Goal: Ask a question: Seek information or help from site administrators or community

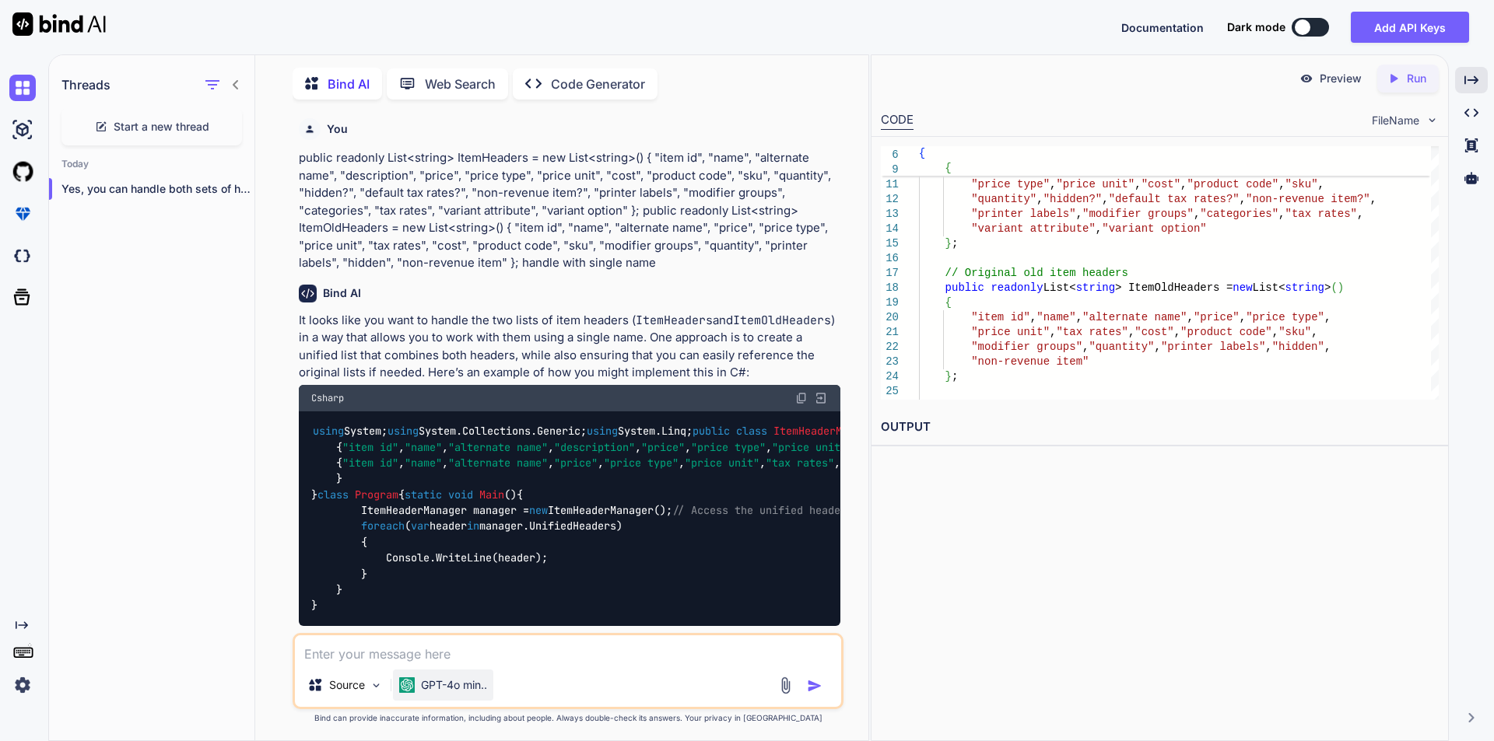
scroll to position [5847, 0]
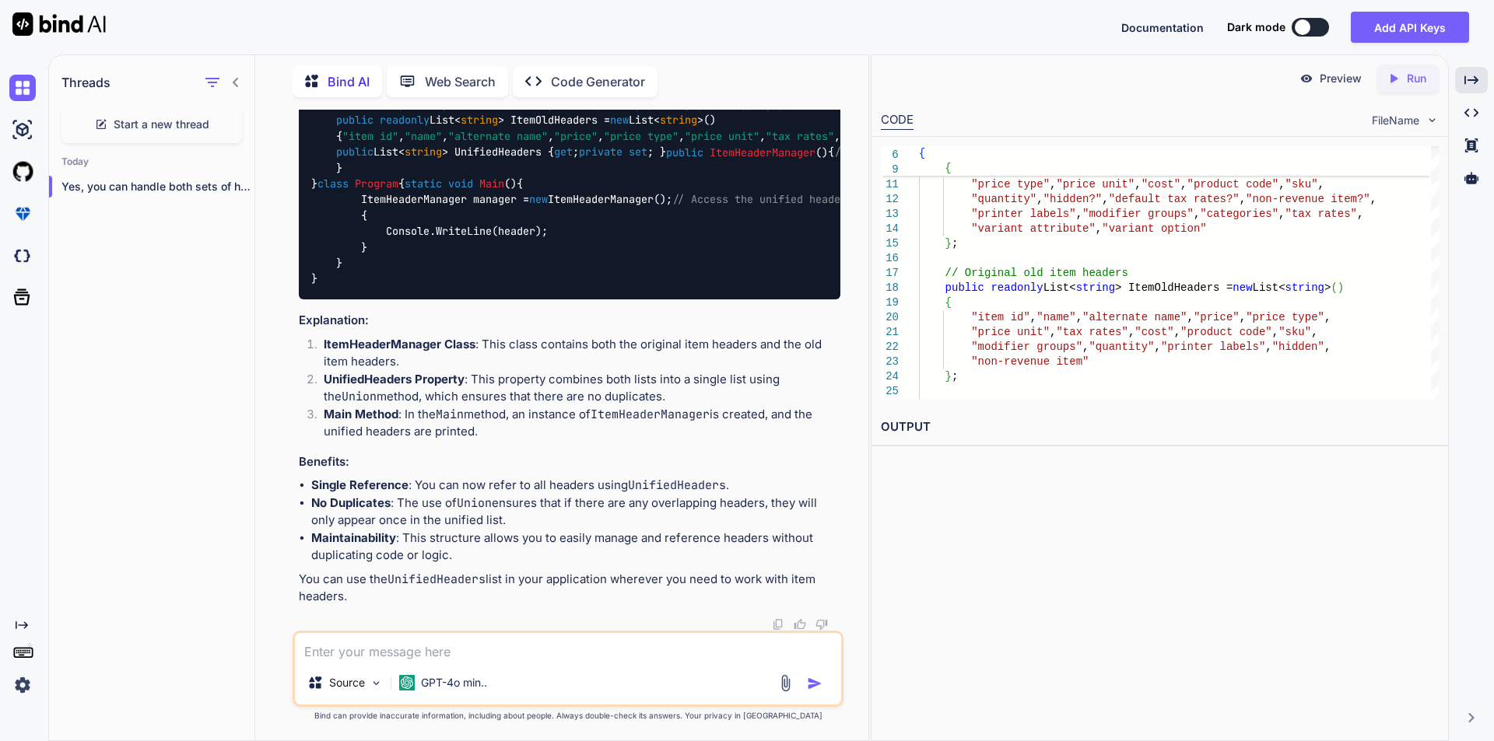
click at [390, 650] on textarea at bounding box center [568, 647] width 546 height 28
type textarea "h"
type textarea "x"
type textarea "g"
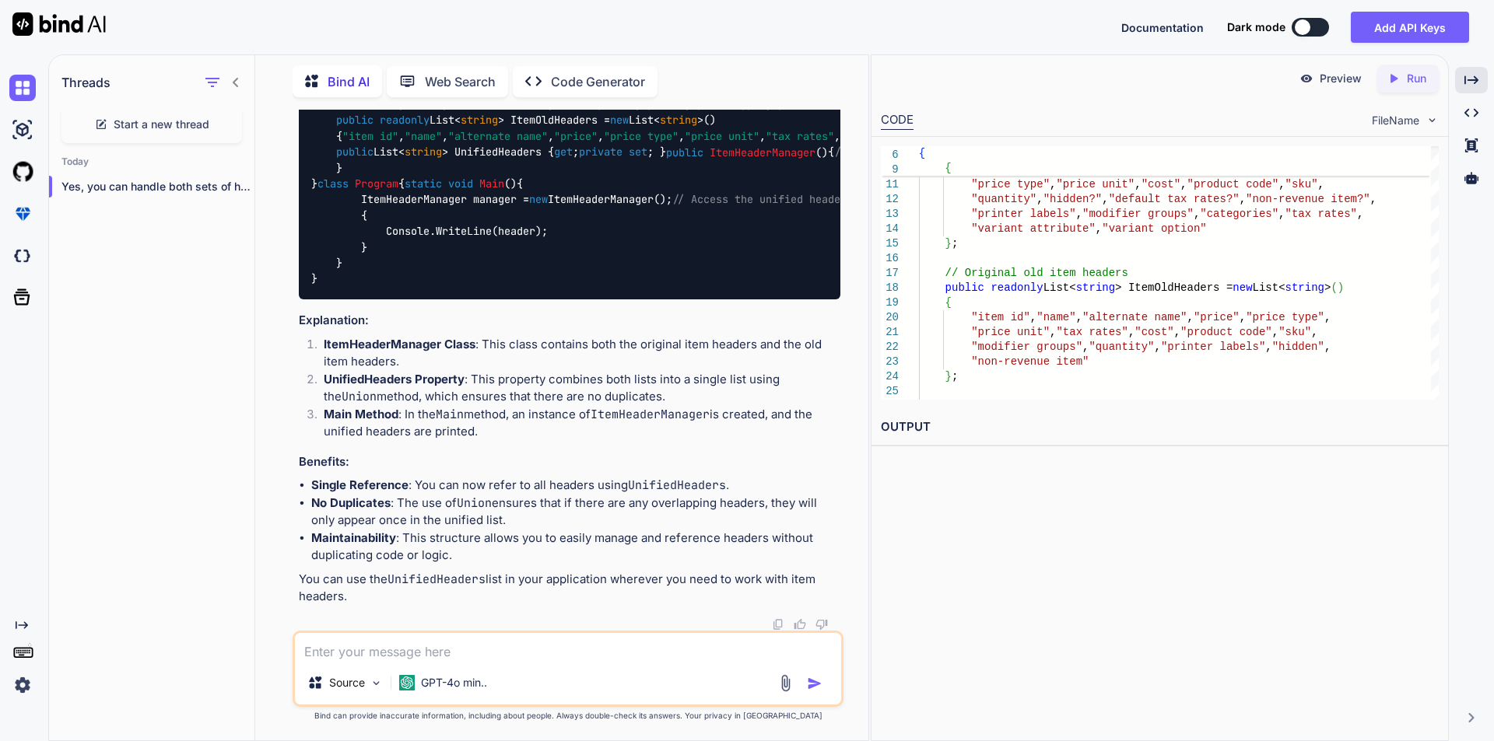
type textarea "x"
type textarea "gi"
type textarea "x"
type textarea "giv"
type textarea "x"
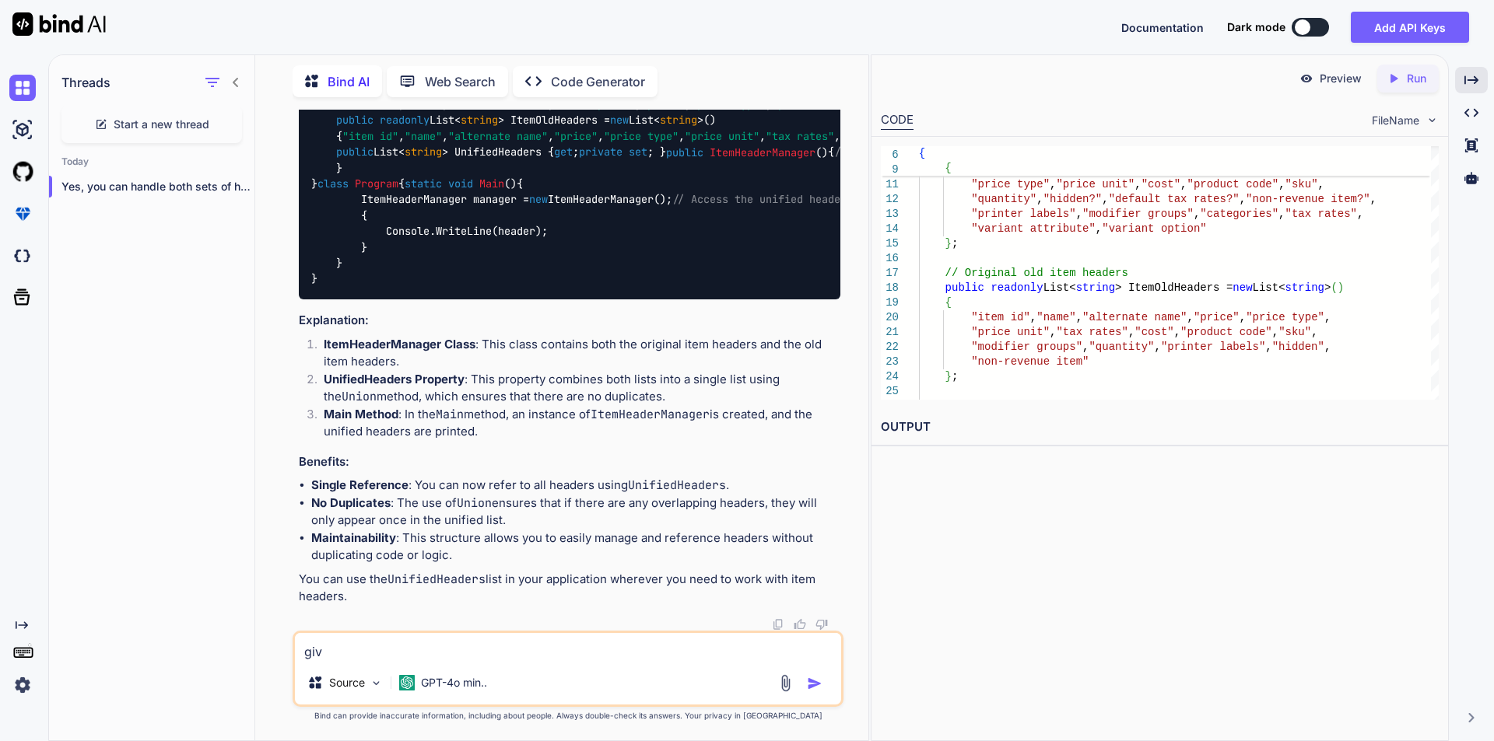
type textarea "give"
type textarea "x"
type textarea "give"
type textarea "x"
type textarea "give t"
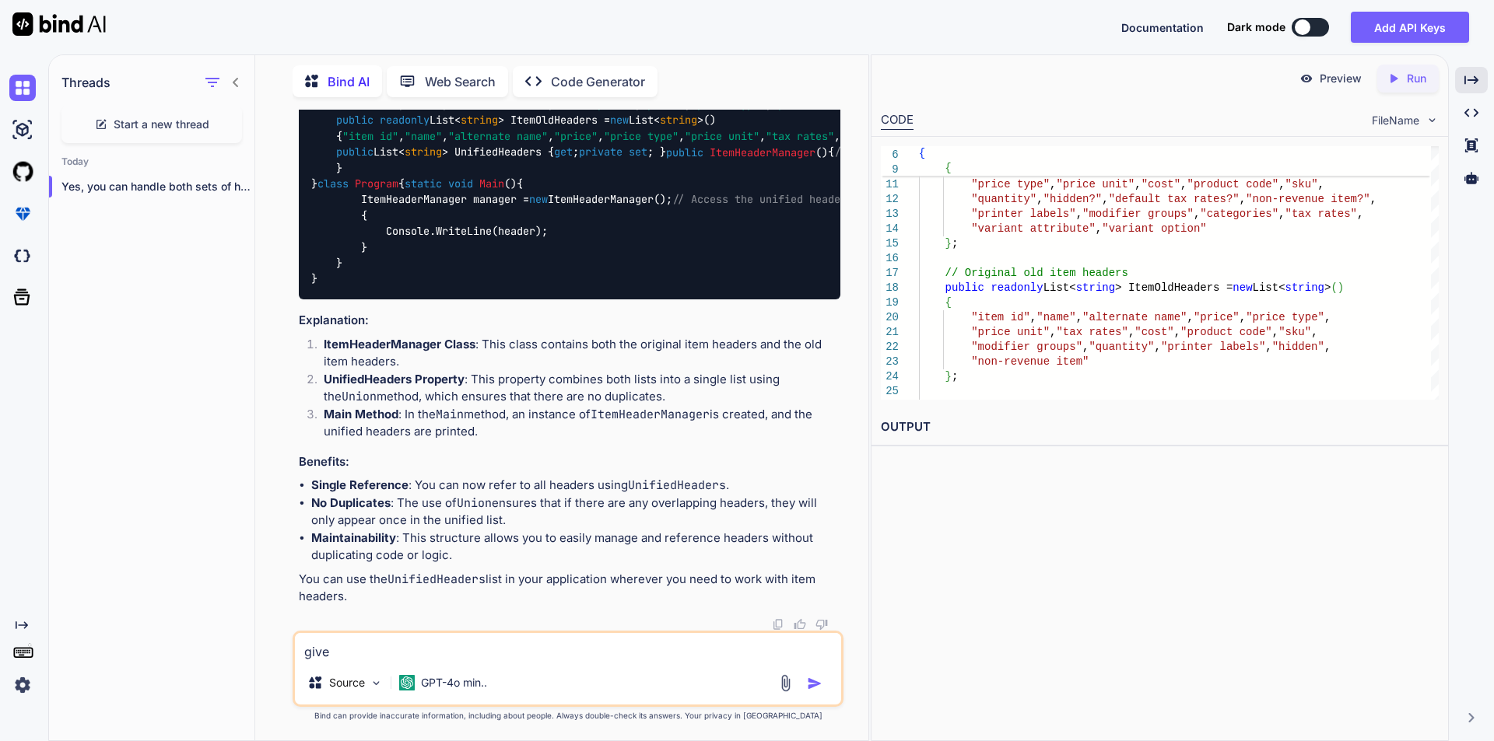
type textarea "x"
type textarea "give th"
type textarea "x"
type textarea "give the"
type textarea "x"
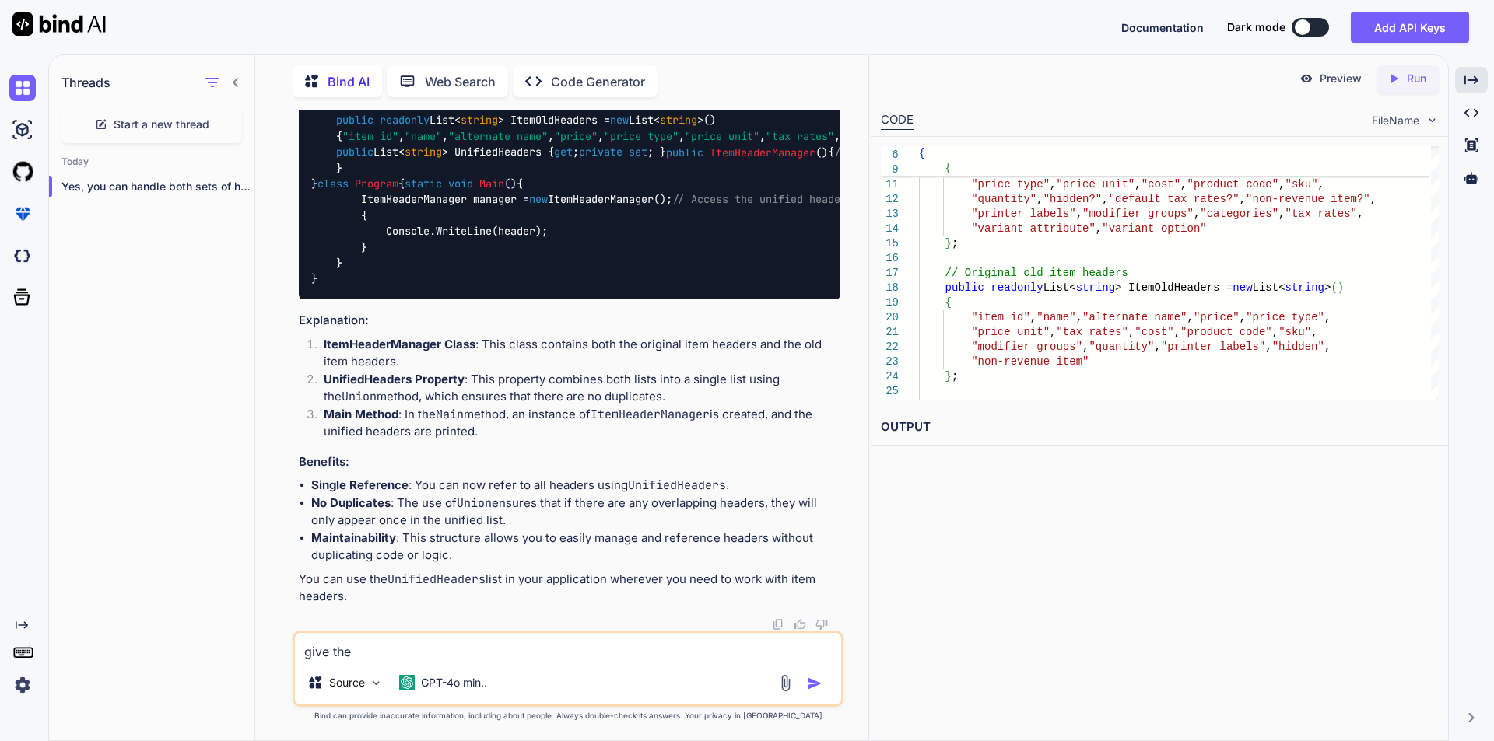
type textarea "give th"
type textarea "x"
type textarea "give t"
type textarea "x"
type textarea "give"
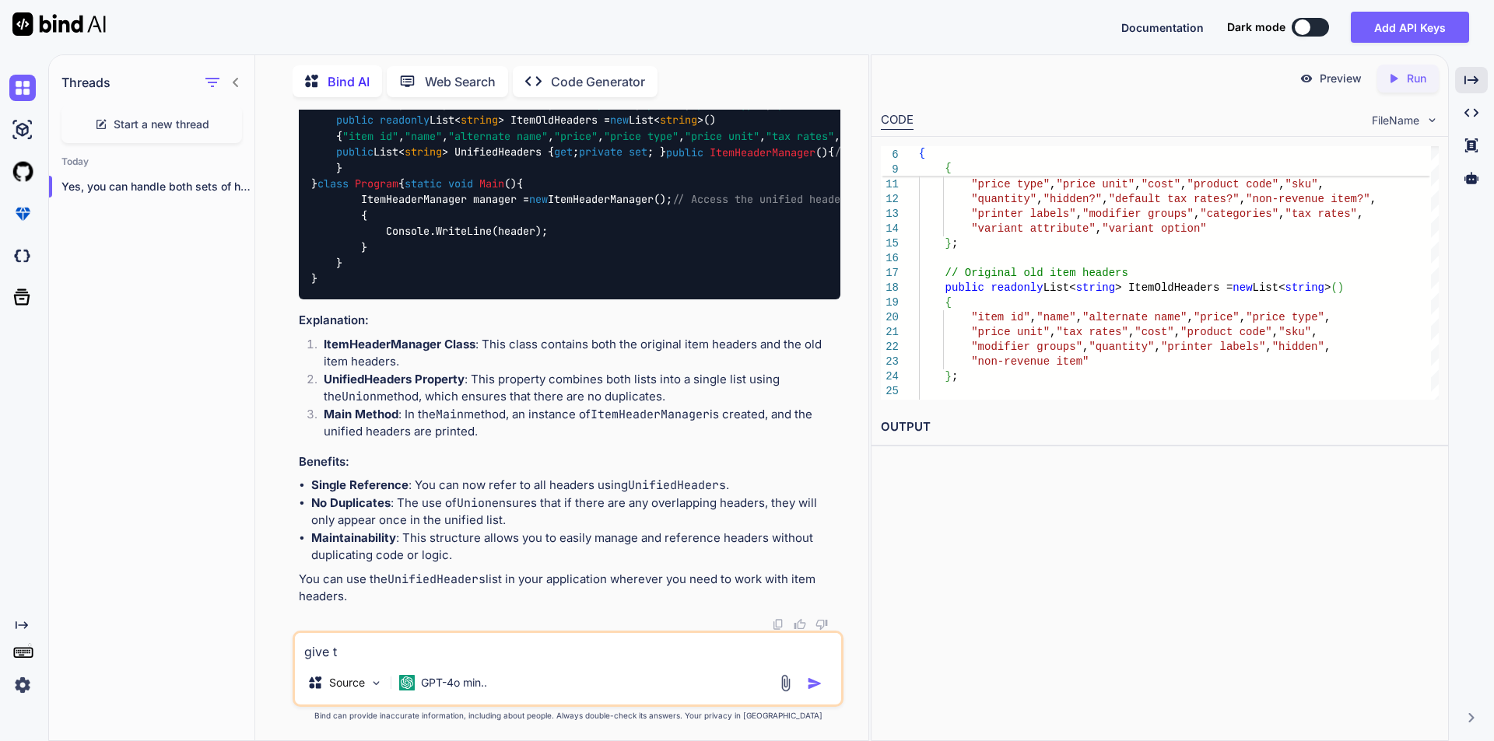
type textarea "x"
type textarea "give m"
type textarea "x"
type textarea "give me"
type textarea "x"
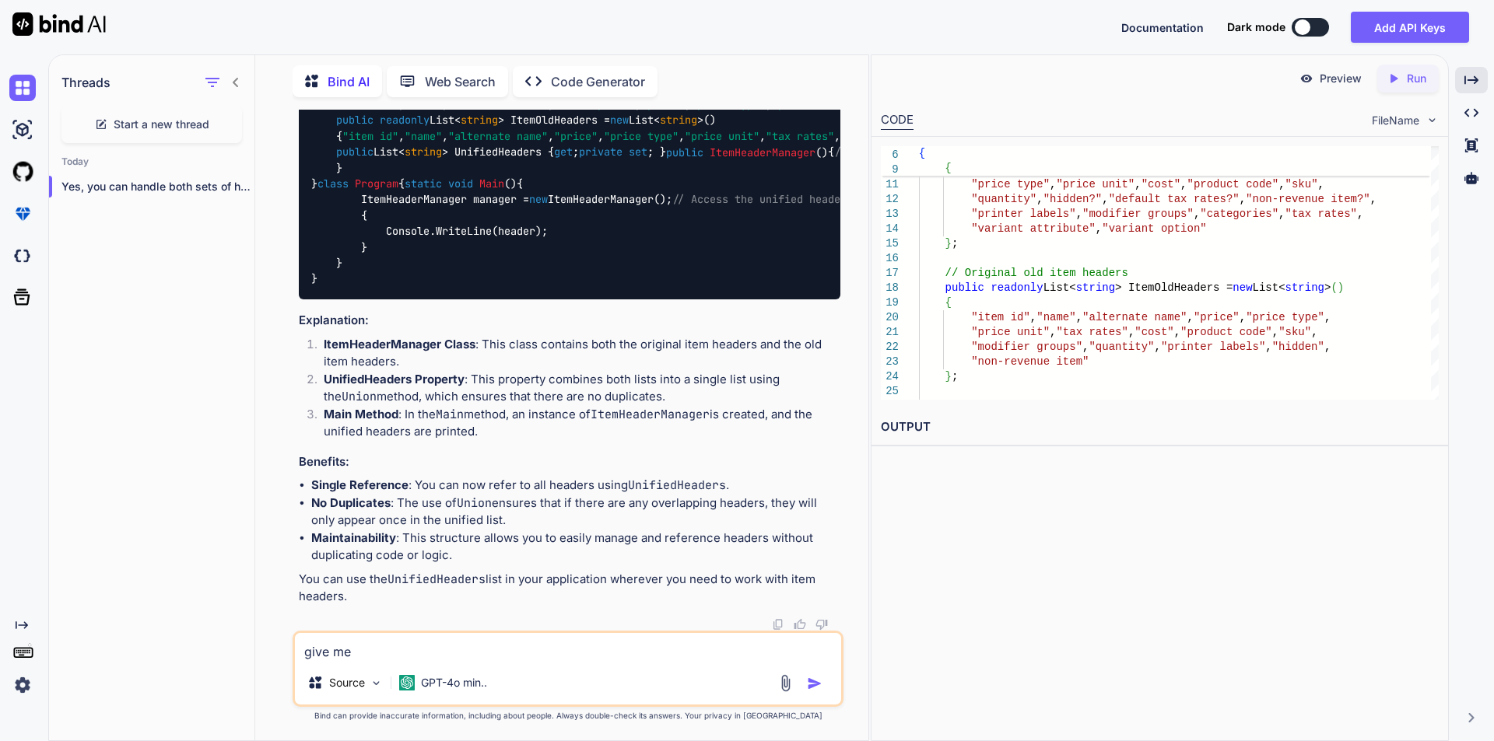
type textarea "give me"
type textarea "x"
type textarea "give me t"
type textarea "x"
type textarea "give me th"
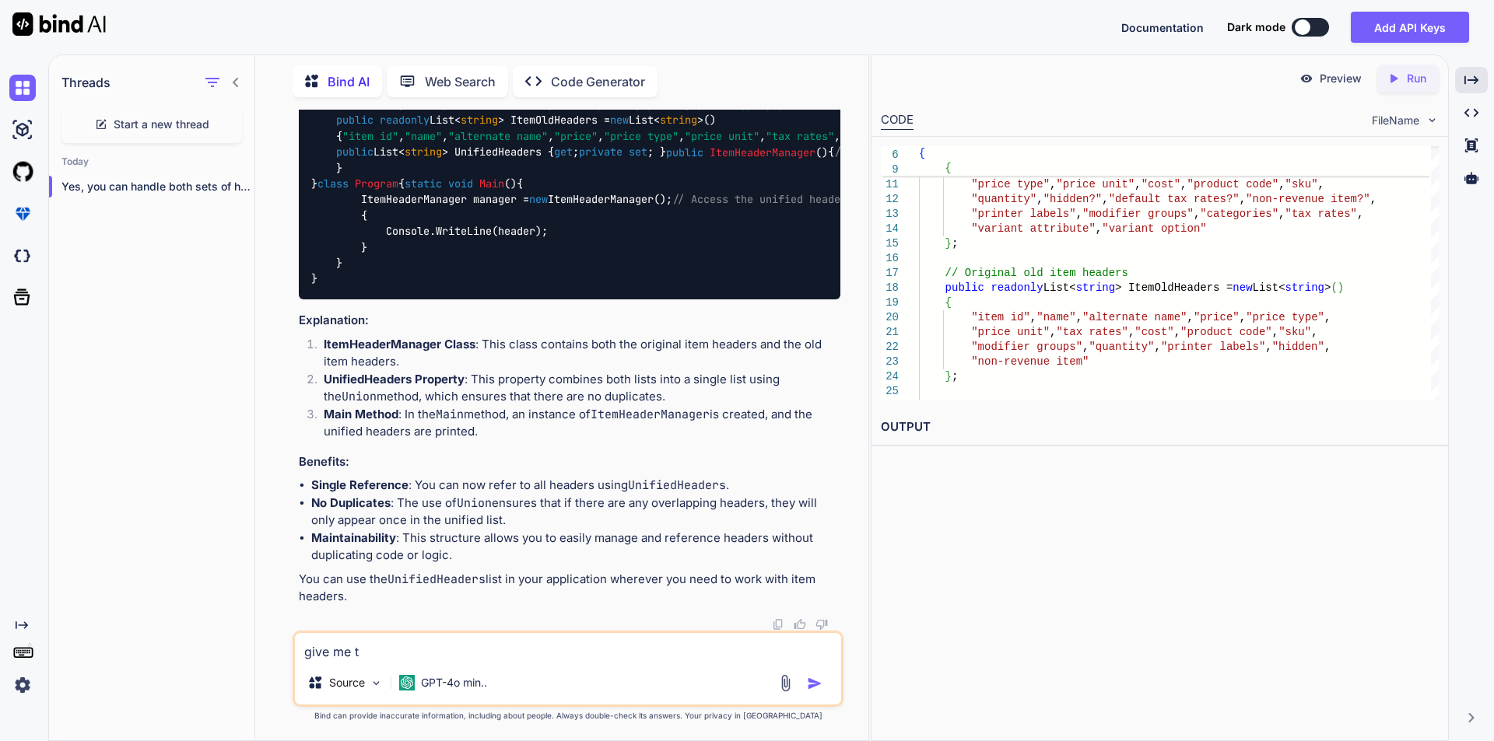
type textarea "x"
type textarea "give me the"
type textarea "x"
type textarea "give me the"
type textarea "x"
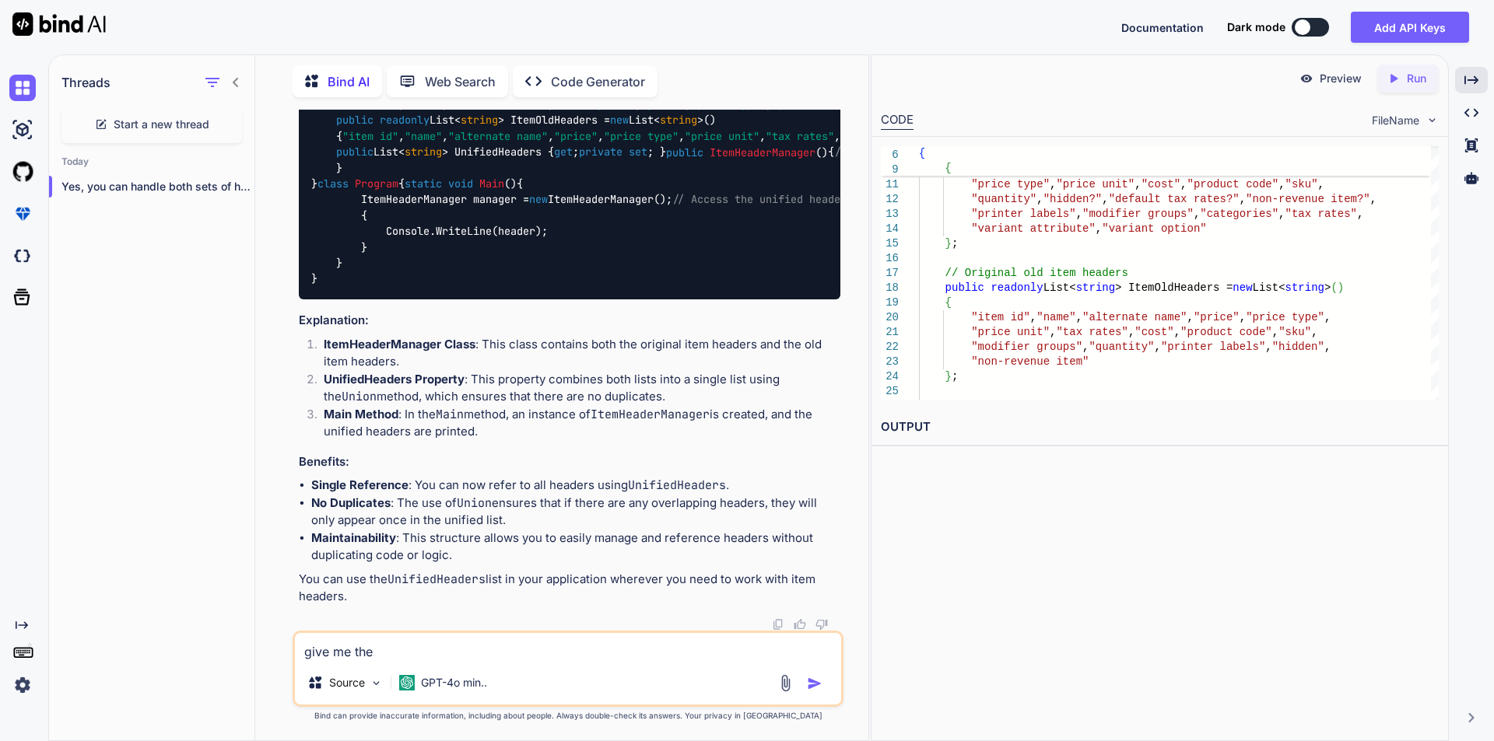
type textarea "give me the s"
type textarea "x"
type textarea "give me the sh"
type textarea "x"
type textarea "give me the she"
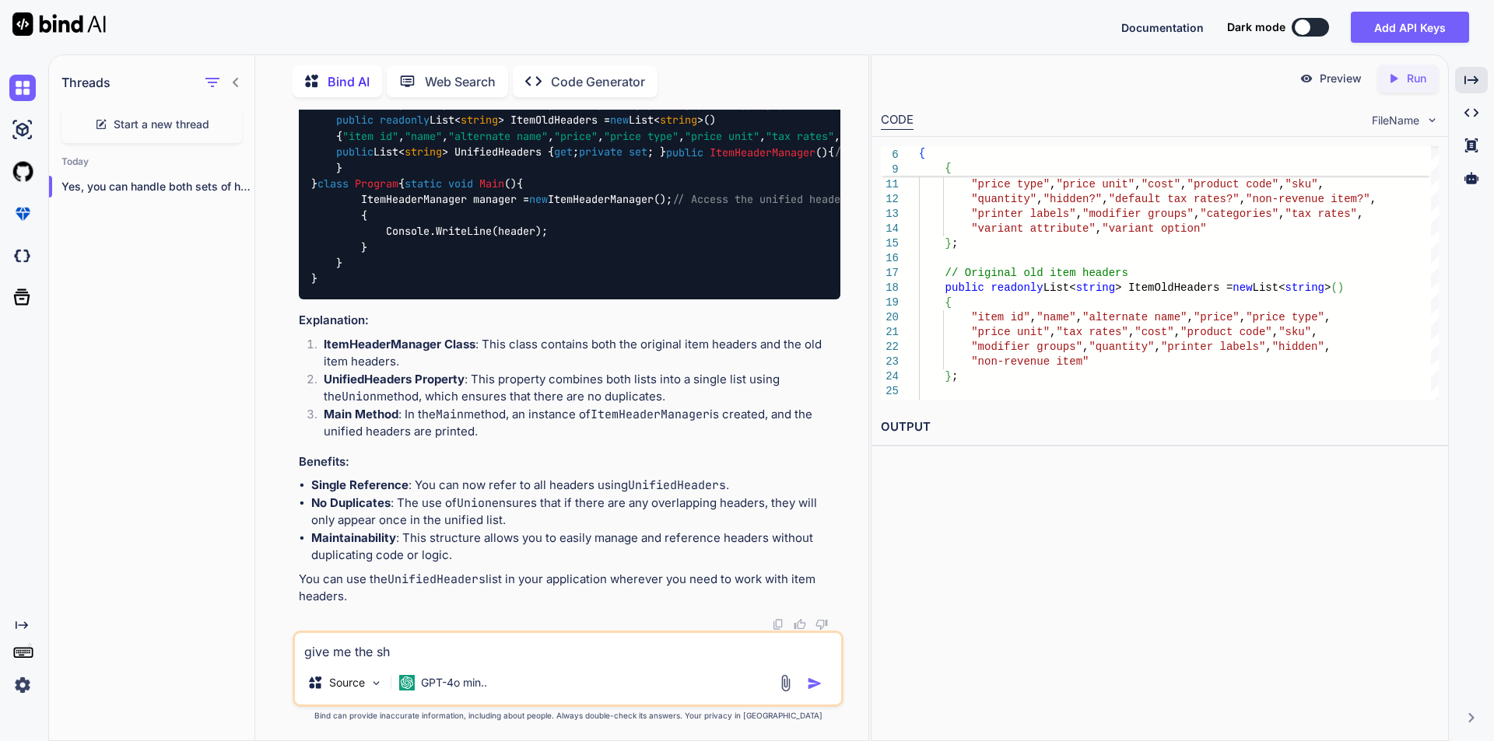
type textarea "x"
type textarea "give me the shee"
type textarea "x"
type textarea "give me the sheet"
type textarea "x"
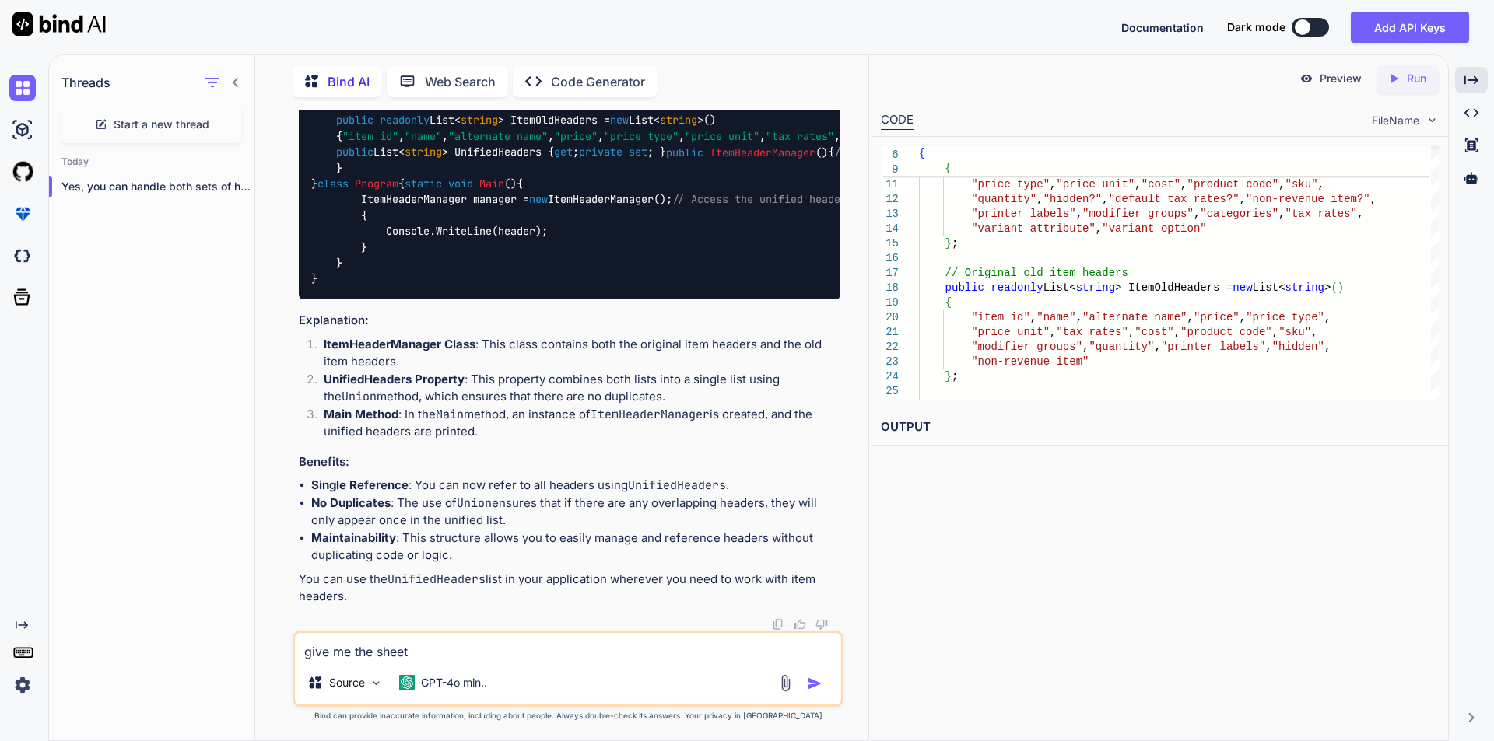
type textarea "give me the sheeth"
type textarea "x"
type textarea "give me the sheethe"
type textarea "x"
type textarea "give me the sheethea"
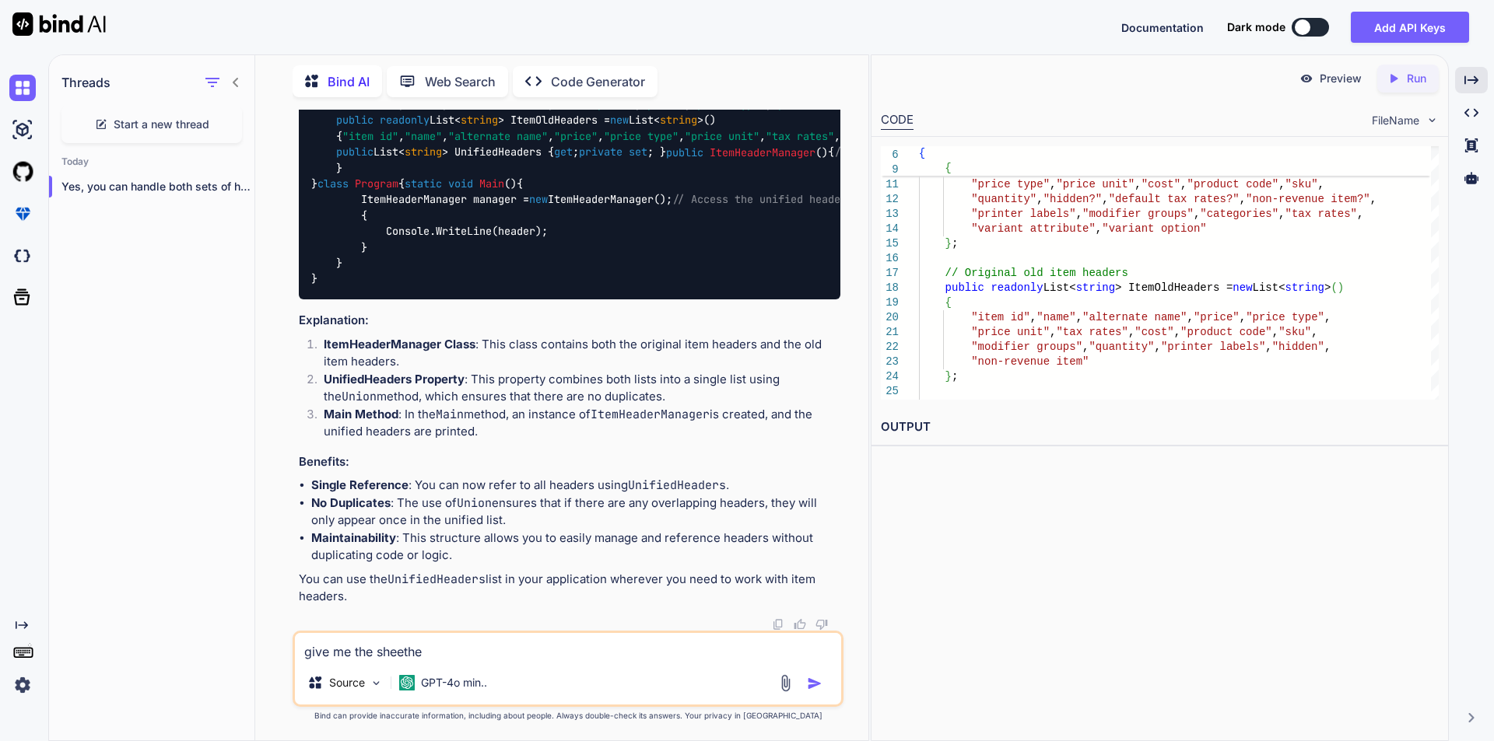
type textarea "x"
type textarea "give me the sheethead"
type textarea "x"
type textarea "give me the sheetheade"
type textarea "x"
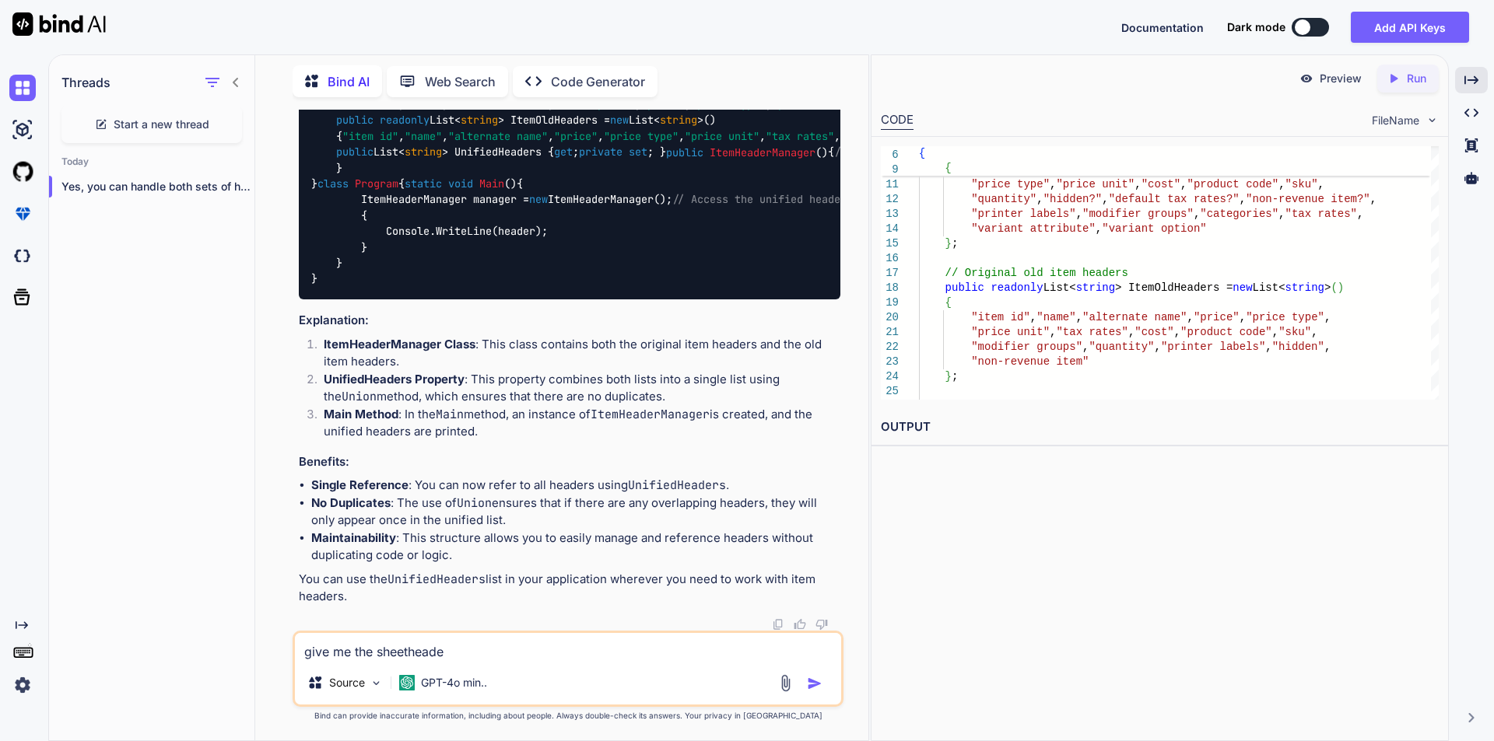
type textarea "give me the sheetheader"
type textarea "x"
type textarea "give me the sheet header"
type textarea "x"
type textarea "give me the sheet header"
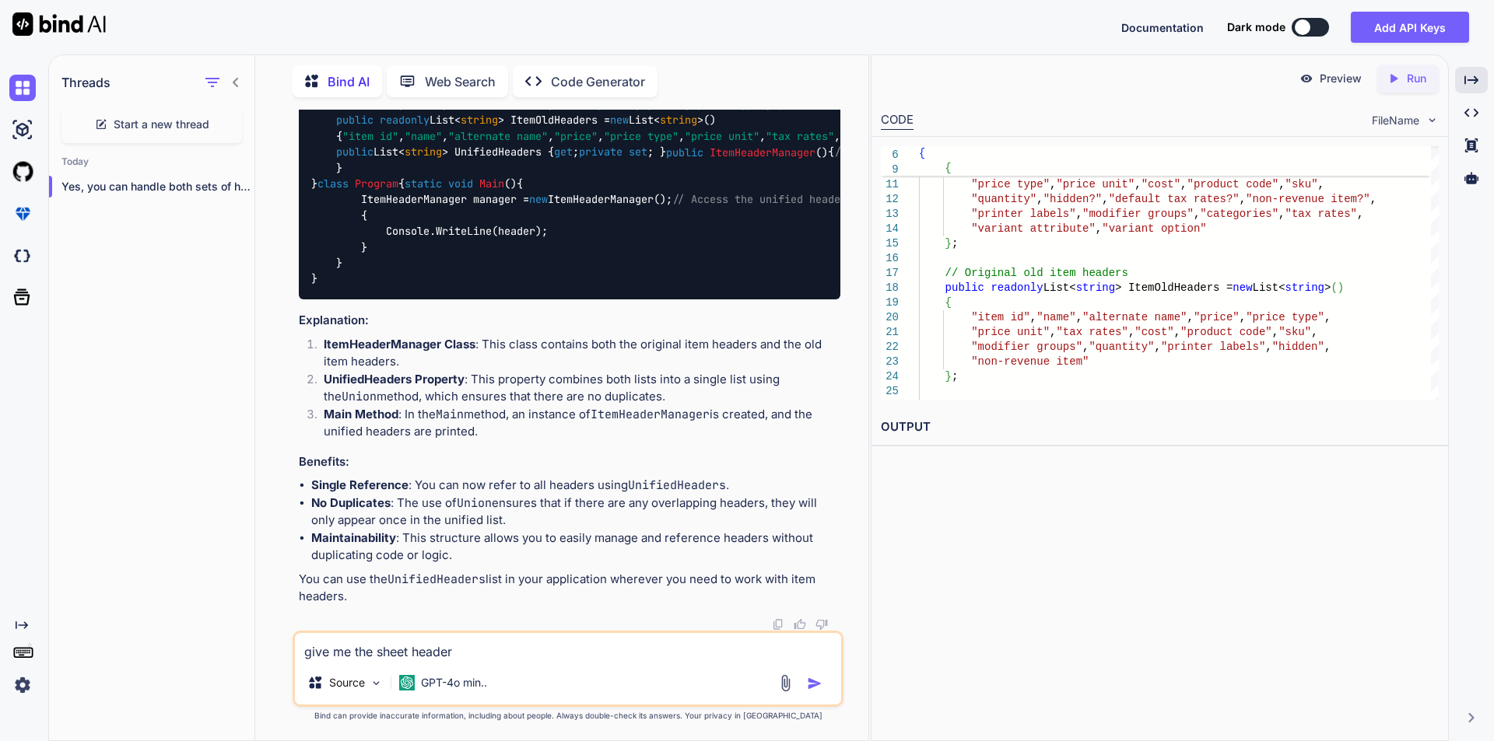
type textarea "x"
type textarea "give me the sheet header c"
type textarea "x"
type textarea "give me the sheet header co"
type textarea "x"
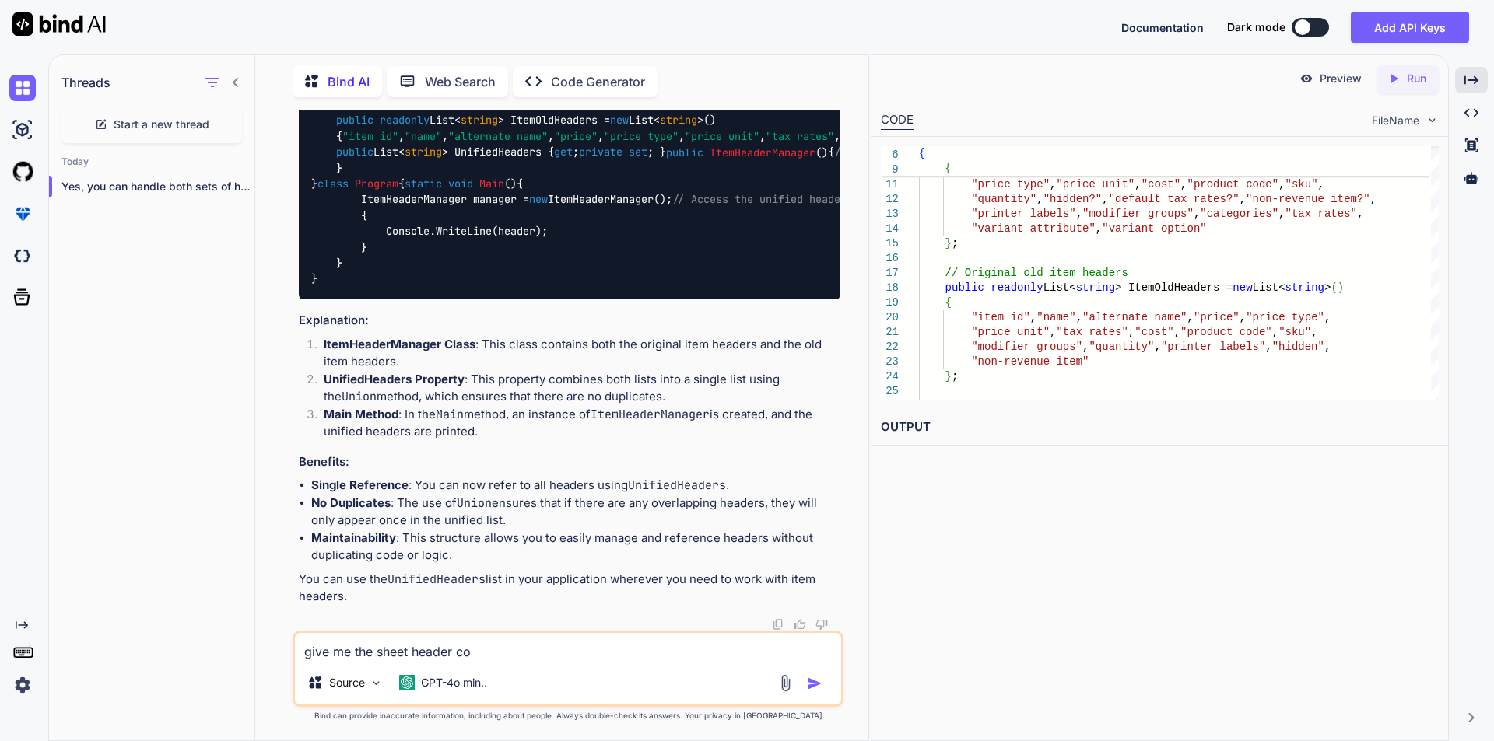
type textarea "give me the sheet header cou"
type textarea "x"
type textarea "give me the sheet header coun"
type textarea "x"
type textarea "give me the sheet header count"
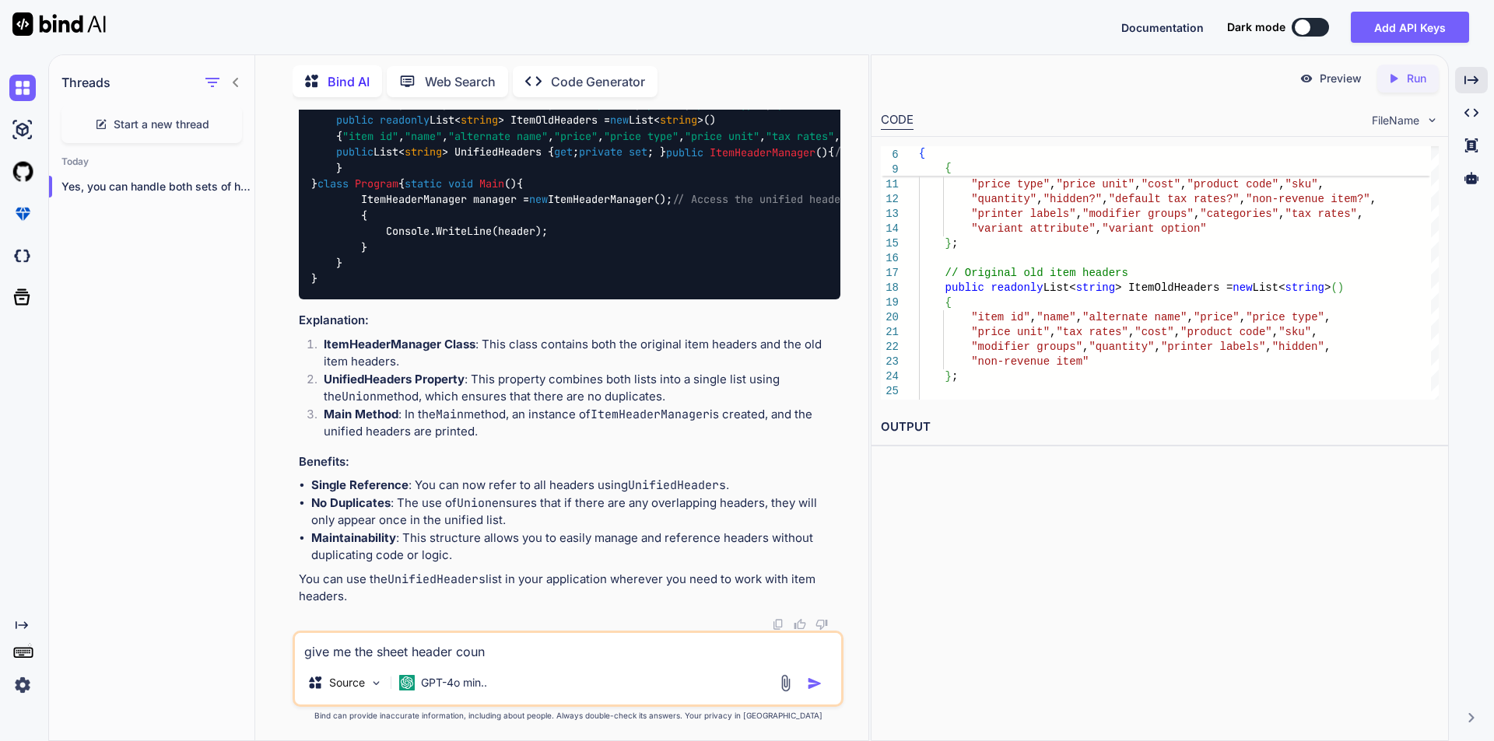
type textarea "x"
type textarea "give me the sheet header count"
type textarea "x"
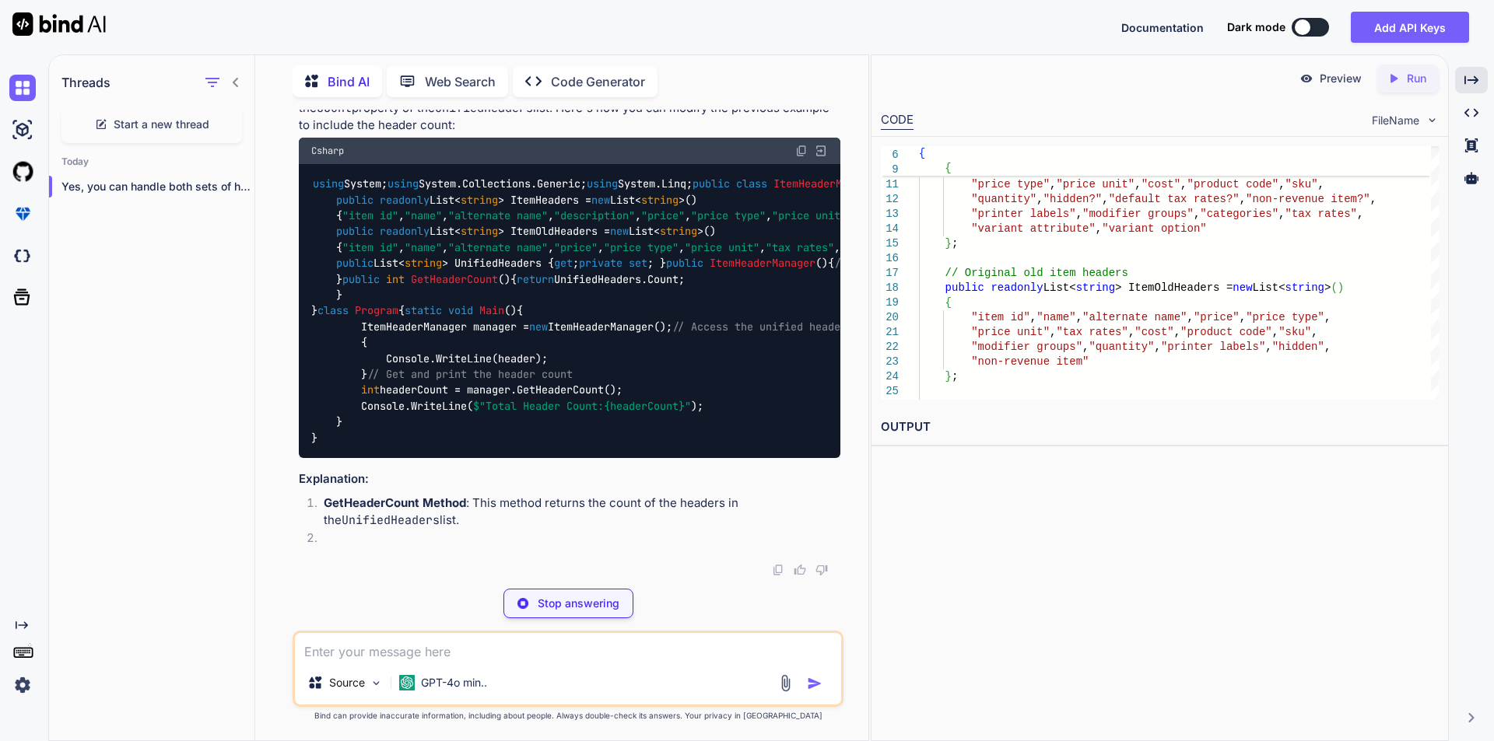
scroll to position [7325, 0]
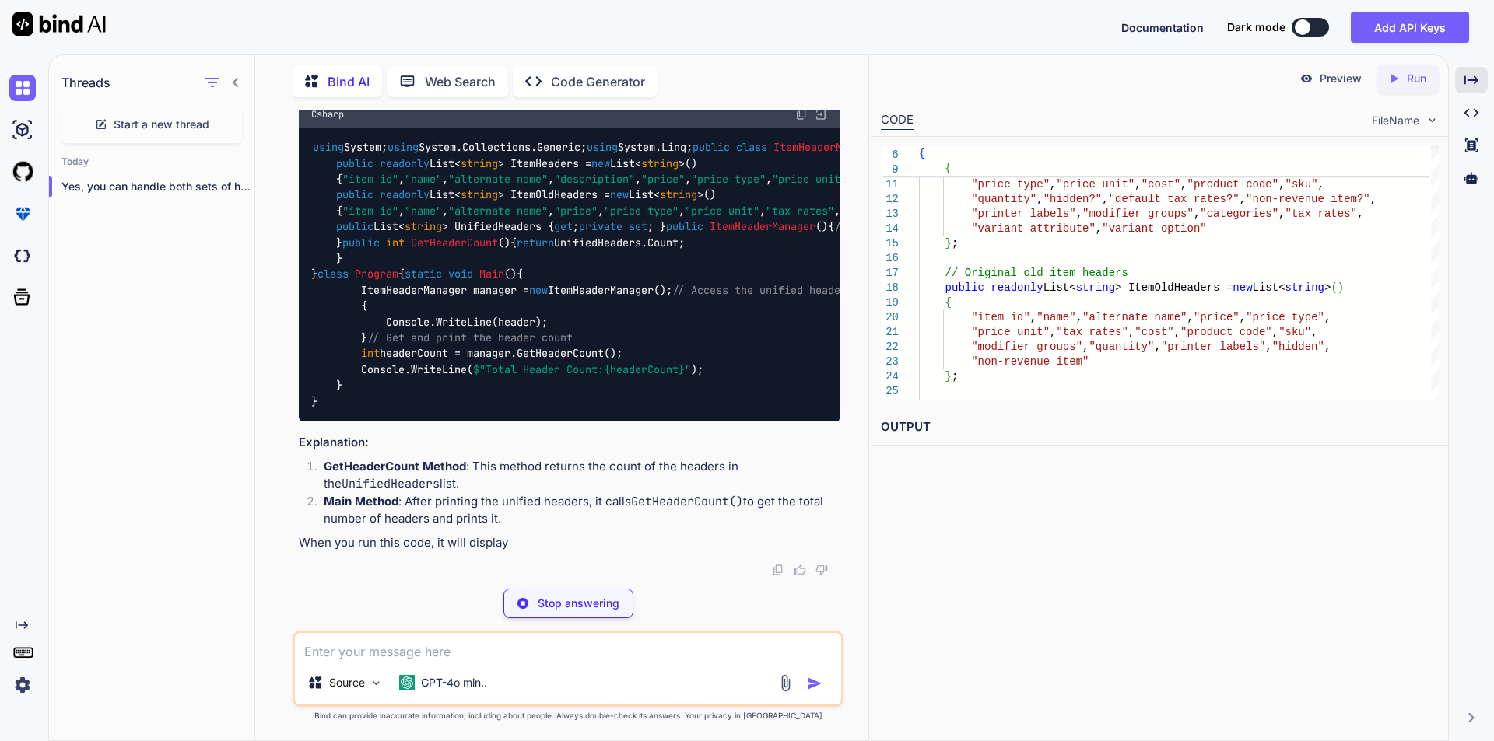
type textarea "x"
type textarea "Console.WriteLine(header); } // Get and print the header count int headerCount …"
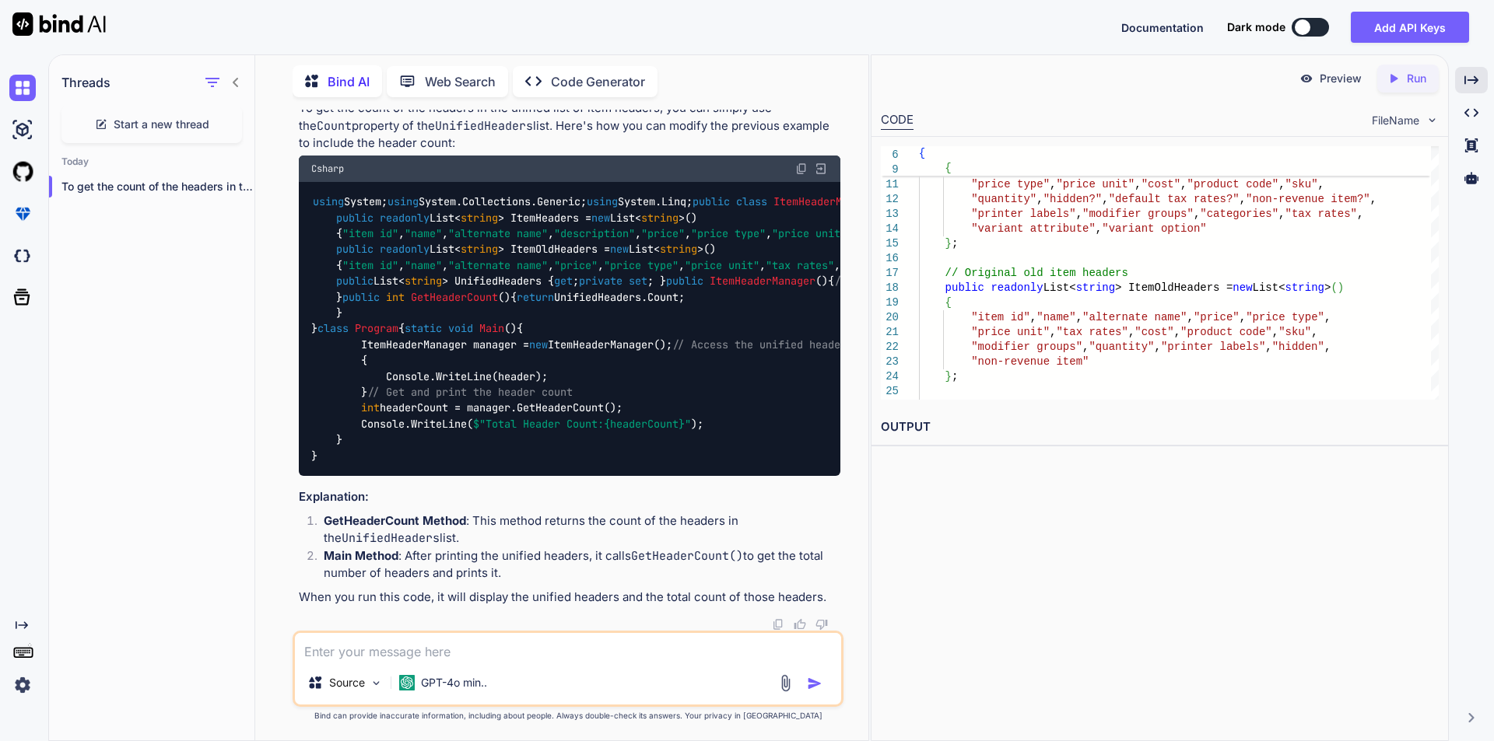
scroll to position [6941, 0]
click at [166, 117] on span "Start a new thread" at bounding box center [162, 125] width 96 height 16
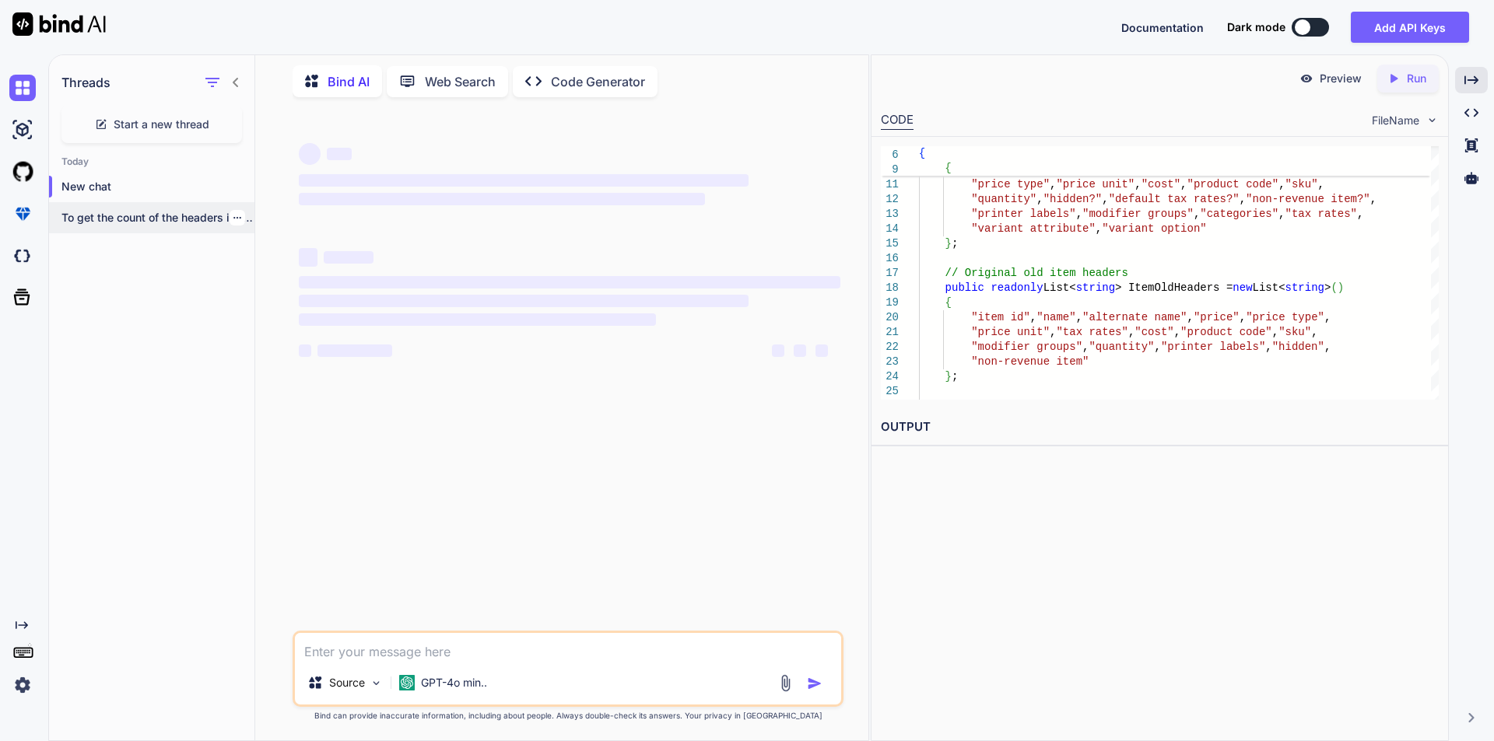
click at [233, 213] on icon "button" at bounding box center [237, 217] width 9 height 9
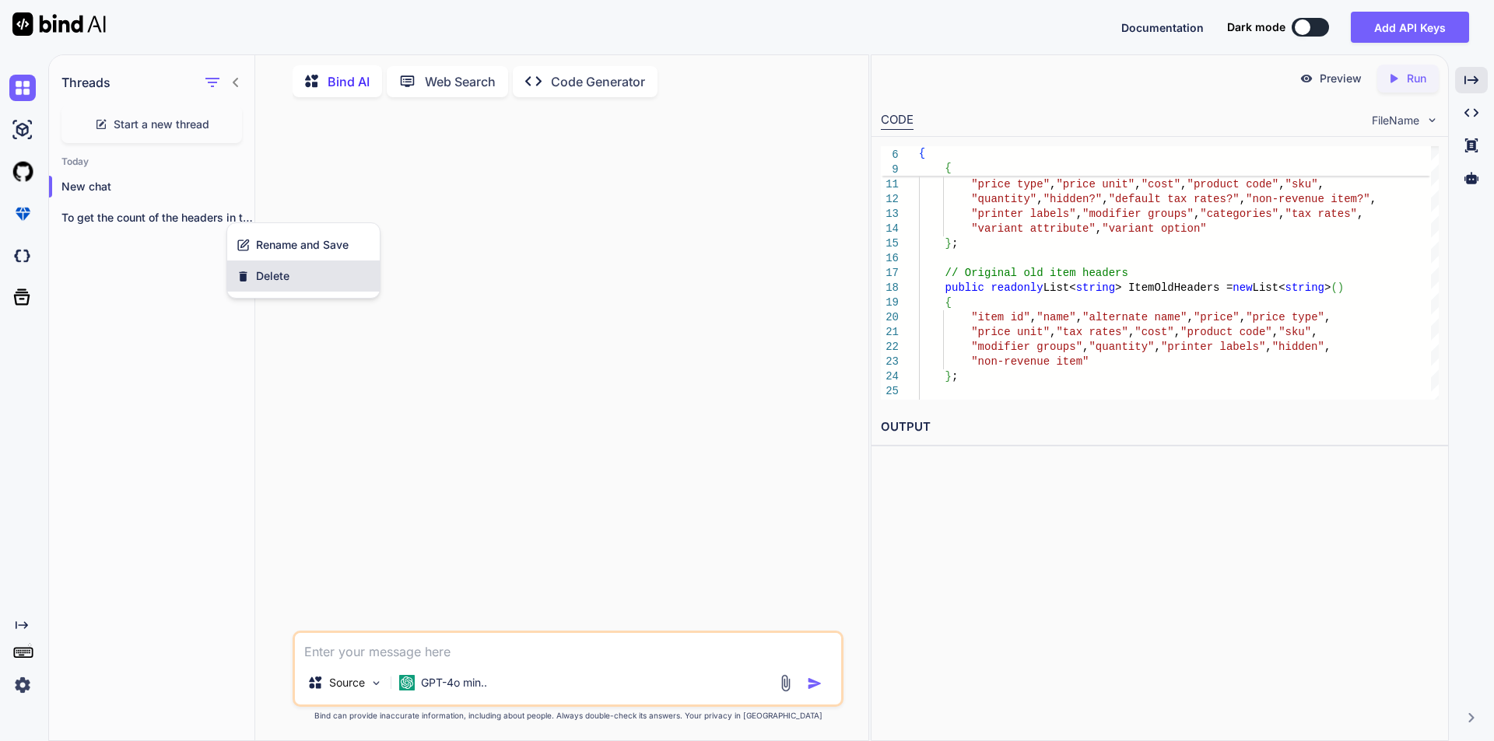
click at [249, 281] on icon "button" at bounding box center [242, 276] width 13 height 13
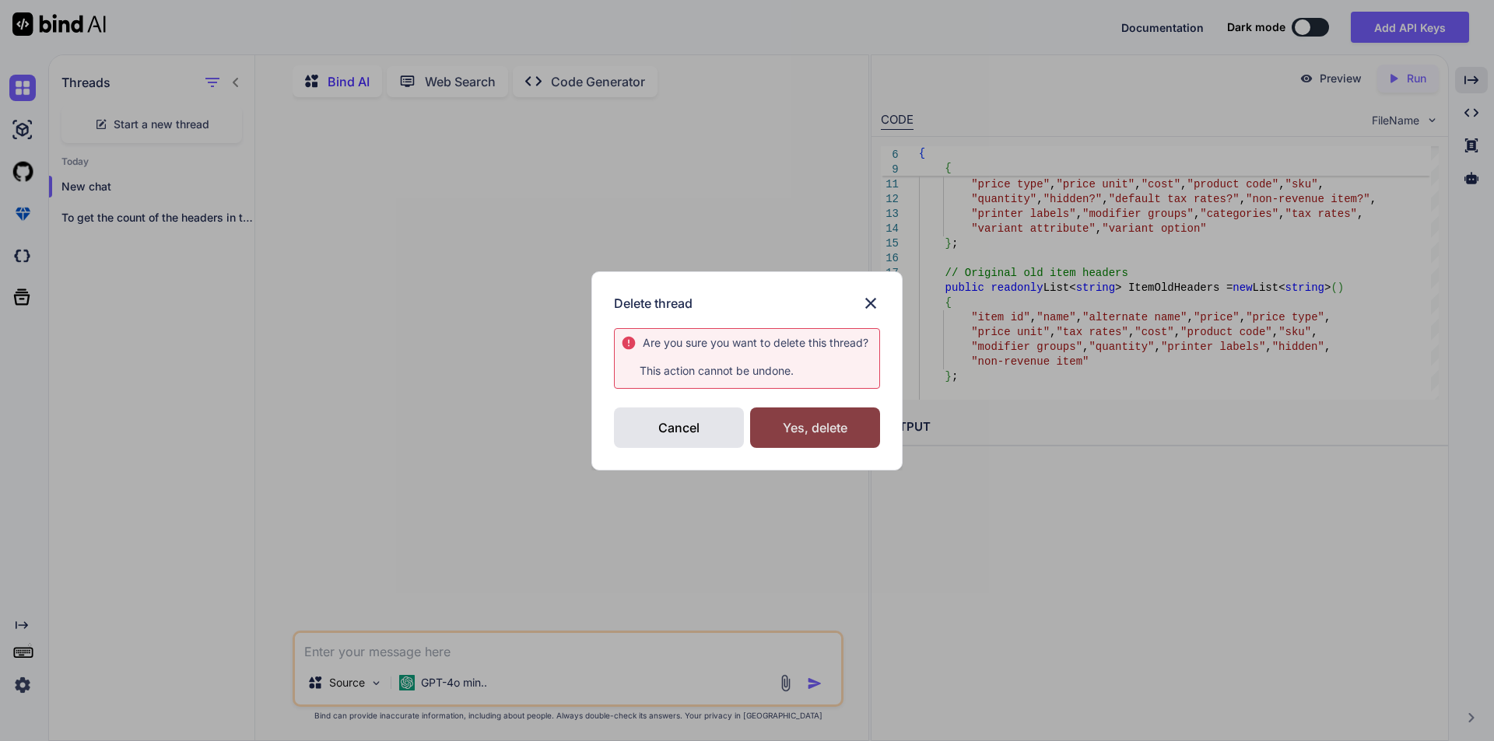
click at [793, 438] on div "Yes, delete" at bounding box center [815, 428] width 130 height 40
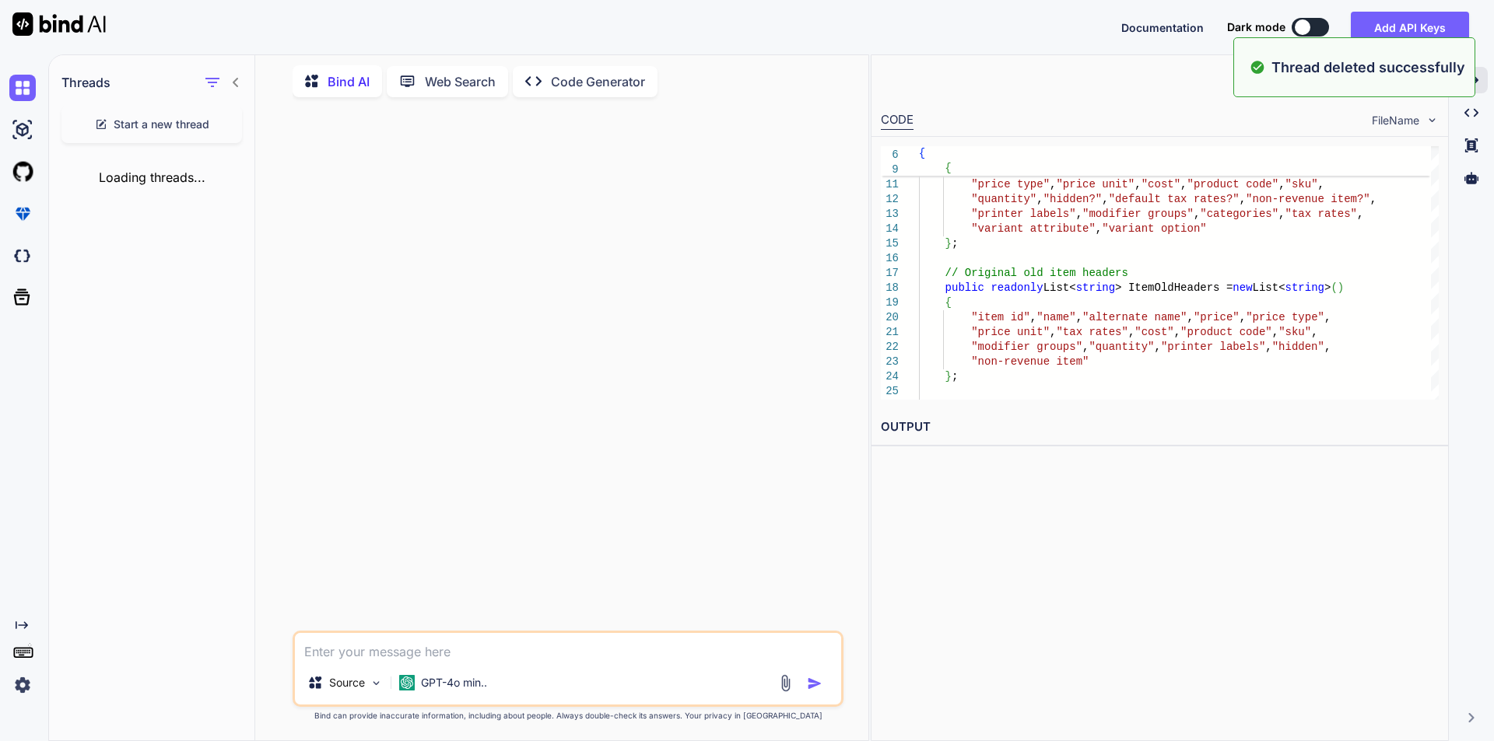
click at [405, 639] on textarea at bounding box center [568, 647] width 546 height 28
type textarea "x"
click at [418, 632] on div "Source GPT-4o min.." at bounding box center [567, 669] width 551 height 76
click at [426, 661] on div "Source GPT-4o min.." at bounding box center [567, 669] width 551 height 76
click at [429, 661] on div "Source GPT-4o min.." at bounding box center [567, 669] width 551 height 76
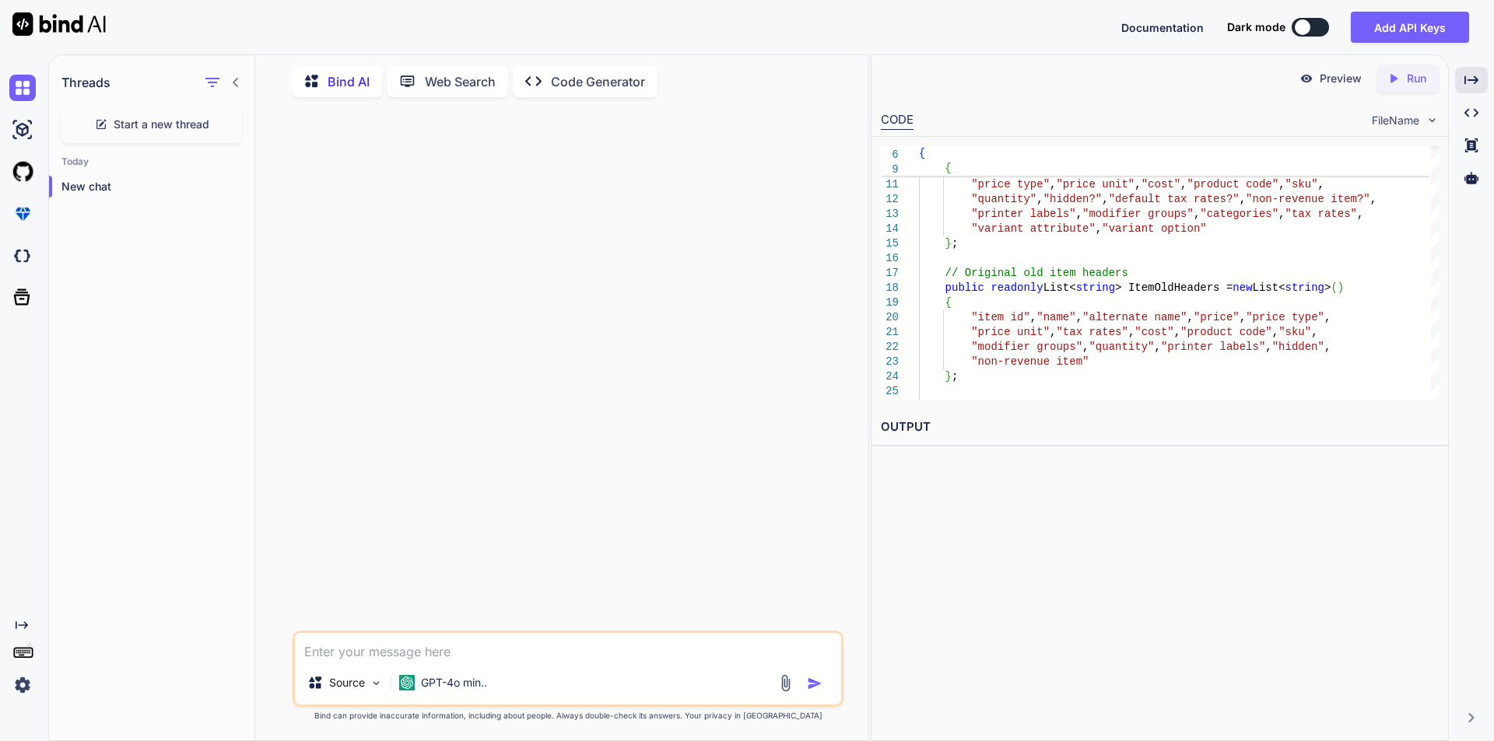
click at [399, 650] on textarea at bounding box center [568, 647] width 546 height 28
paste textarea "if (name == "items") { IXLRows xLItemRows = xLWorkbook.Worksheet(l).RowsUsed();…"
type textarea "if (name == "items") { IXLRows xLItemRows = xLWorkbook.Worksheet(l).RowsUsed();…"
type textarea "x"
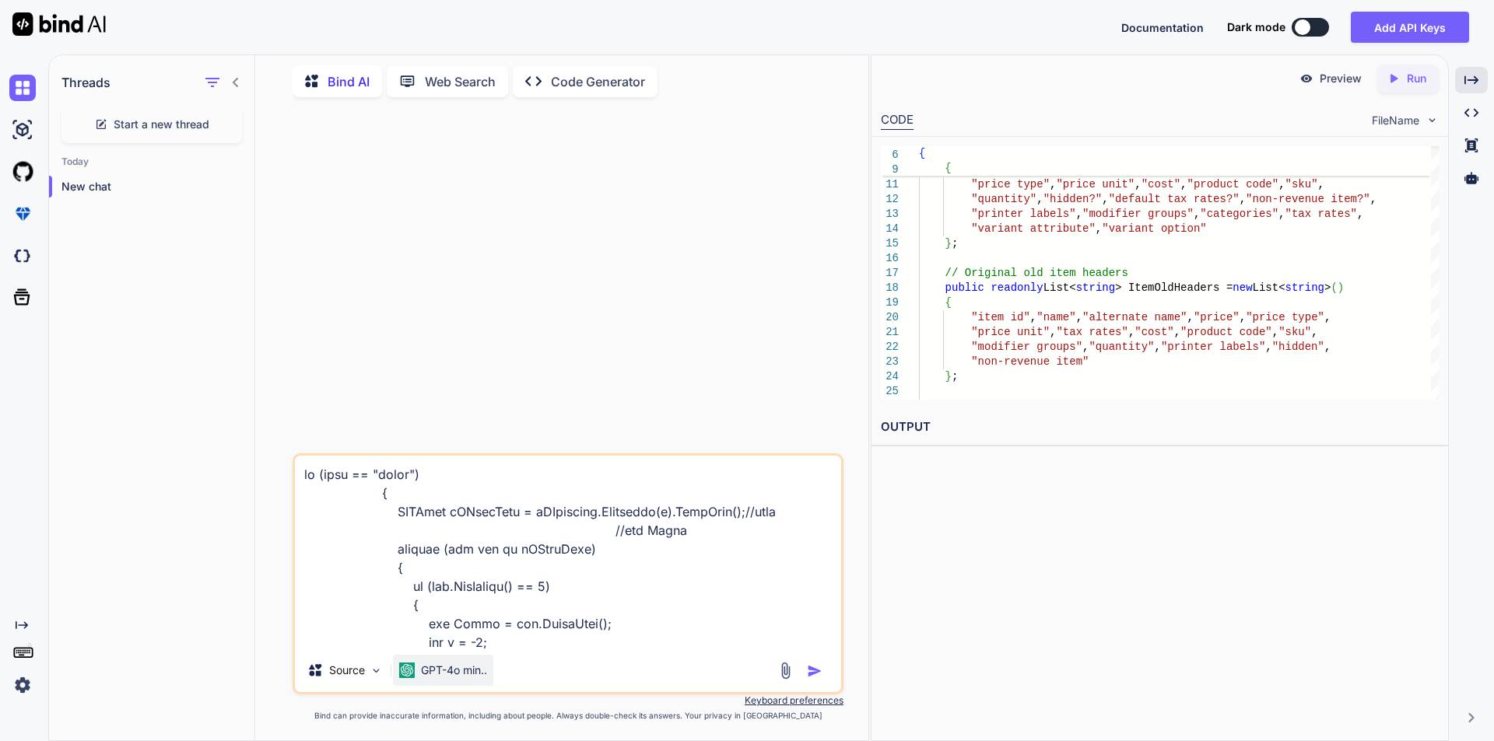
scroll to position [1178, 0]
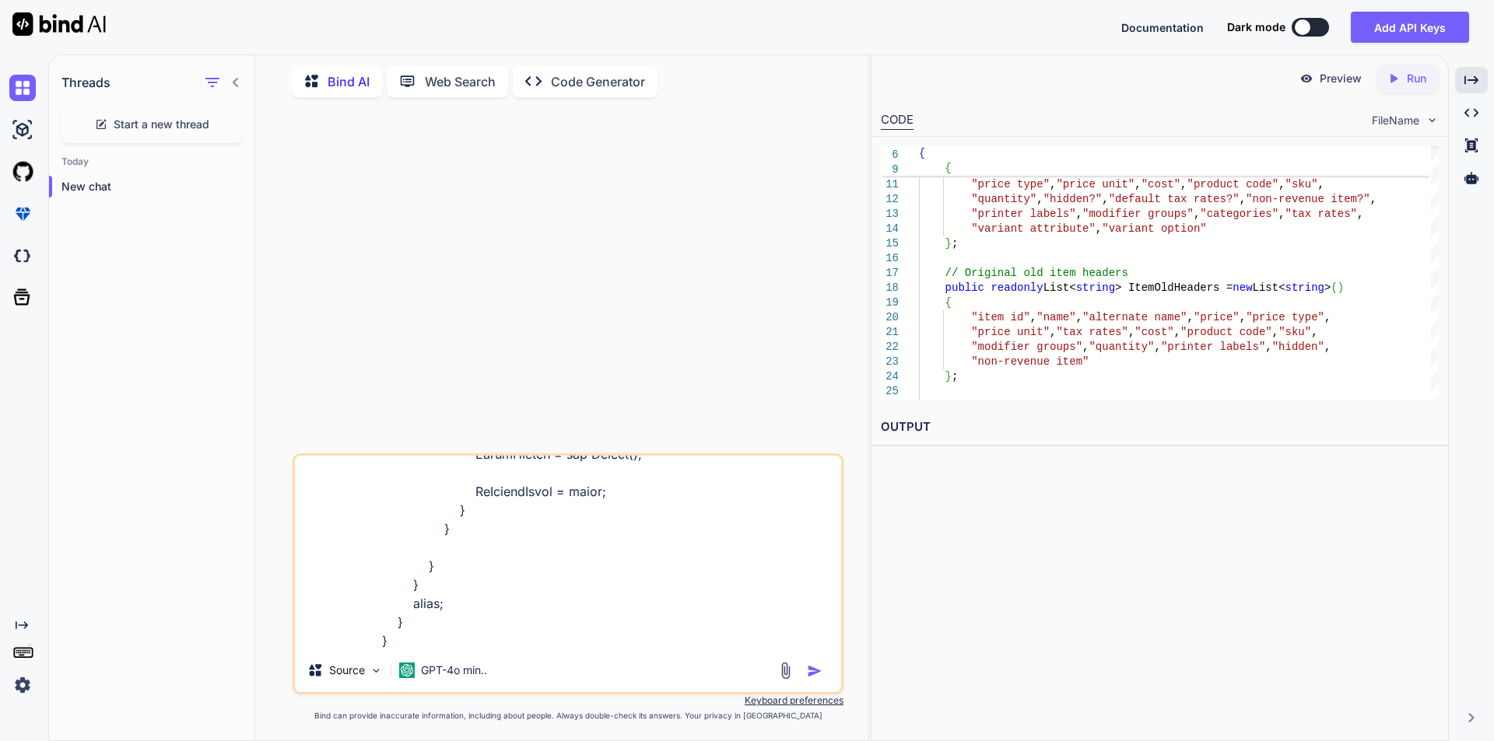
type textarea "if (name == "items") { IXLRows xLItemRows = xLWorkbook.Worksheet(l).RowsUsed();…"
type textarea "x"
type textarea "if (name == "items") { IXLRows xLItemRows = xLWorkbook.Worksheet(l).RowsUsed();…"
type textarea "x"
type textarea "if (name == "items") { IXLRows xLItemRows = xLWorkbook.Worksheet(l).RowsUsed();…"
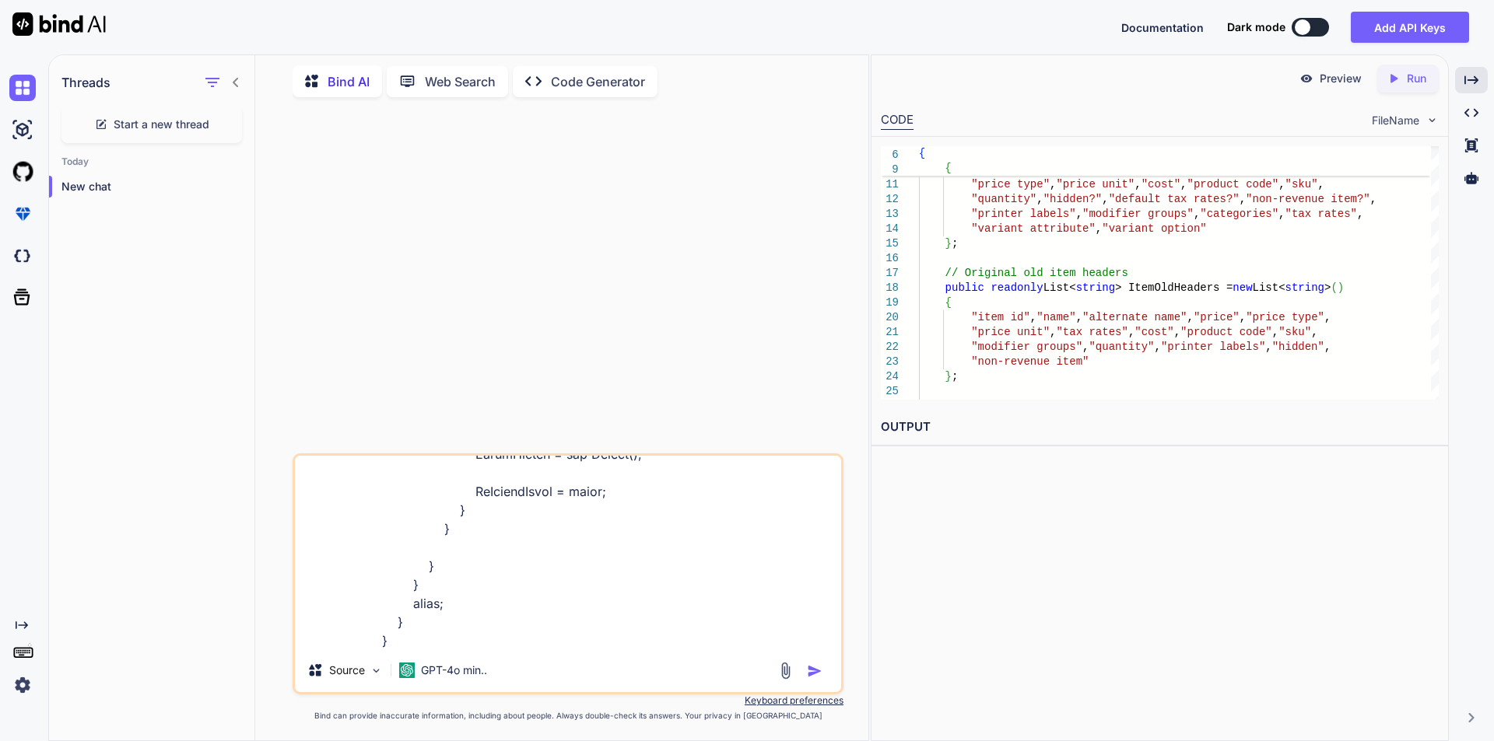
type textarea "x"
type textarea "if (name == "items") { IXLRows xLItemRows = xLWorkbook.Worksheet(l).RowsUsed();…"
type textarea "x"
type textarea "if (name == "items") { IXLRows xLItemRows = xLWorkbook.Worksheet(l).RowsUsed();…"
type textarea "x"
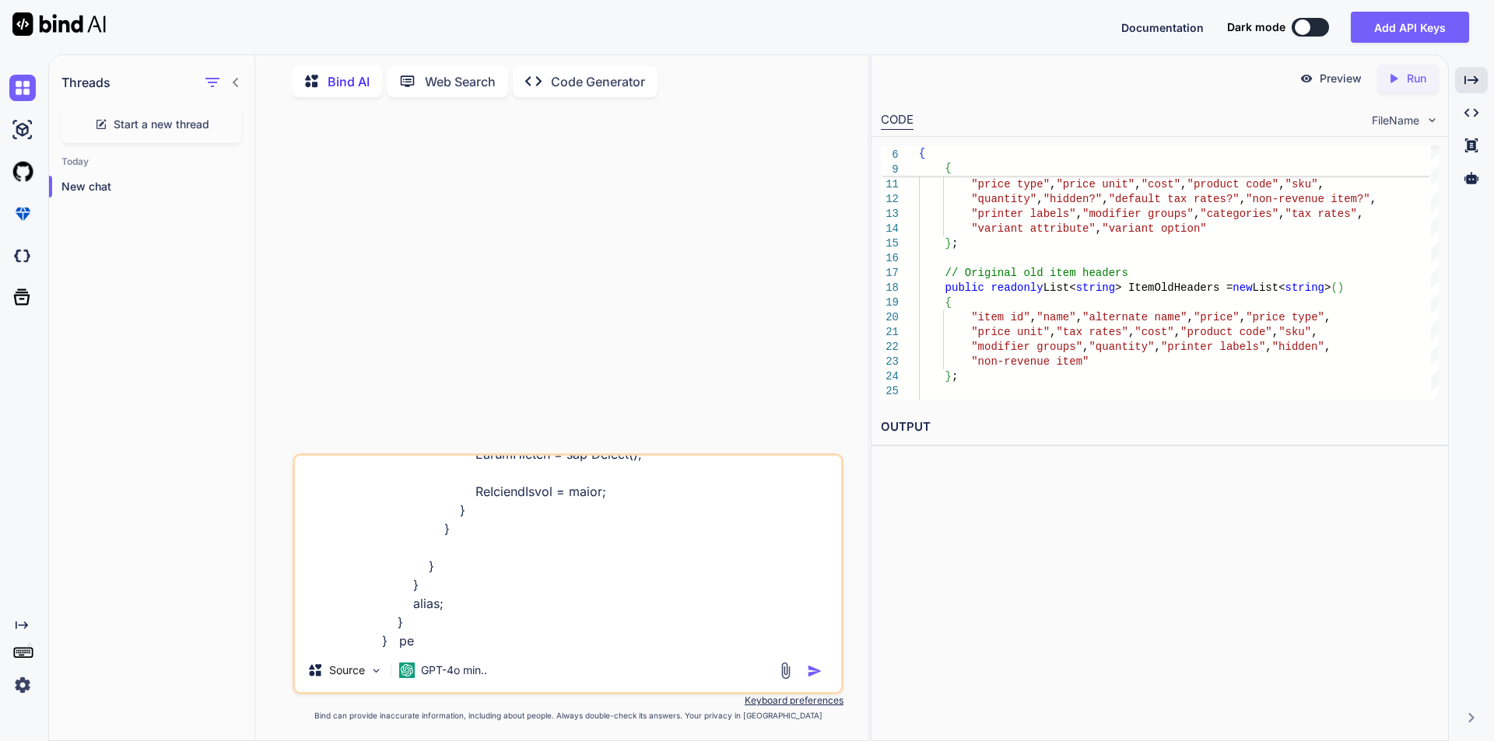
type textarea "if (name == "items") { IXLRows xLItemRows = xLWorkbook.Worksheet(l).RowsUsed();…"
type textarea "x"
type textarea "if (name == "items") { IXLRows xLItemRows = xLWorkbook.Worksheet(l).RowsUsed();…"
type textarea "x"
type textarea "if (name == "items") { IXLRows xLItemRows = xLWorkbook.Worksheet(l).RowsUsed();…"
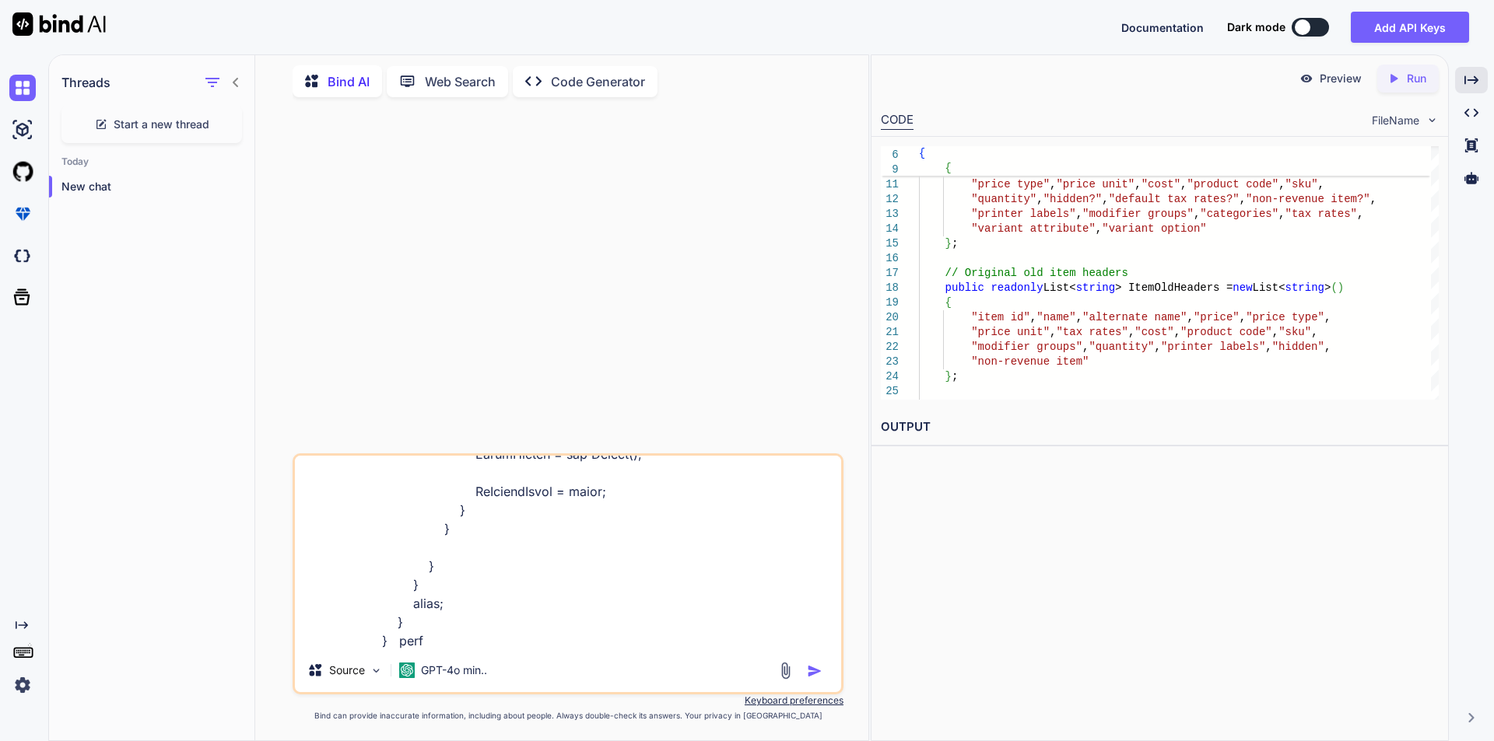
type textarea "x"
type textarea "if (name == "items") { IXLRows xLItemRows = xLWorkbook.Worksheet(l).RowsUsed();…"
type textarea "x"
type textarea "if (name == "items") { IXLRows xLItemRows = xLWorkbook.Worksheet(l).RowsUsed();…"
type textarea "x"
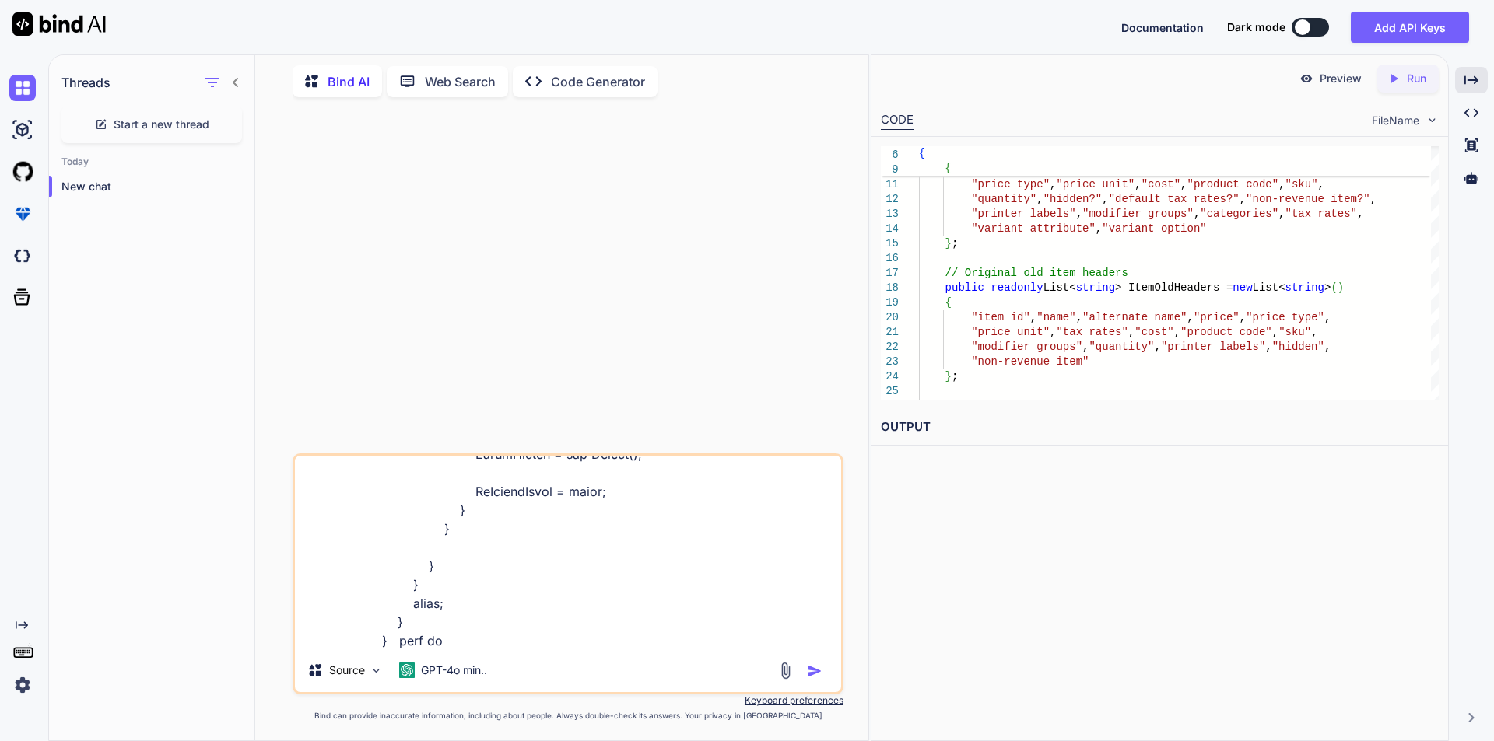
type textarea "if (name == "items") { IXLRows xLItemRows = xLWorkbook.Worksheet(l).RowsUsed();…"
type textarea "x"
type textarea "if (name == "items") { IXLRows xLItemRows = xLWorkbook.Worksheet(l).RowsUsed();…"
type textarea "x"
type textarea "if (name == "items") { IXLRows xLItemRows = xLWorkbook.Worksheet(l).RowsUsed();…"
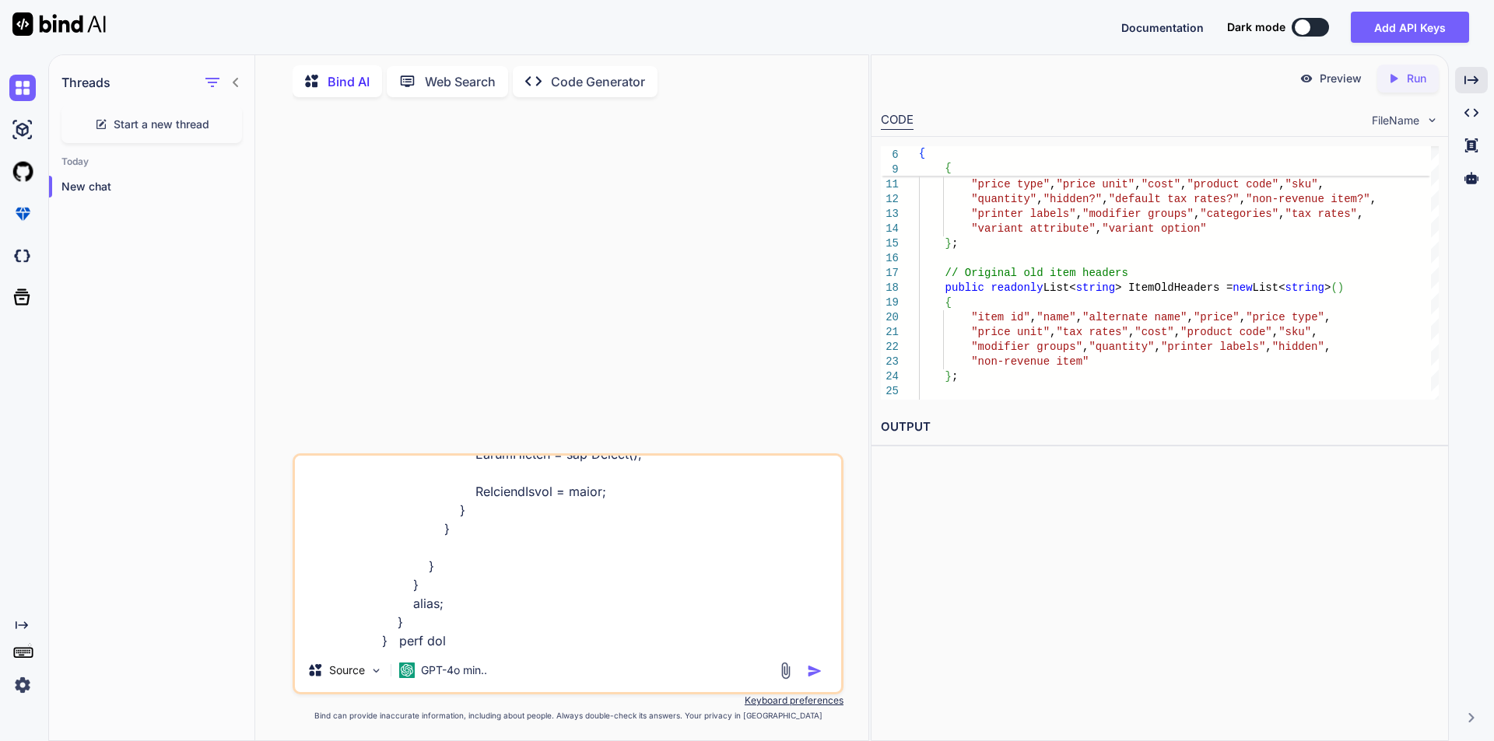
type textarea "x"
type textarea "if (name == "items") { IXLRows xLItemRows = xLWorkbook.Worksheet(l).RowsUsed();…"
type textarea "x"
type textarea "if (name == "items") { IXLRows xLItemRows = xLWorkbook.Worksheet(l).RowsUsed();…"
type textarea "x"
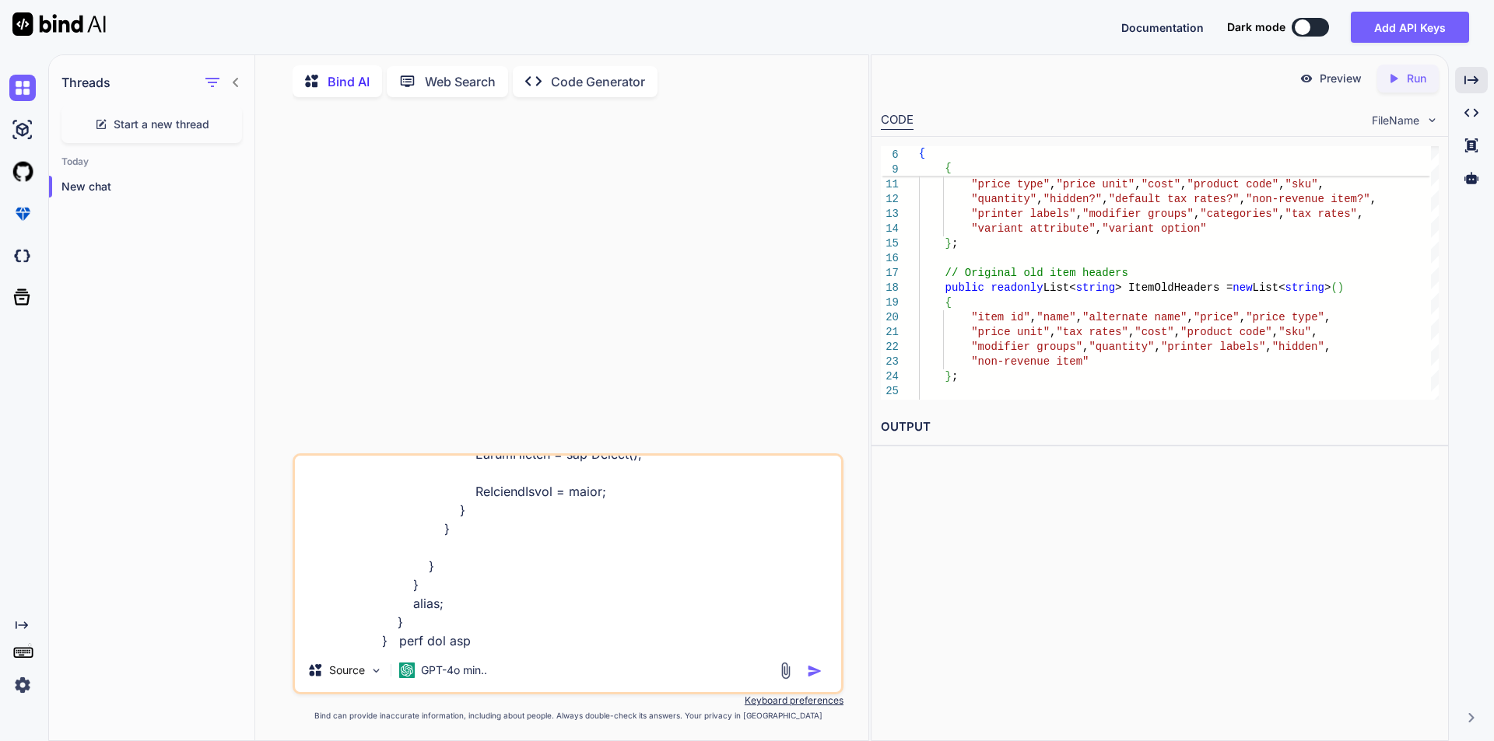
type textarea "if (name == "items") { IXLRows xLItemRows = xLWorkbook.Worksheet(l).RowsUsed();…"
type textarea "x"
type textarea "if (name == "items") { IXLRows xLItemRows = xLWorkbook.Worksheet(l).RowsUsed();…"
type textarea "x"
type textarea "if (name == "items") { IXLRows xLItemRows = xLWorkbook.Worksheet(l).RowsUsed();…"
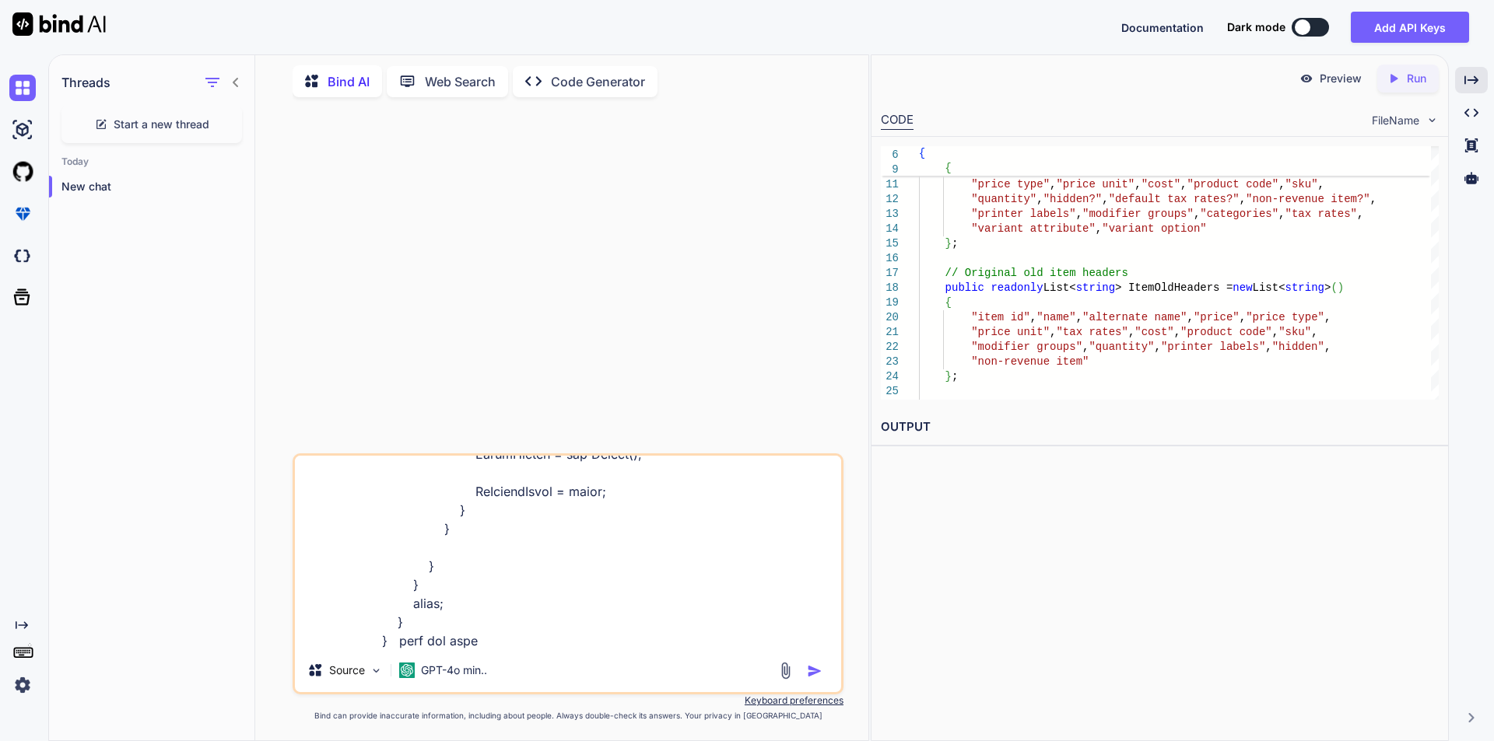
type textarea "x"
type textarea "if (name == "items") { IXLRows xLItemRows = xLWorkbook.Worksheet(l).RowsUsed();…"
type textarea "x"
type textarea "if (name == "items") { IXLRows xLItemRows = xLWorkbook.Worksheet(l).RowsUsed();…"
type textarea "x"
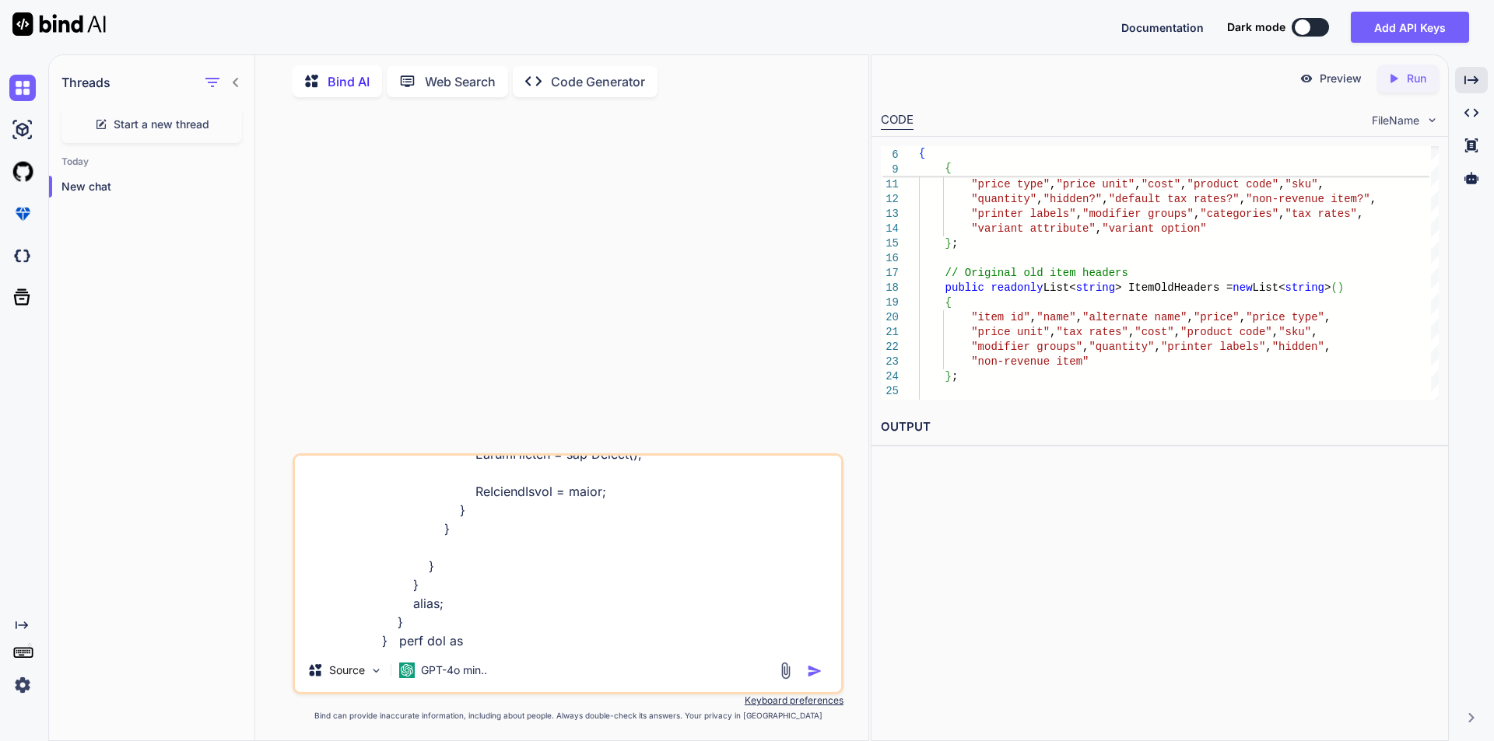
type textarea "if (name == "items") { IXLRows xLItemRows = xLWorkbook.Worksheet(l).RowsUsed();…"
type textarea "x"
type textarea "if (name == "items") { IXLRows xLItemRows = xLWorkbook.Worksheet(l).RowsUsed();…"
type textarea "x"
type textarea "if (name == "items") { IXLRows xLItemRows = xLWorkbook.Worksheet(l).RowsUsed();…"
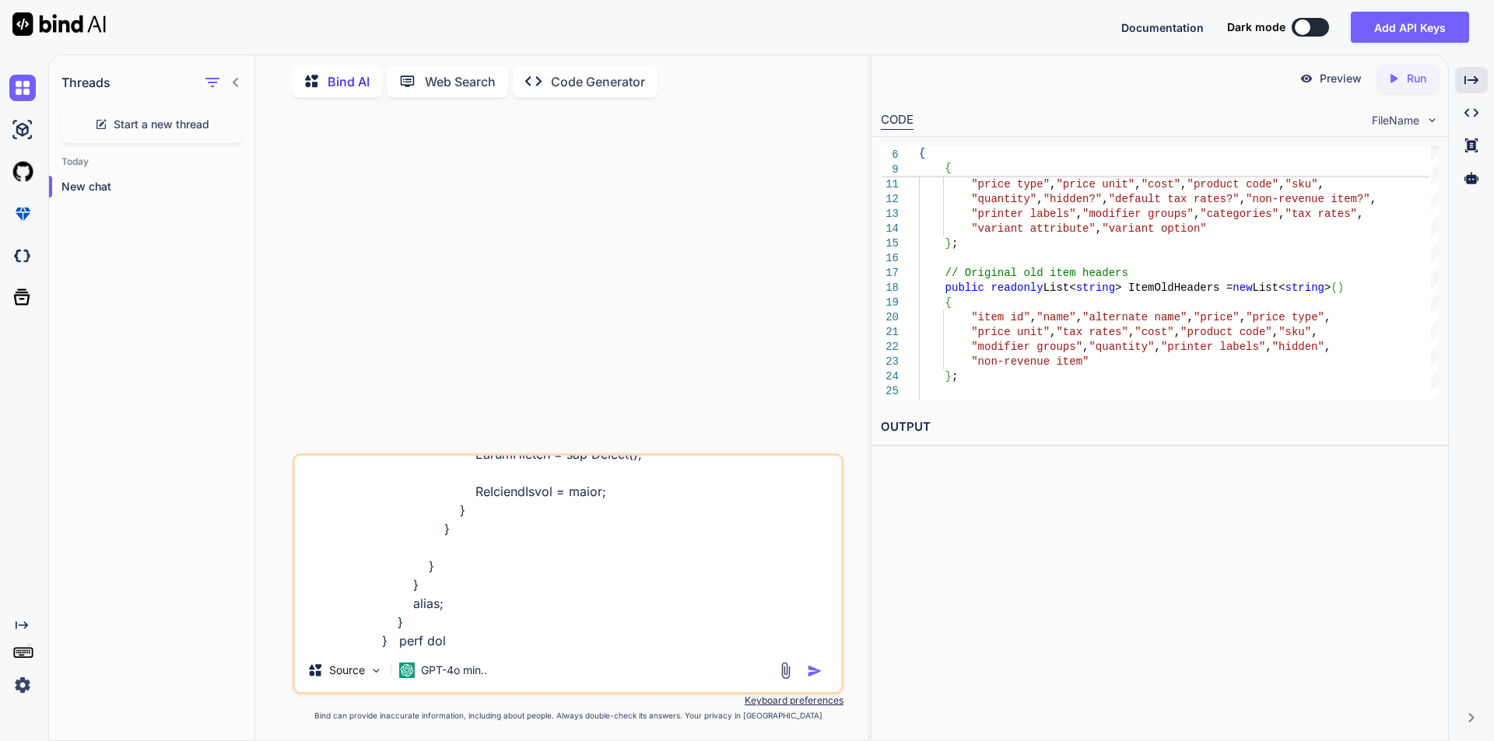
type textarea "x"
type textarea "if (name == "items") { IXLRows xLItemRows = xLWorkbook.Worksheet(l).RowsUsed();…"
type textarea "x"
type textarea "if (name == "items") { IXLRows xLItemRows = xLWorkbook.Worksheet(l).RowsUsed();…"
type textarea "x"
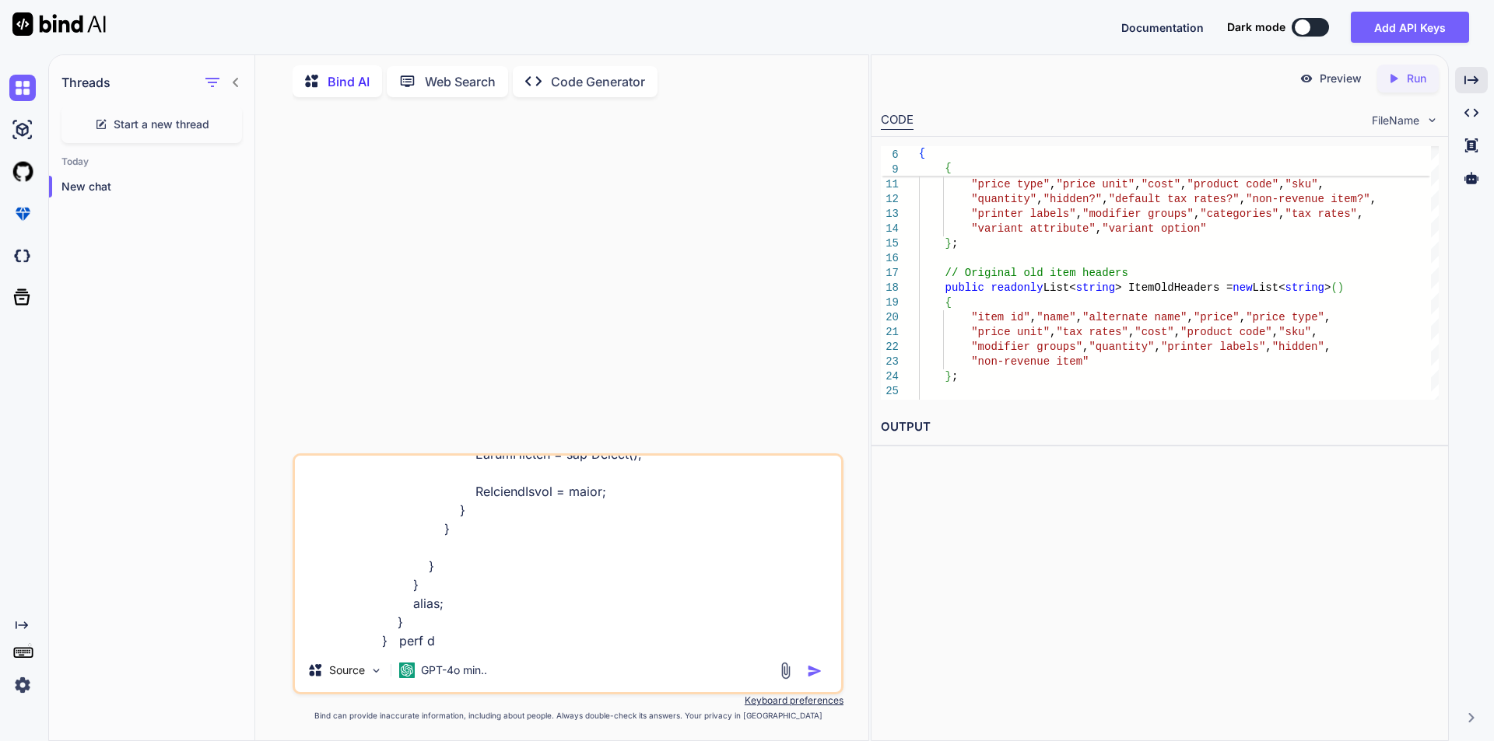
type textarea "if (name == "items") { IXLRows xLItemRows = xLWorkbook.Worksheet(l).RowsUsed();…"
type textarea "x"
type textarea "if (name == "items") { IXLRows xLItemRows = xLWorkbook.Worksheet(l).RowsUsed();…"
type textarea "x"
type textarea "if (name == "items") { IXLRows xLItemRows = xLWorkbook.Worksheet(l).RowsUsed();…"
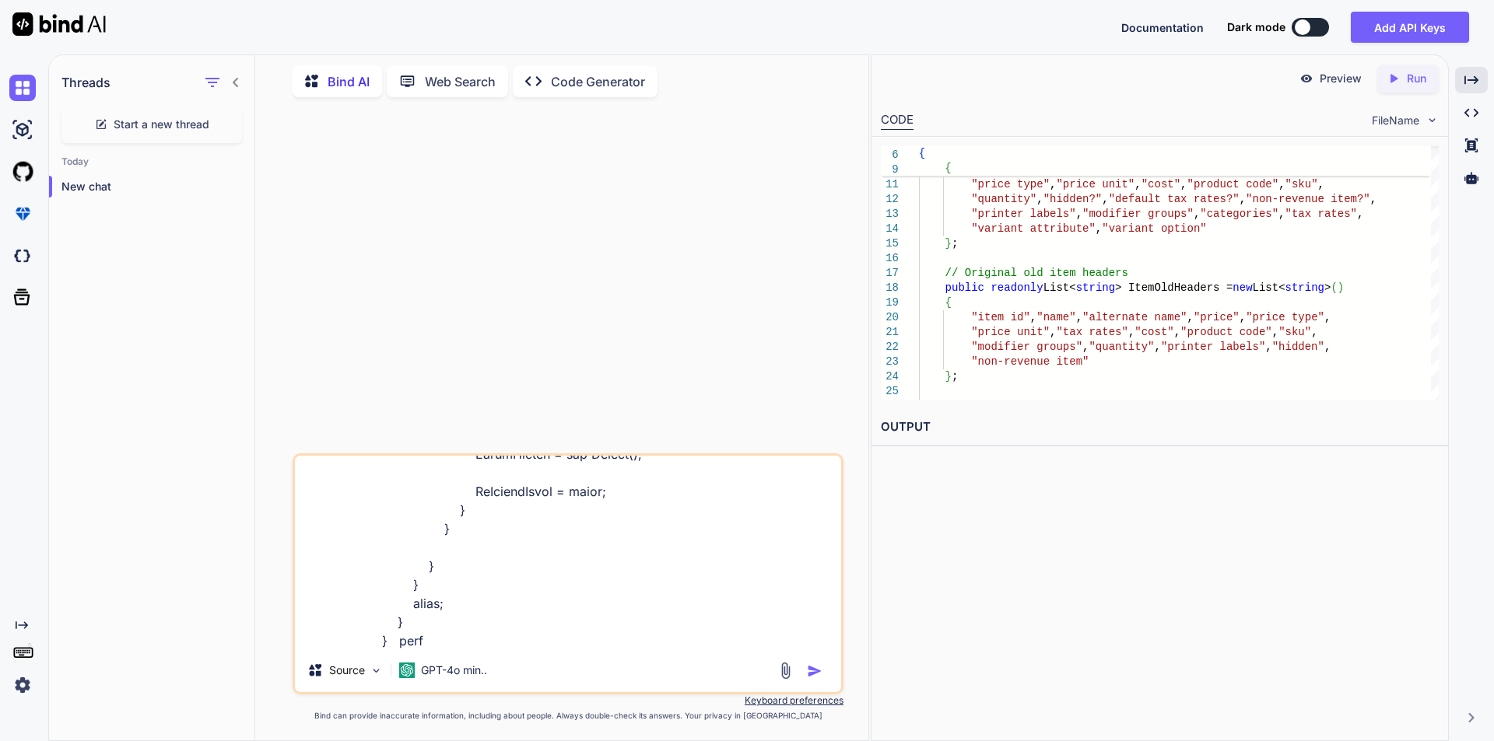
type textarea "x"
type textarea "if (name == "items") { IXLRows xLItemRows = xLWorkbook.Worksheet(l).RowsUsed();…"
type textarea "x"
type textarea "if (name == "items") { IXLRows xLItemRows = xLWorkbook.Worksheet(l).RowsUsed();…"
type textarea "x"
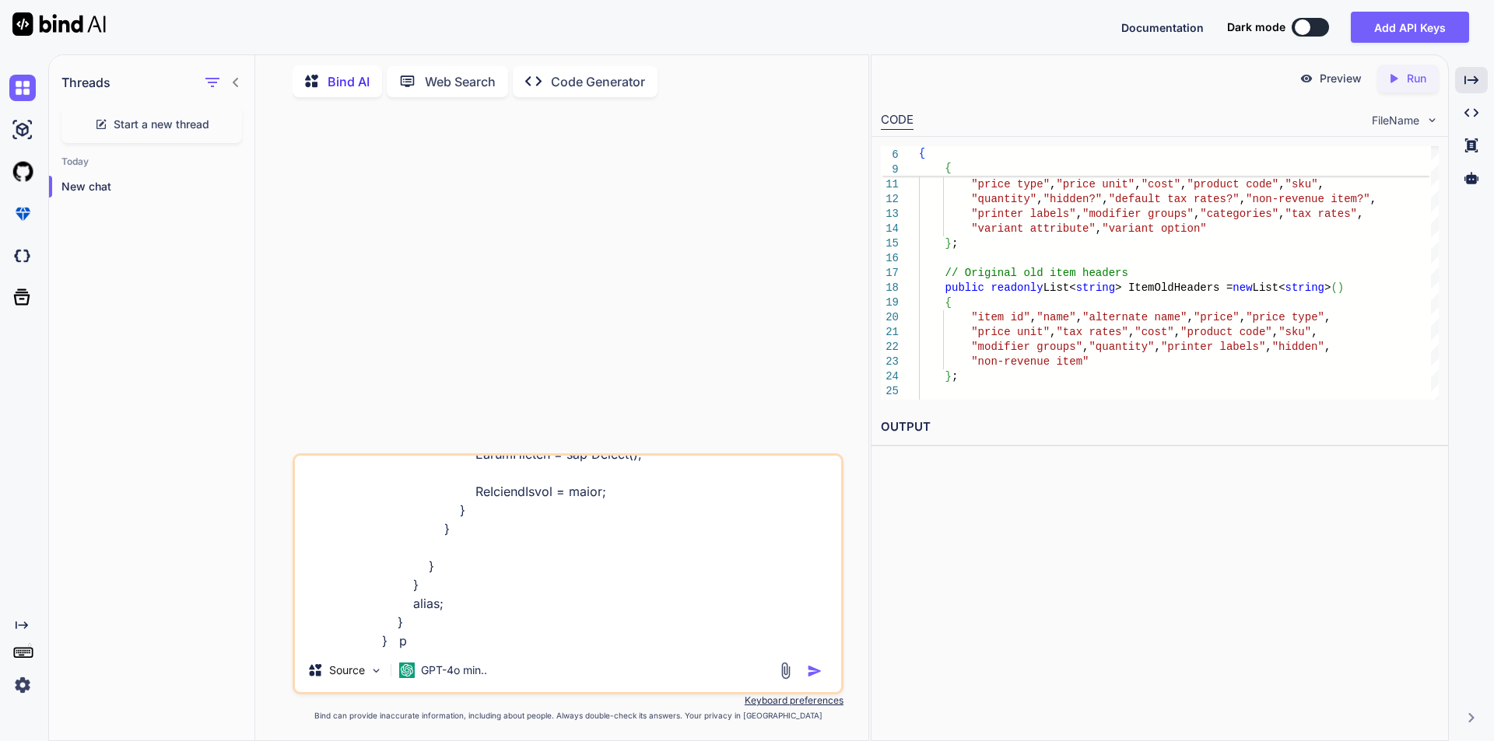
type textarea "if (name == "items") { IXLRows xLItemRows = xLWorkbook.Worksheet(l).RowsUsed();…"
type textarea "x"
type textarea "if (name == "items") { IXLRows xLItemRows = xLWorkbook.Worksheet(l).RowsUsed();…"
type textarea "x"
type textarea "if (name == "items") { IXLRows xLItemRows = xLWorkbook.Worksheet(l).RowsUsed();…"
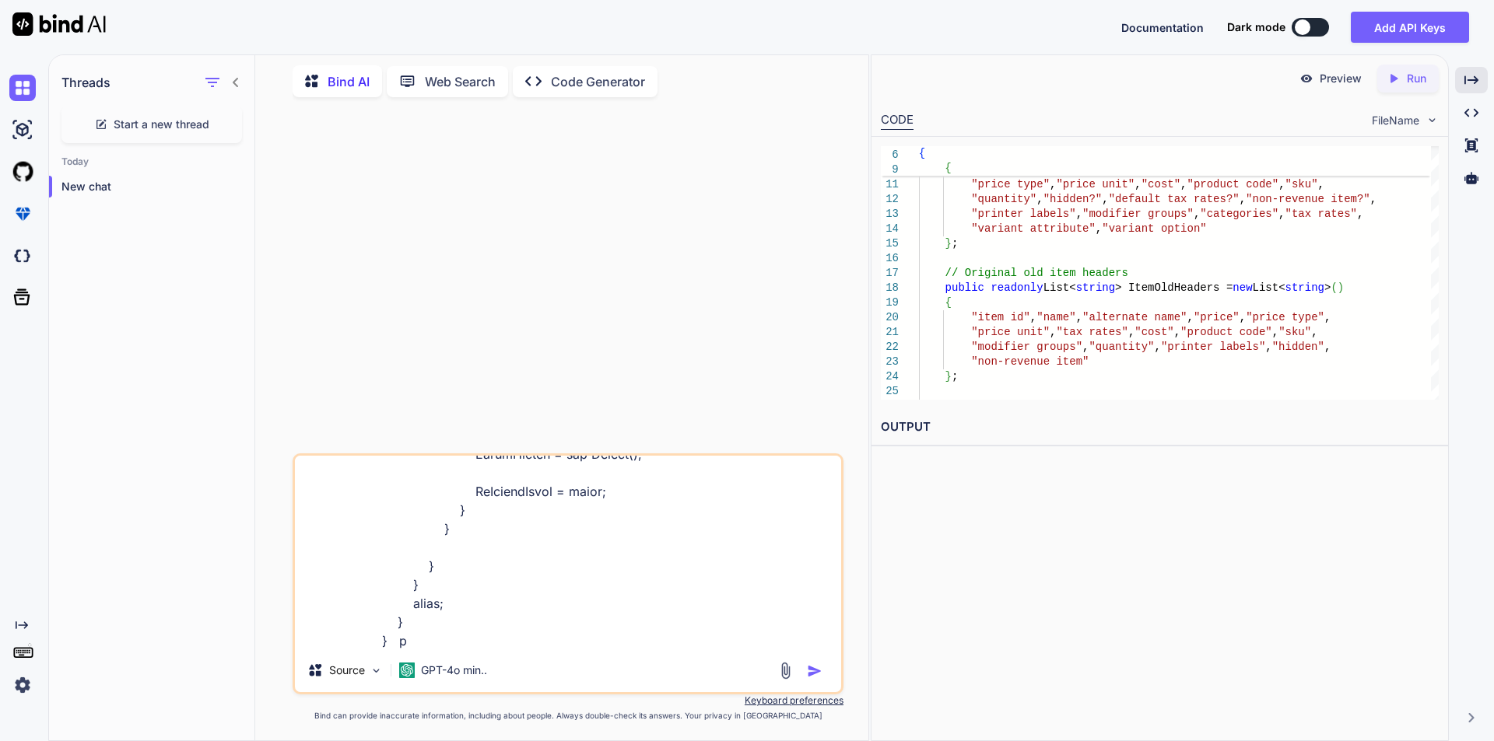
type textarea "x"
type textarea "if (name == "items") { IXLRows xLItemRows = xLWorkbook.Worksheet(l).RowsUsed();…"
type textarea "x"
type textarea "if (name == "items") { IXLRows xLItemRows = xLWorkbook.Worksheet(l).RowsUsed();…"
type textarea "x"
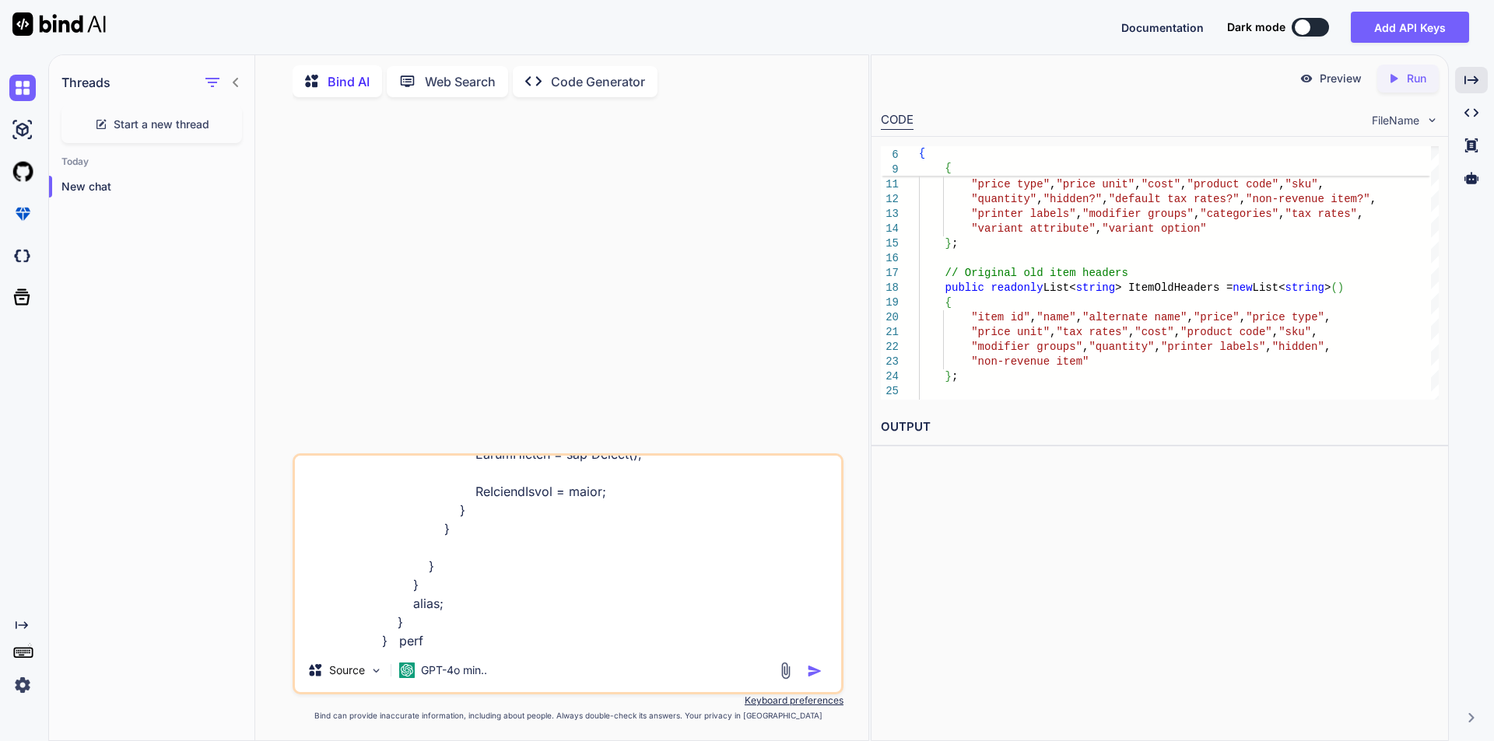
type textarea "if (name == "items") { IXLRows xLItemRows = xLWorkbook.Worksheet(l).RowsUsed();…"
type textarea "x"
type textarea "if (name == "items") { IXLRows xLItemRows = xLWorkbook.Worksheet(l).RowsUsed();…"
type textarea "x"
type textarea "if (name == "items") { IXLRows xLItemRows = xLWorkbook.Worksheet(l).RowsUsed();…"
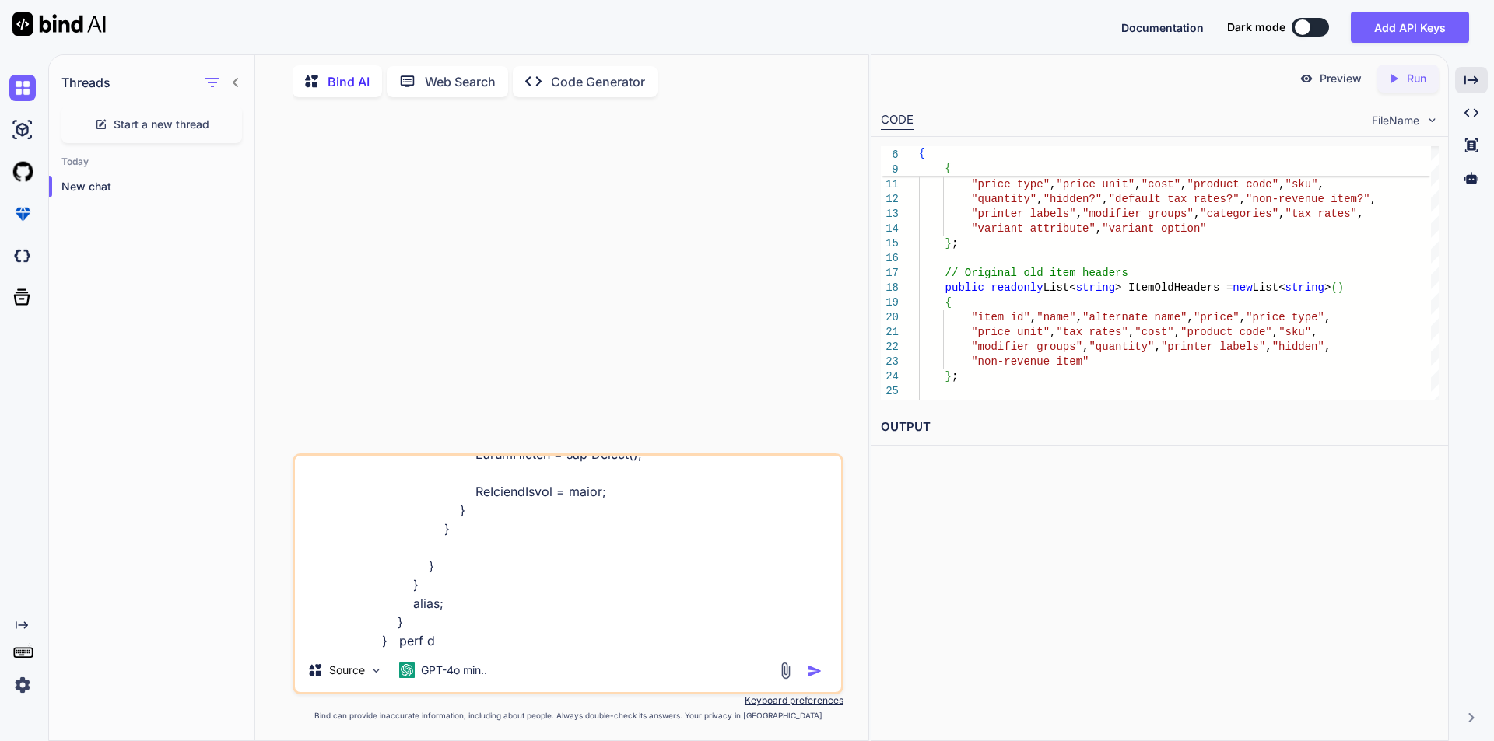
type textarea "x"
type textarea "if (name == "items") { IXLRows xLItemRows = xLWorkbook.Worksheet(l).RowsUsed();…"
type textarea "x"
type textarea "if (name == "items") { IXLRows xLItemRows = xLWorkbook.Worksheet(l).RowsUsed();…"
type textarea "x"
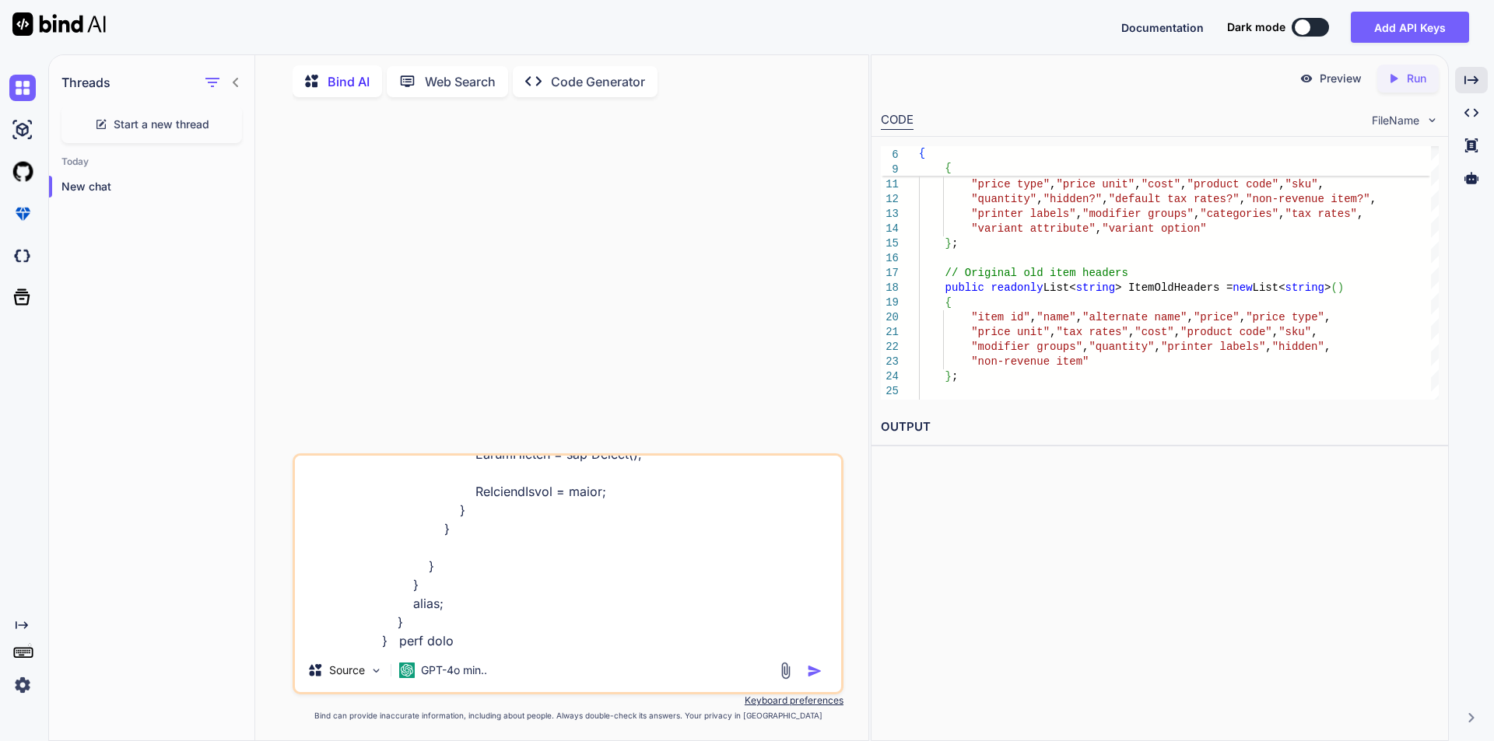
type textarea "if (name == "items") { IXLRows xLItemRows = xLWorkbook.Worksheet(l).RowsUsed();…"
type textarea "x"
type textarea "if (name == "items") { IXLRows xLItemRows = xLWorkbook.Worksheet(l).RowsUsed();…"
type textarea "x"
type textarea "if (name == "items") { IXLRows xLItemRows = xLWorkbook.Worksheet(l).RowsUsed();…"
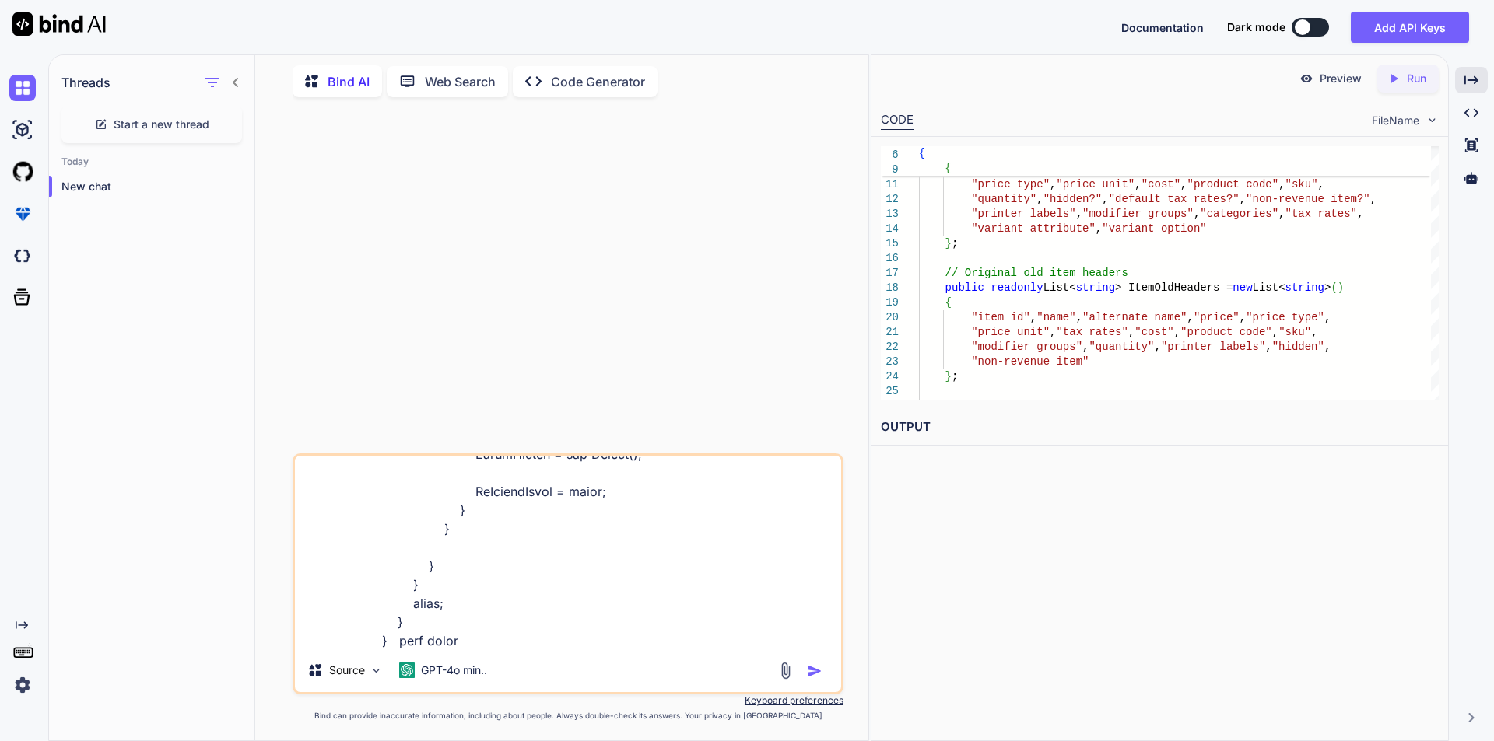
type textarea "x"
type textarea "if (name == "items") { IXLRows xLItemRows = xLWorkbook.Worksheet(l).RowsUsed();…"
type textarea "x"
type textarea "if (name == "items") { IXLRows xLItemRows = xLWorkbook.Worksheet(l).RowsUsed();…"
type textarea "x"
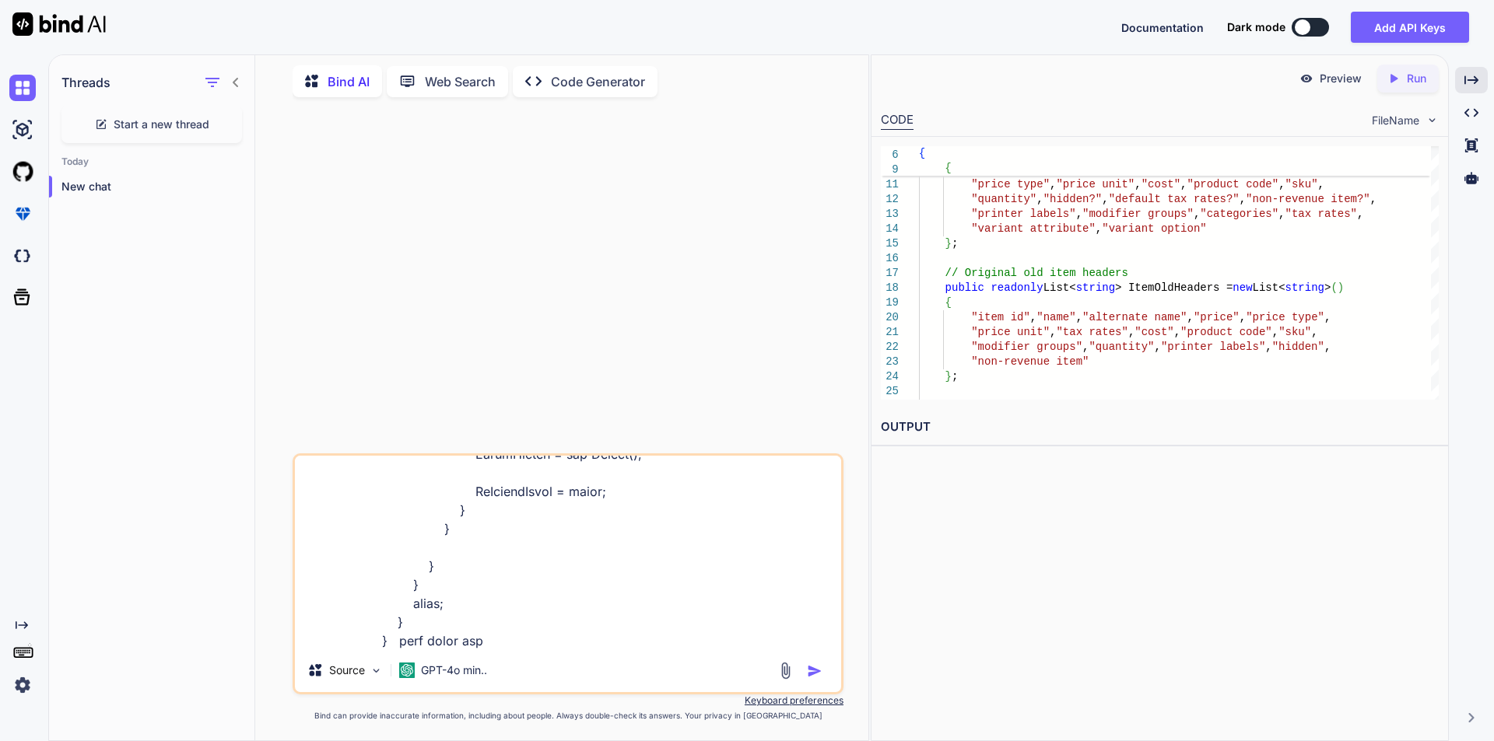
type textarea "if (name == "items") { IXLRows xLItemRows = xLWorkbook.Worksheet(l).RowsUsed();…"
type textarea "x"
type textarea "if (name == "items") { IXLRows xLItemRows = xLWorkbook.Worksheet(l).RowsUsed();…"
type textarea "x"
type textarea "if (name == "items") { IXLRows xLItemRows = xLWorkbook.Worksheet(l).RowsUsed();…"
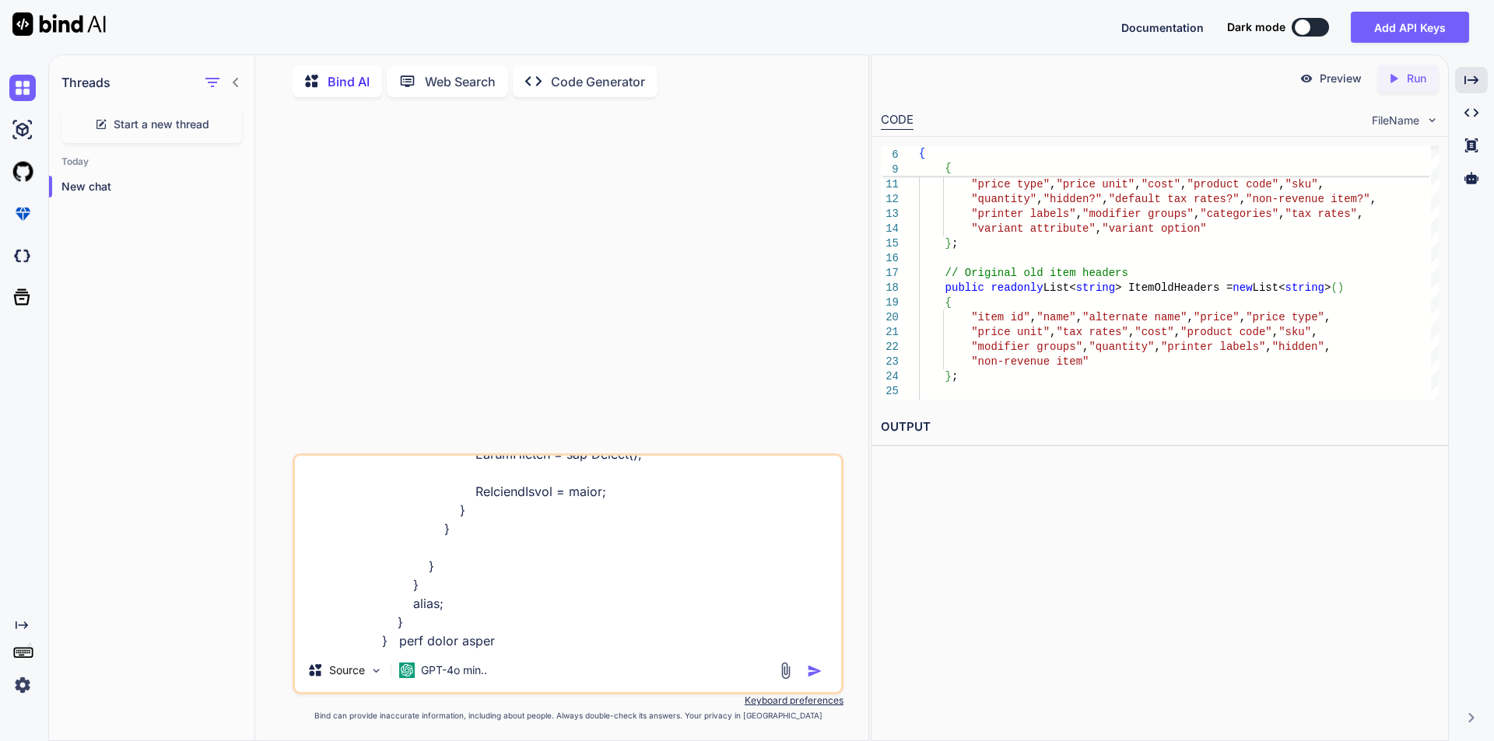
type textarea "x"
type textarea "if (name == "items") { IXLRows xLItemRows = xLWorkbook.Worksheet(l).RowsUsed();…"
type textarea "x"
type textarea "if (name == "items") { IXLRows xLItemRows = xLWorkbook.Worksheet(l).RowsUsed();…"
type textarea "x"
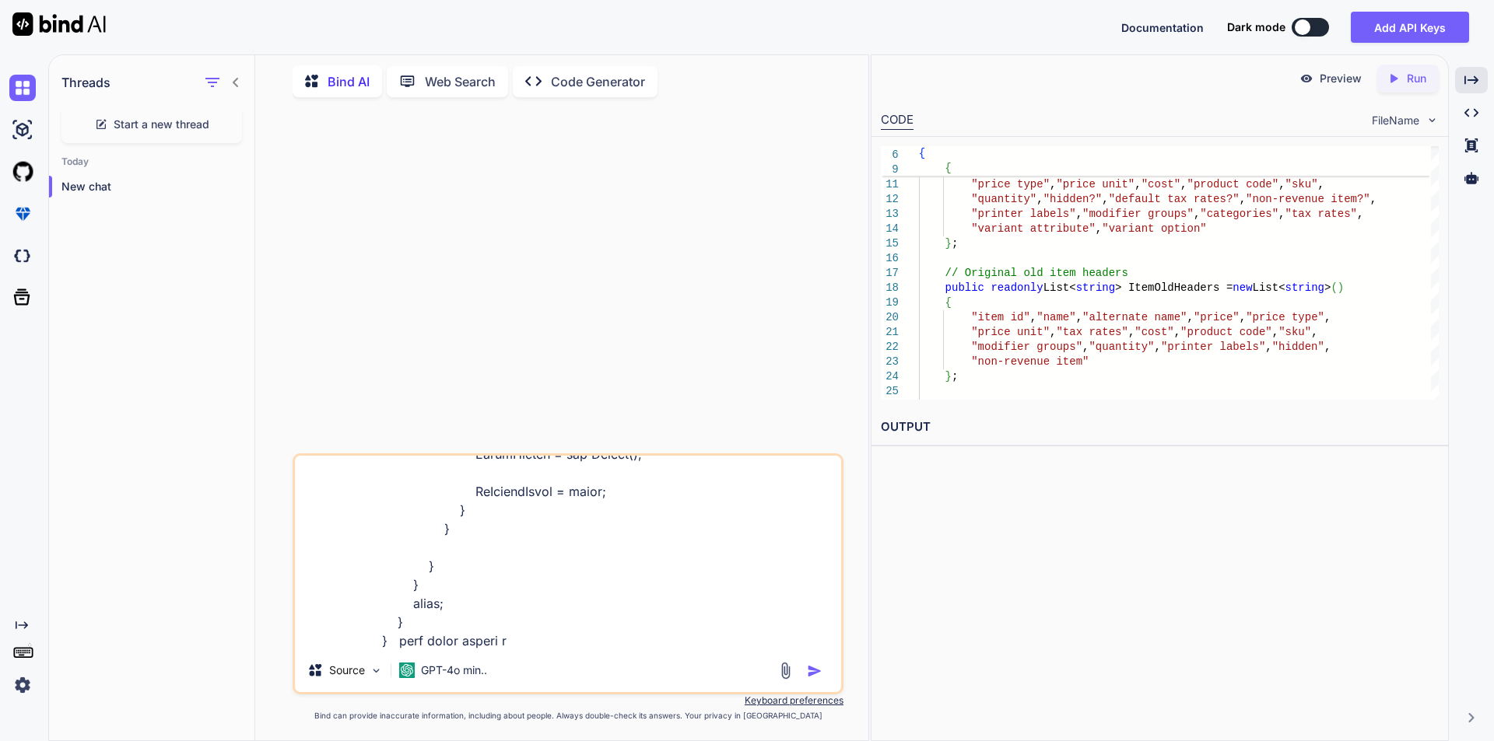
type textarea "if (name == "items") { IXLRows xLItemRows = xLWorkbook.Worksheet(l).RowsUsed();…"
type textarea "x"
type textarea "if (name == "items") { IXLRows xLItemRows = xLWorkbook.Worksheet(l).RowsUsed();…"
type textarea "x"
type textarea "if (name == "items") { IXLRows xLItemRows = xLWorkbook.Worksheet(l).RowsUsed();…"
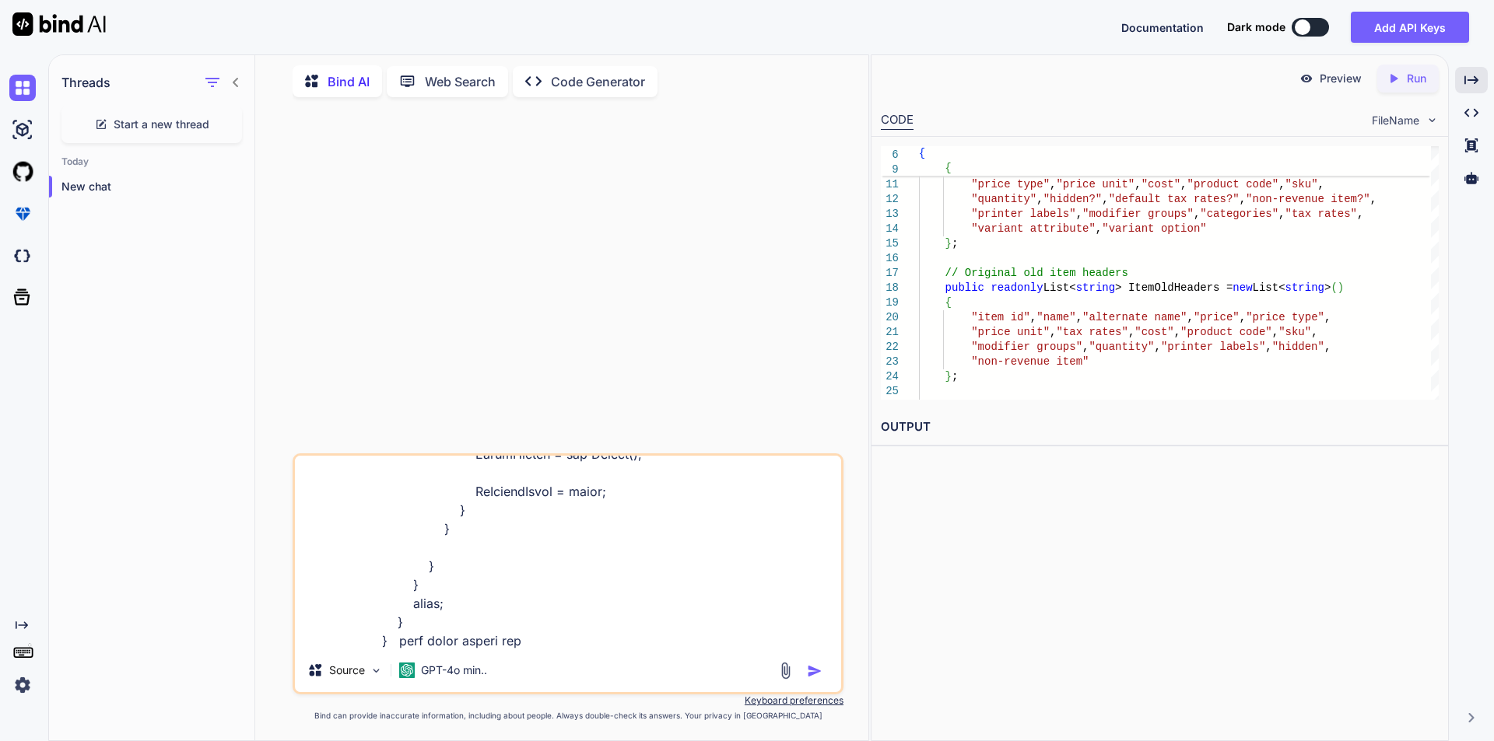
type textarea "x"
type textarea "if (name == "items") { IXLRows xLItemRows = xLWorkbook.Worksheet(l).RowsUsed();…"
type textarea "x"
type textarea "if (name == "items") { IXLRows xLItemRows = xLWorkbook.Worksheet(l).RowsUsed();…"
type textarea "x"
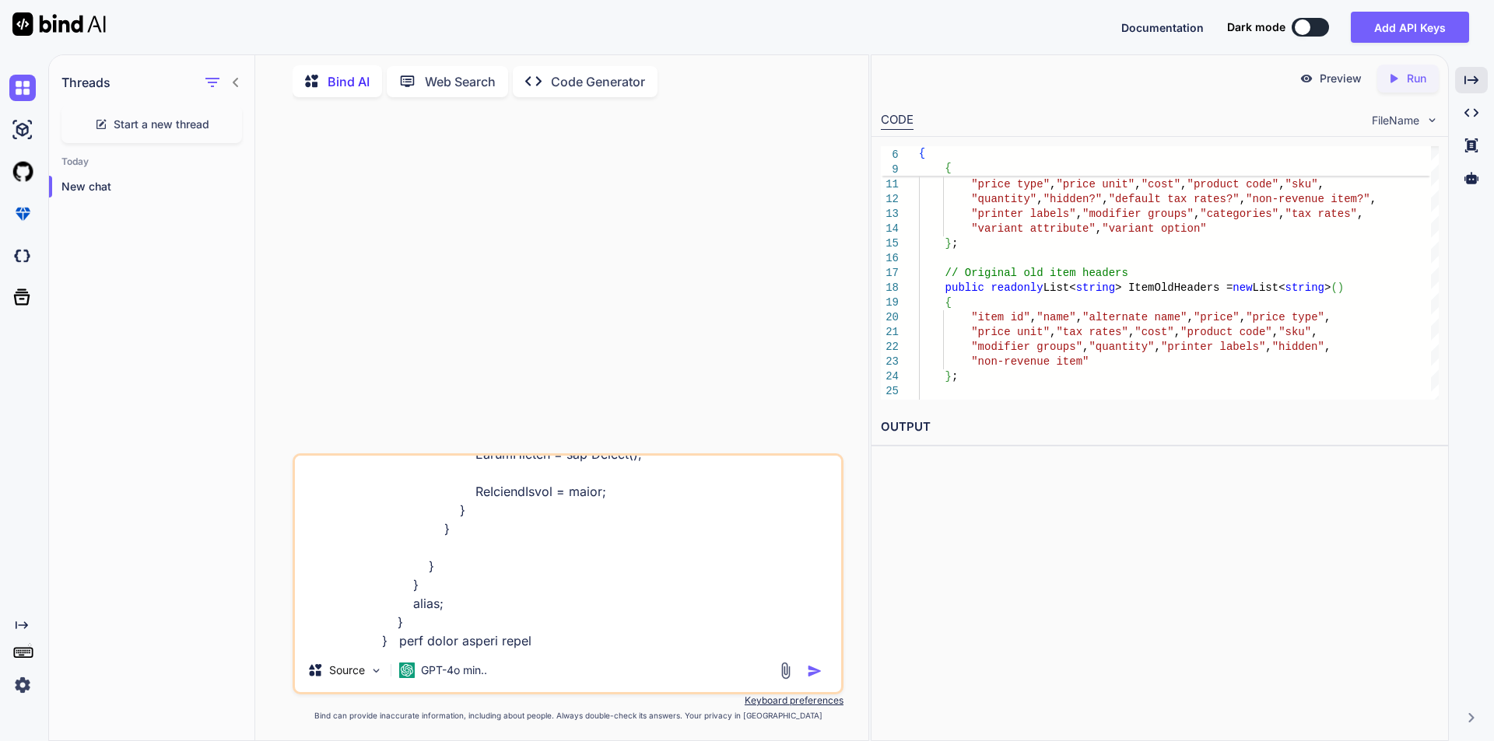
type textarea "if (name == "items") { IXLRows xLItemRows = xLWorkbook.Worksheet(l).RowsUsed();…"
type textarea "x"
type textarea "if (name == "items") { IXLRows xLItemRows = xLWorkbook.Worksheet(l).RowsUsed();…"
type textarea "x"
type textarea "if (name == "items") { IXLRows xLItemRows = xLWorkbook.Worksheet(l).RowsUsed();…"
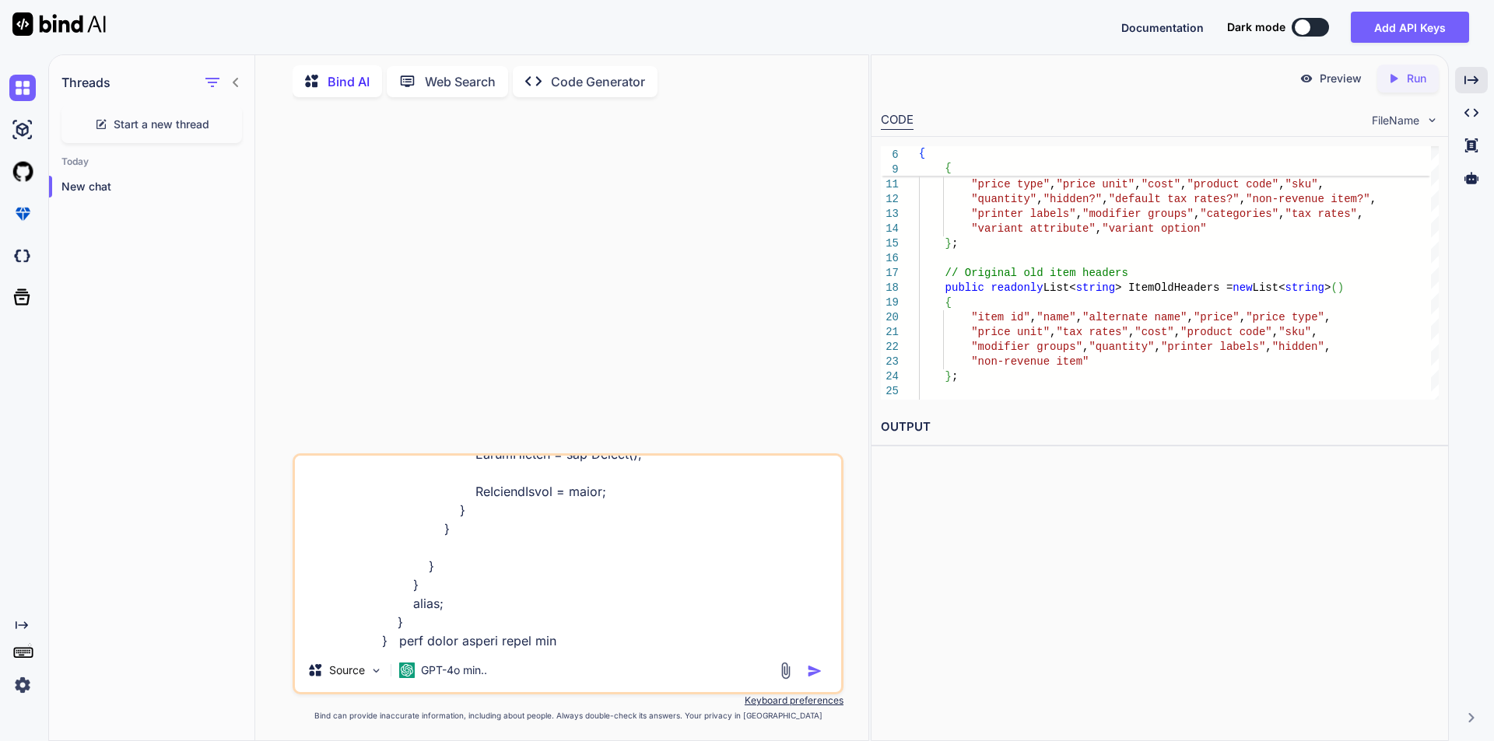
type textarea "x"
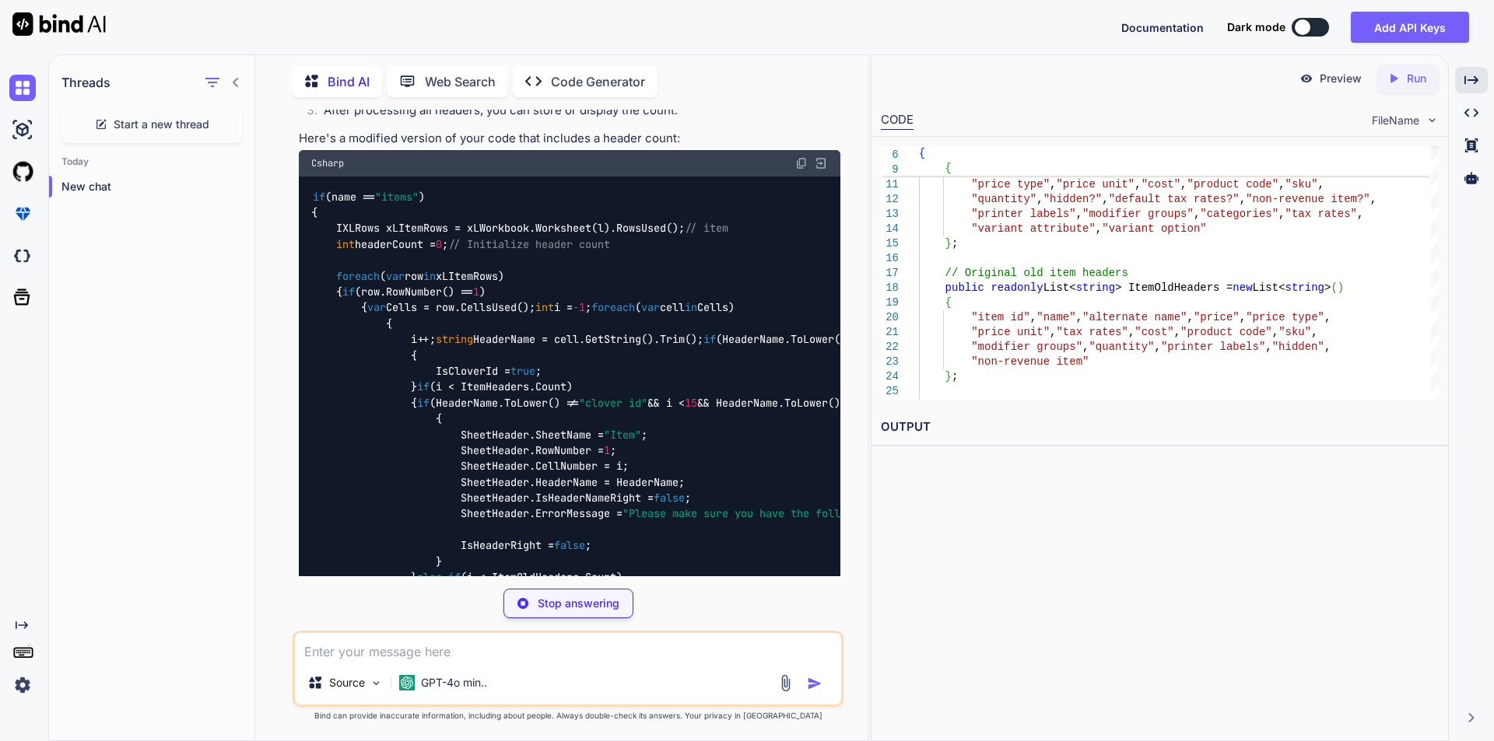
scroll to position [616, 0]
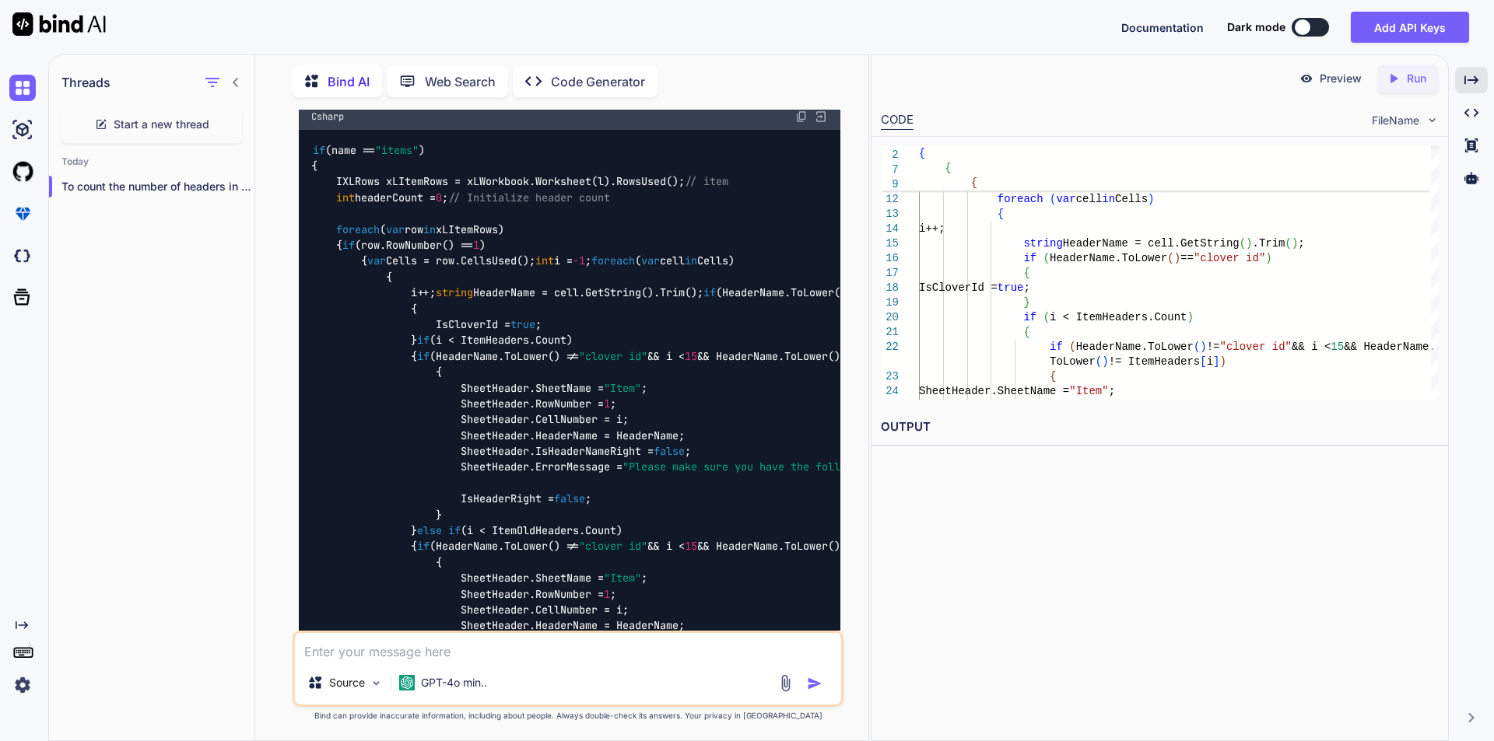
click at [568, 225] on div "if (name == "items" ) { IXLRows xLItemRows = xLWorkbook.Worksheet(l).RowsUsed()…" at bounding box center [569, 499] width 541 height 739
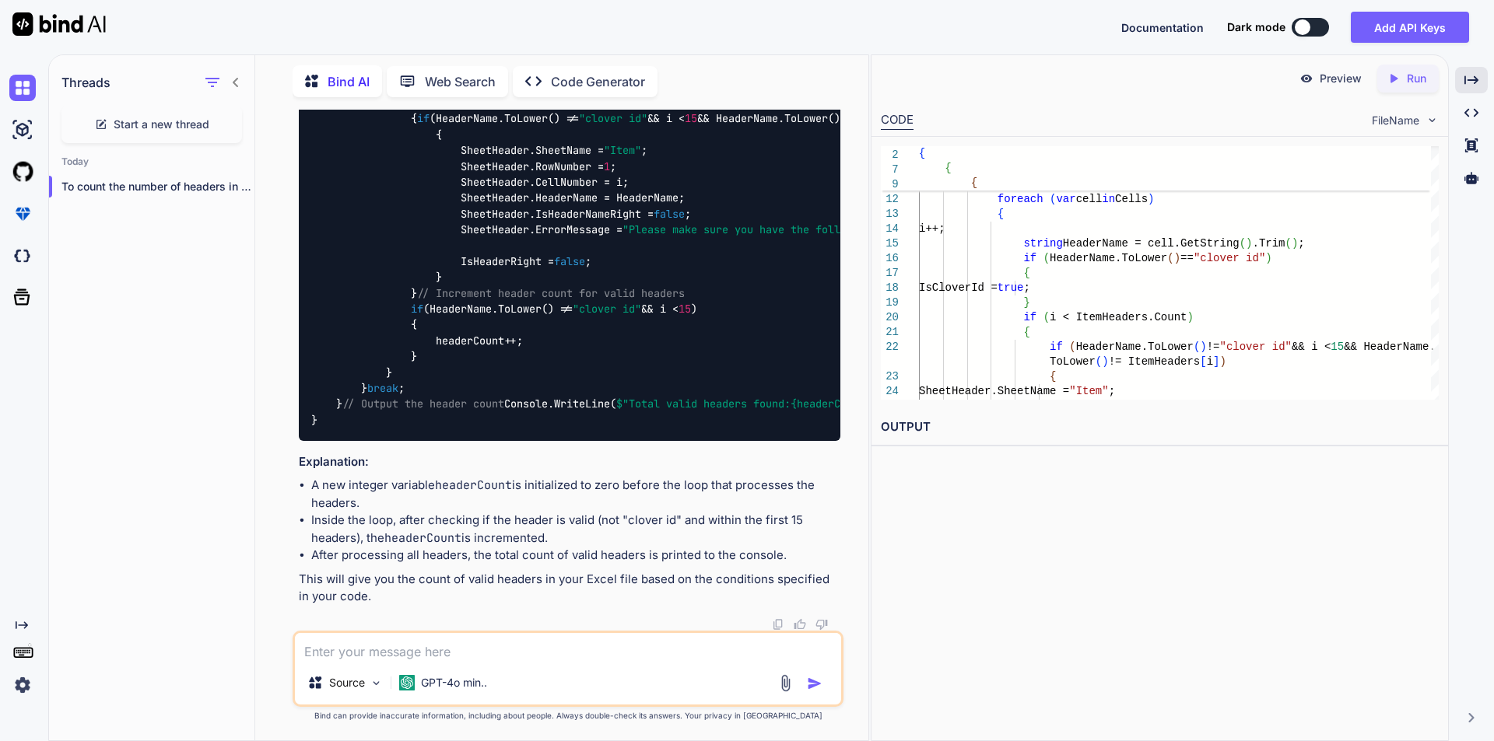
scroll to position [1394, 0]
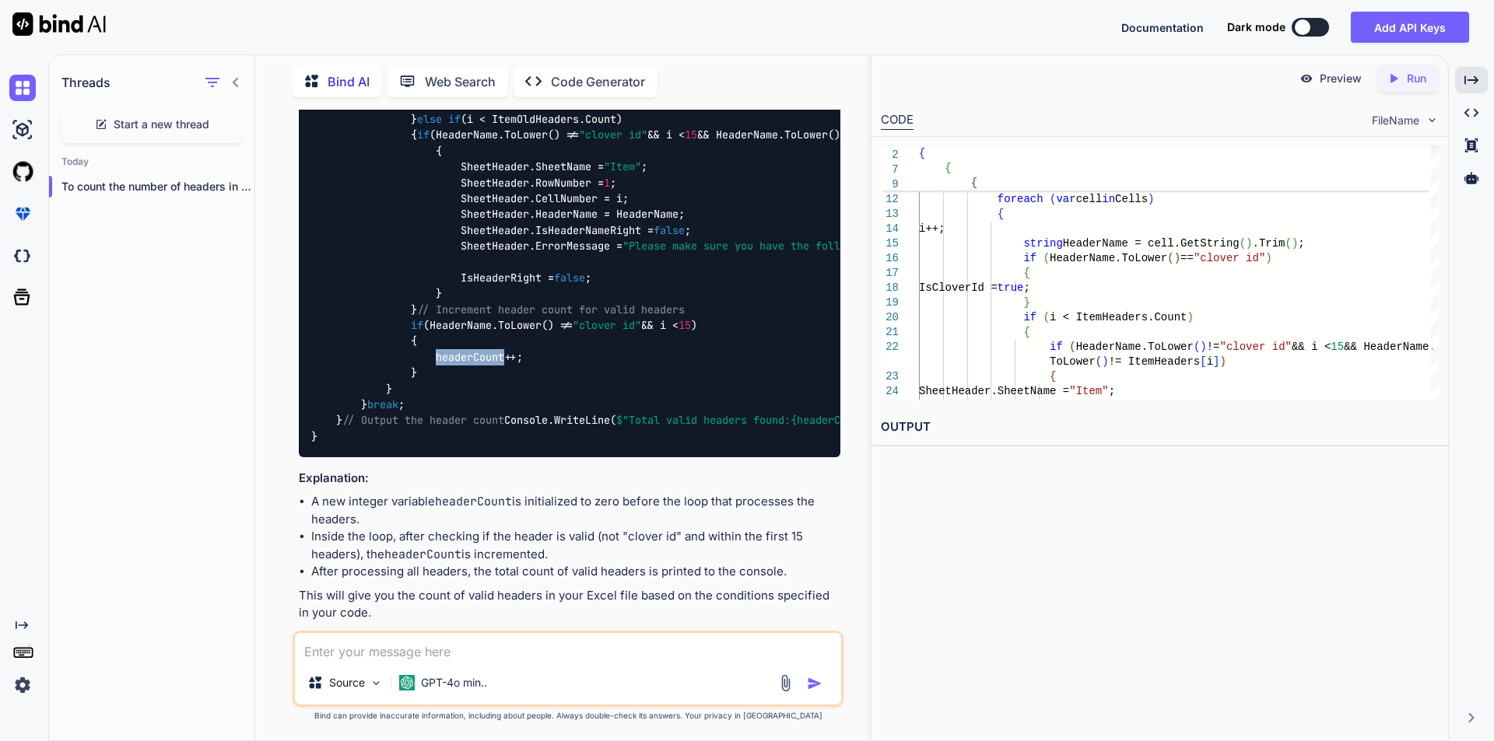
scroll to position [1083, 0]
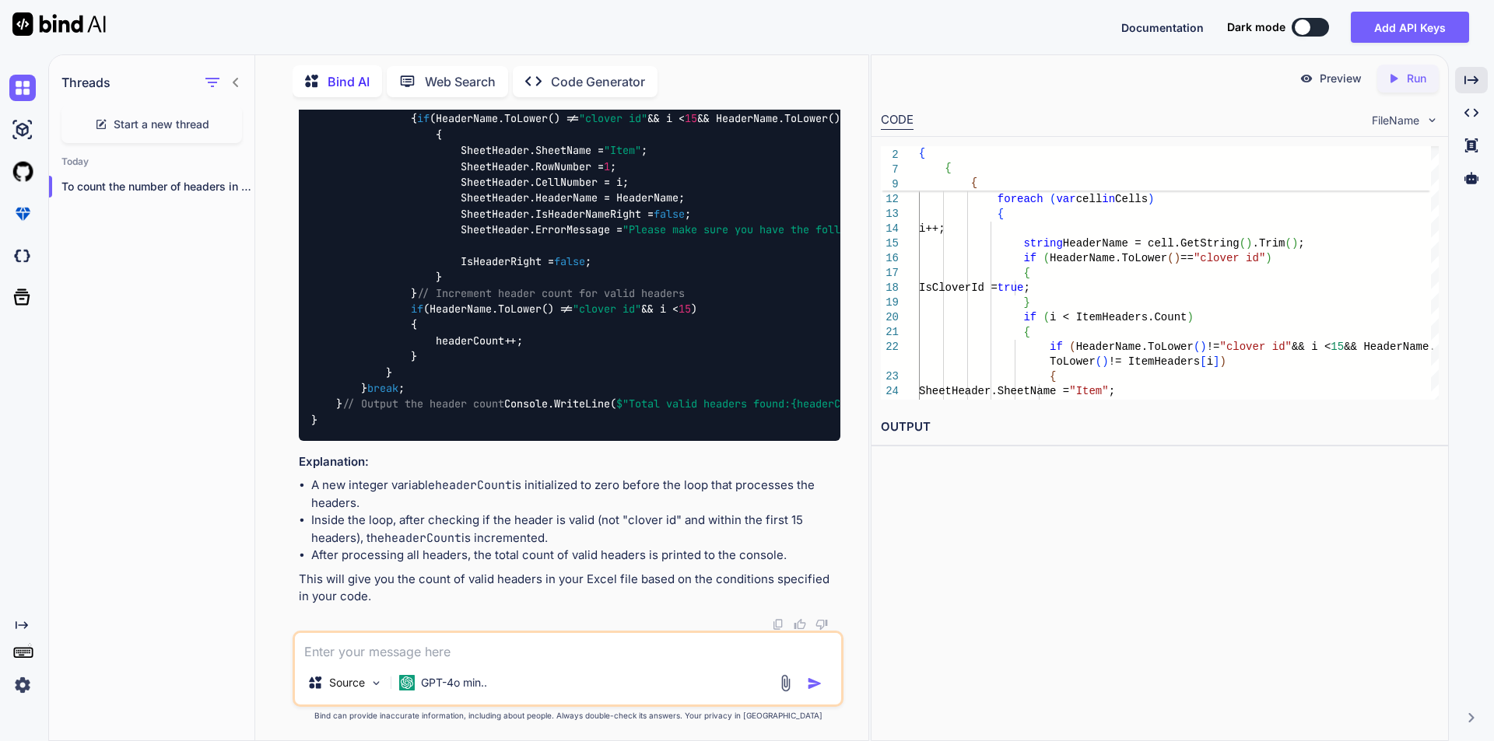
click at [395, 656] on textarea at bounding box center [568, 647] width 546 height 28
paste textarea "if(i < ItemHeaders.Count)"
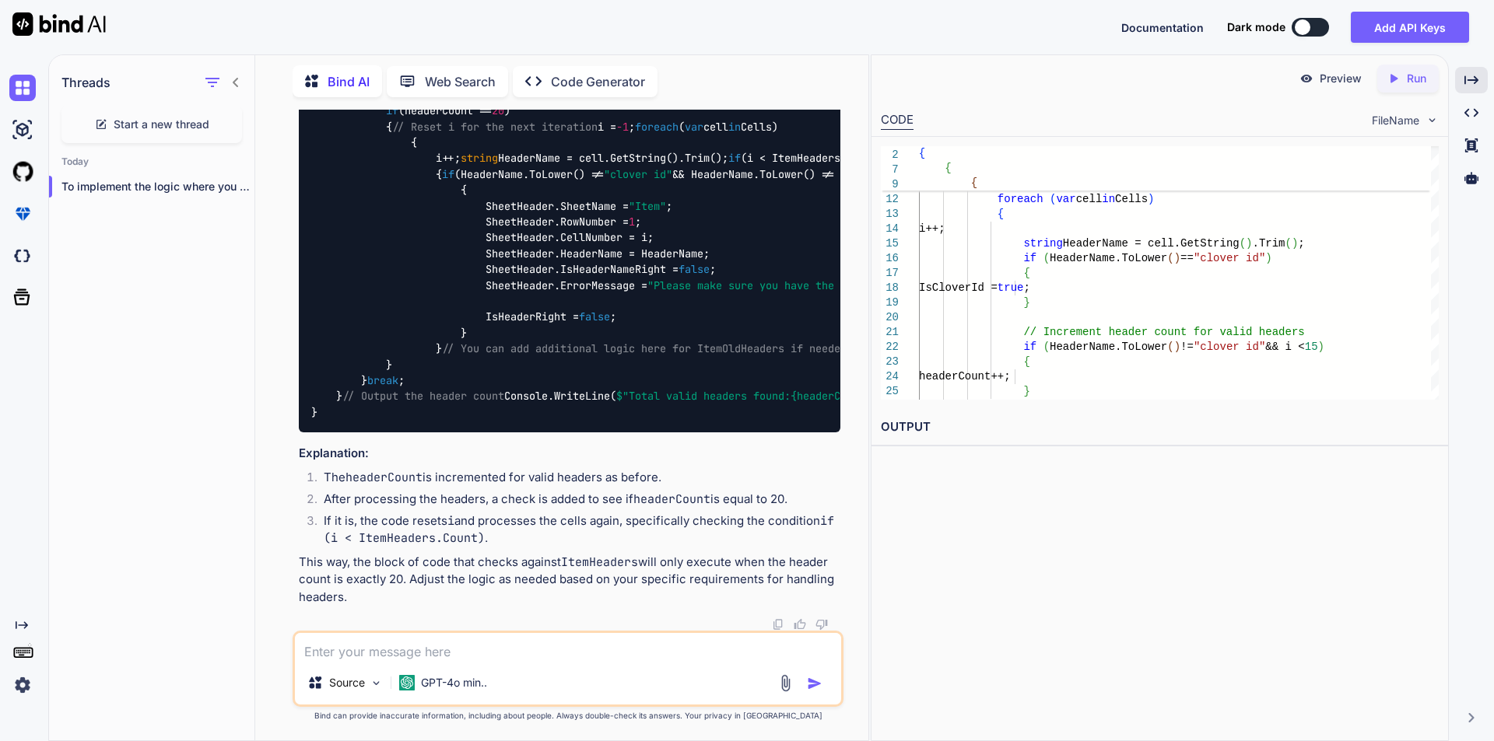
scroll to position [2099, 0]
click at [402, 643] on textarea at bounding box center [568, 647] width 546 height 28
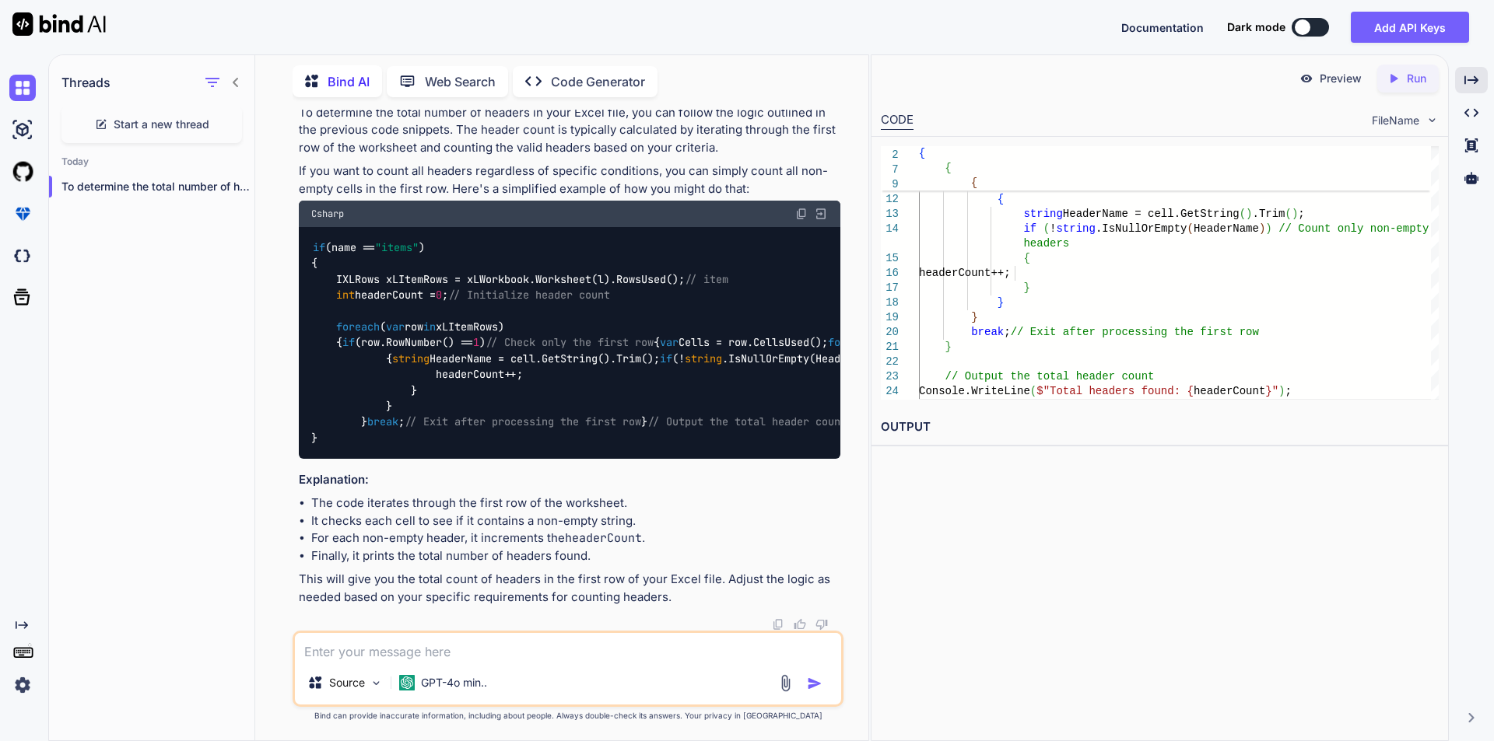
scroll to position [3765, 0]
click at [413, 644] on textarea at bounding box center [568, 647] width 546 height 28
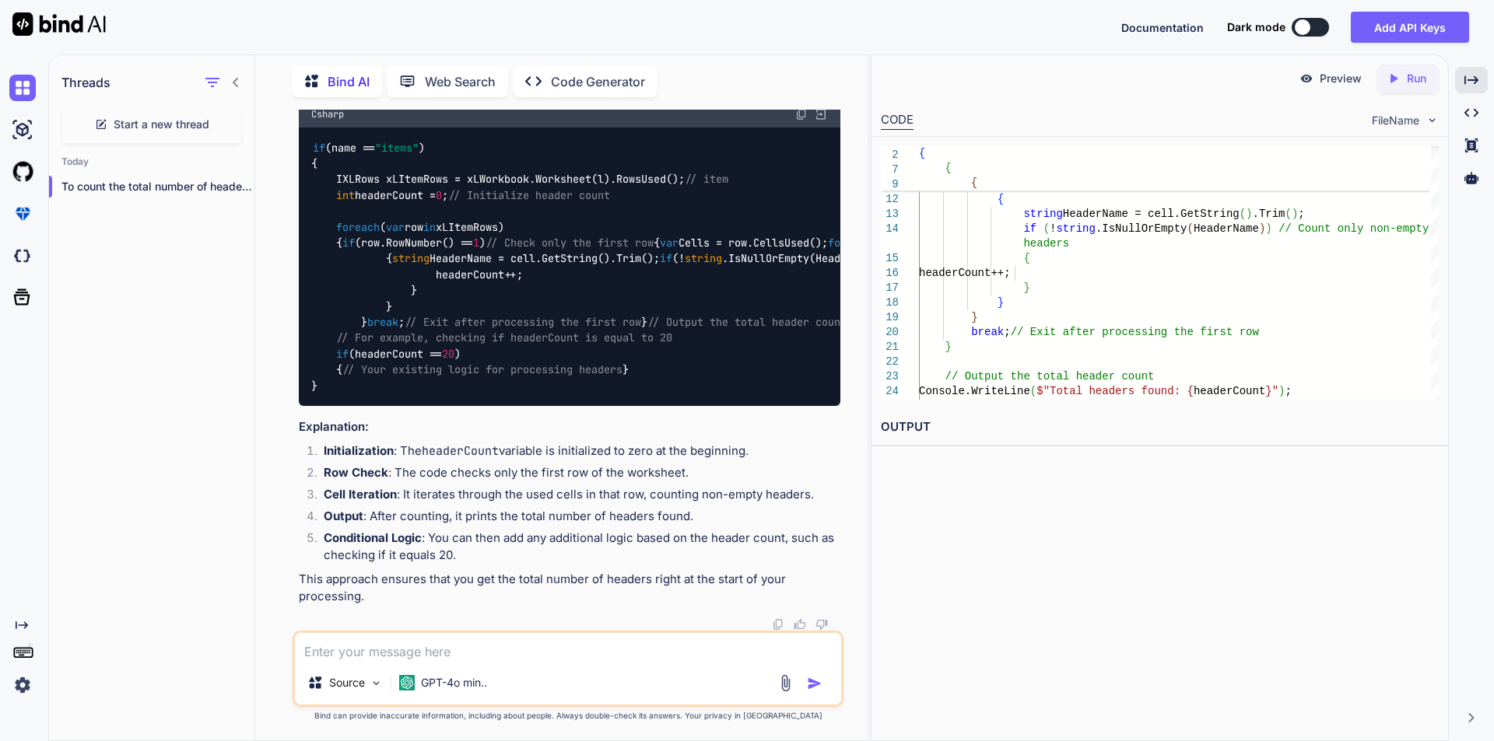
scroll to position [4399, 0]
click at [464, 650] on textarea at bounding box center [568, 647] width 546 height 28
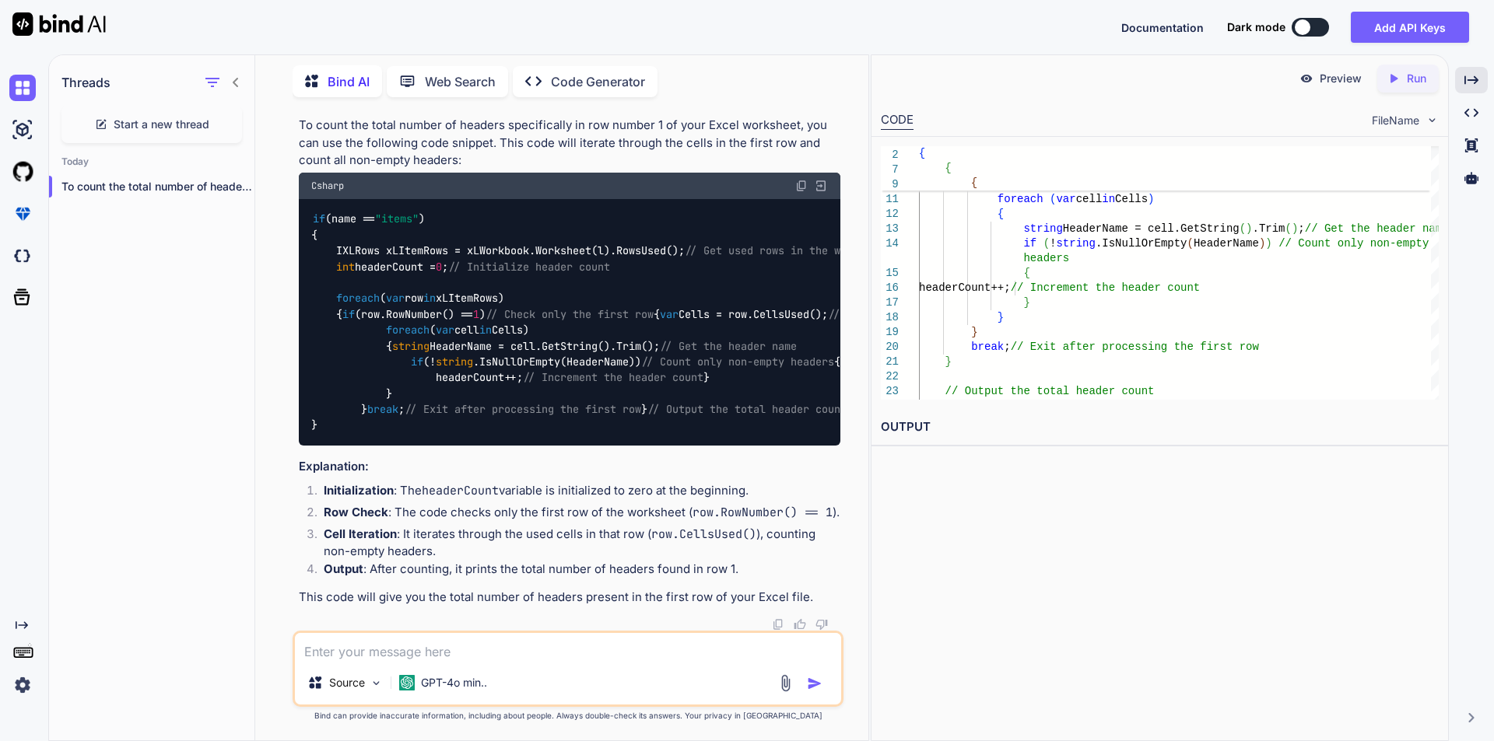
scroll to position [5272, 0]
click at [930, 554] on div "Preview Created with Pixso. Run CODE FileName 24 22 23 19 20 21 16 17 18 14 15 …" at bounding box center [1159, 397] width 578 height 687
click at [933, 574] on div "Preview Created with Pixso. Run CODE FileName 24 22 23 19 20 21 16 17 18 14 15 …" at bounding box center [1159, 397] width 578 height 687
click at [506, 644] on textarea at bounding box center [568, 647] width 546 height 28
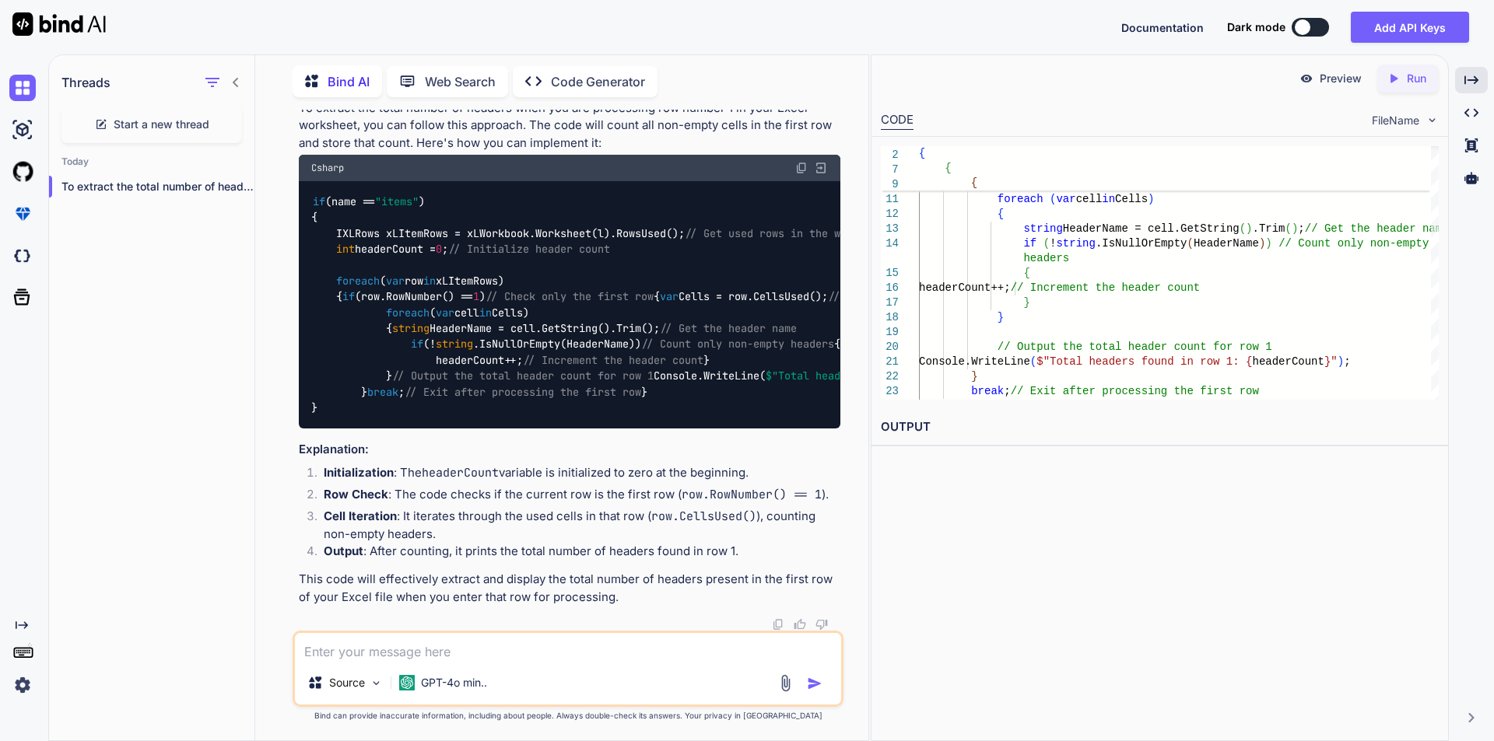
scroll to position [6136, 0]
drag, startPoint x: 334, startPoint y: 282, endPoint x: 367, endPoint y: 559, distance: 279.6
click at [367, 428] on div "if (name == "items" ) { IXLRows xLItemRows = xLWorkbook.Worksheet(l).RowsUsed()…" at bounding box center [569, 304] width 541 height 247
copy code "foreach ( var row in xLItemRows) { if (row.RowNumber() == 1 ) // Check only the…"
